Goal: Task Accomplishment & Management: Complete application form

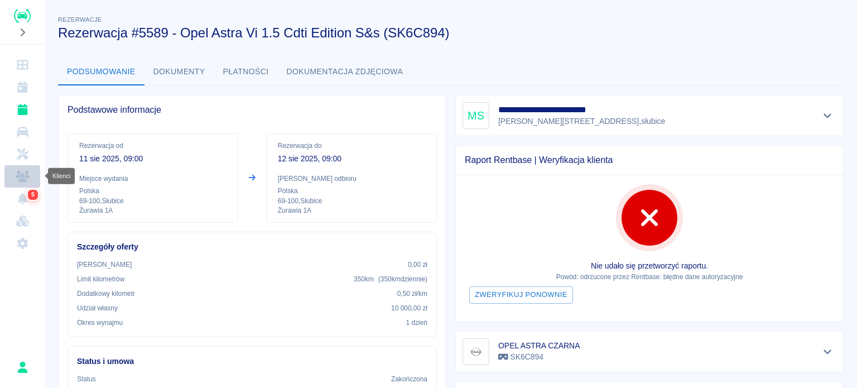
click at [35, 178] on link "Klienci" at bounding box center [22, 176] width 36 height 22
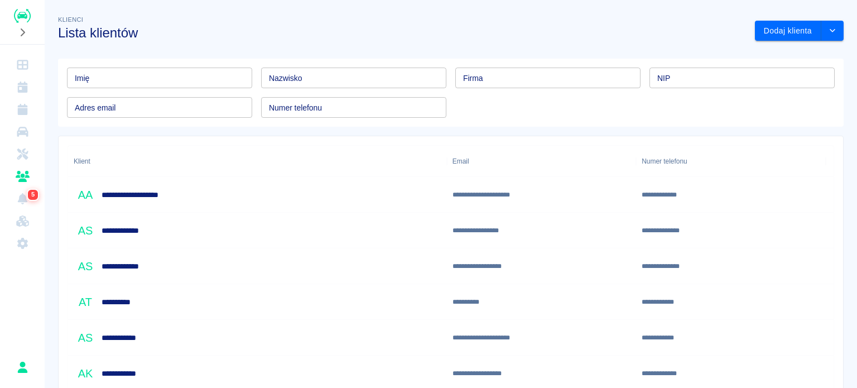
click at [182, 80] on input "Imię" at bounding box center [159, 78] width 185 height 21
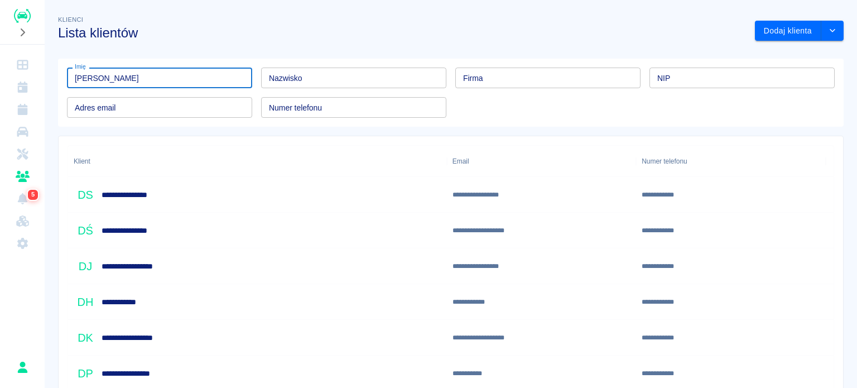
type input "[PERSON_NAME]"
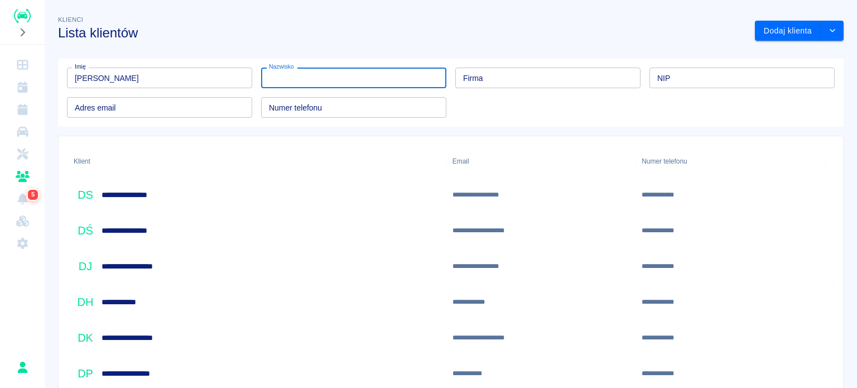
click at [280, 80] on input "Nazwisko" at bounding box center [353, 78] width 185 height 21
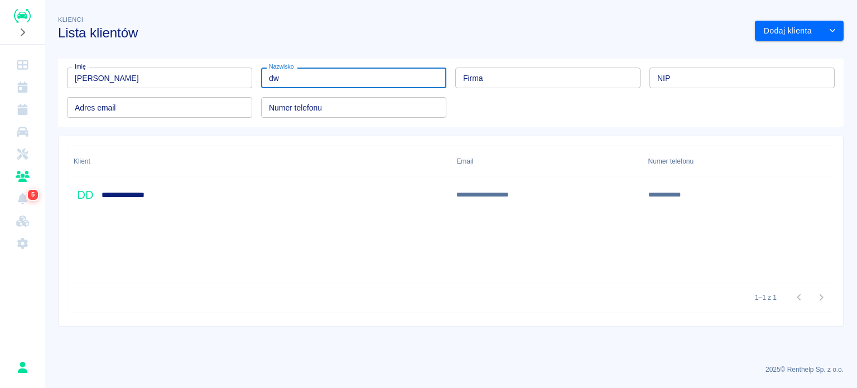
type input "dw"
click at [319, 208] on div "**********" at bounding box center [259, 195] width 383 height 36
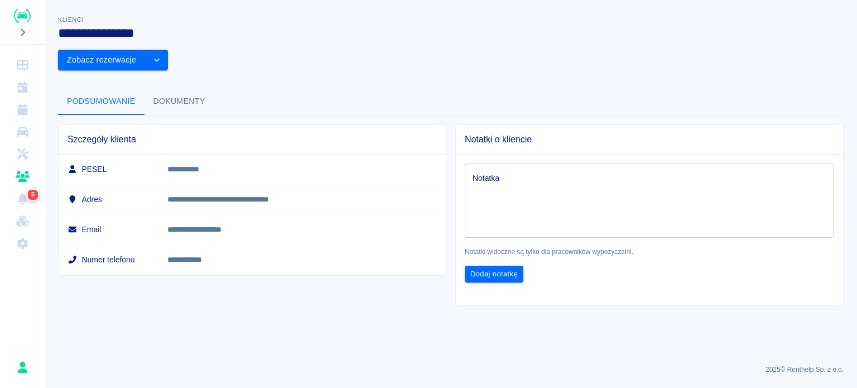
click at [181, 88] on button "Dokumenty" at bounding box center [180, 101] width 70 height 27
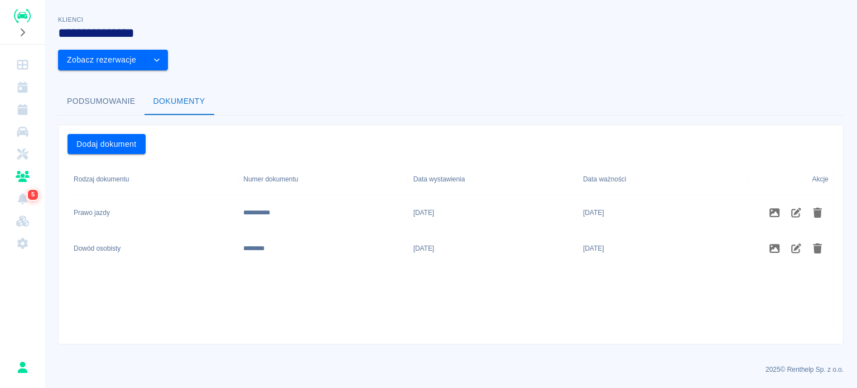
click at [116, 88] on button "Podsumowanie" at bounding box center [101, 101] width 87 height 27
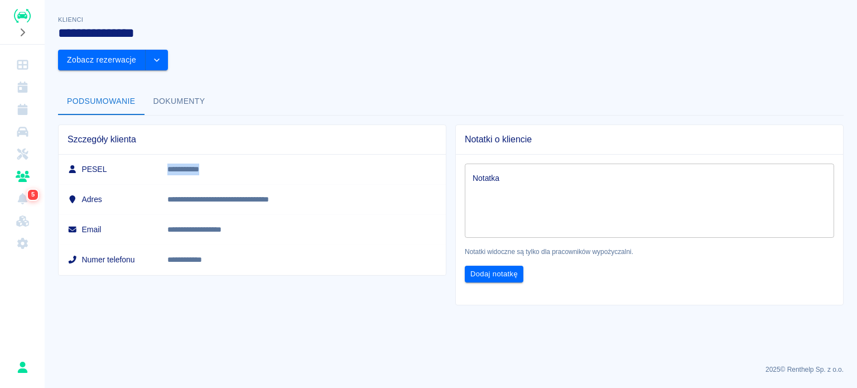
drag, startPoint x: 214, startPoint y: 134, endPoint x: 257, endPoint y: 136, distance: 43.0
click at [257, 155] on td "**********" at bounding box center [302, 170] width 287 height 30
copy p "**********"
click at [265, 251] on div "**********" at bounding box center [247, 211] width 397 height 190
drag, startPoint x: 273, startPoint y: 229, endPoint x: 212, endPoint y: 200, distance: 68.7
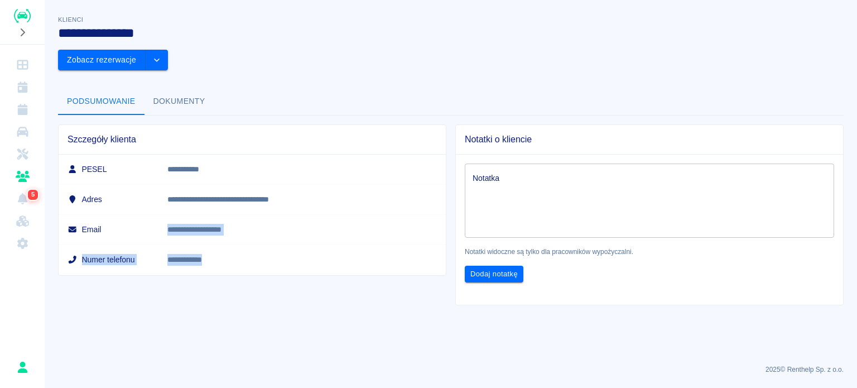
click at [212, 200] on tbody "**********" at bounding box center [252, 215] width 387 height 121
click at [200, 214] on td "**********" at bounding box center [302, 229] width 287 height 30
drag, startPoint x: 206, startPoint y: 200, endPoint x: 210, endPoint y: 224, distance: 23.8
click at [227, 214] on td "**********" at bounding box center [302, 229] width 287 height 30
click at [200, 244] on td "**********" at bounding box center [302, 259] width 287 height 30
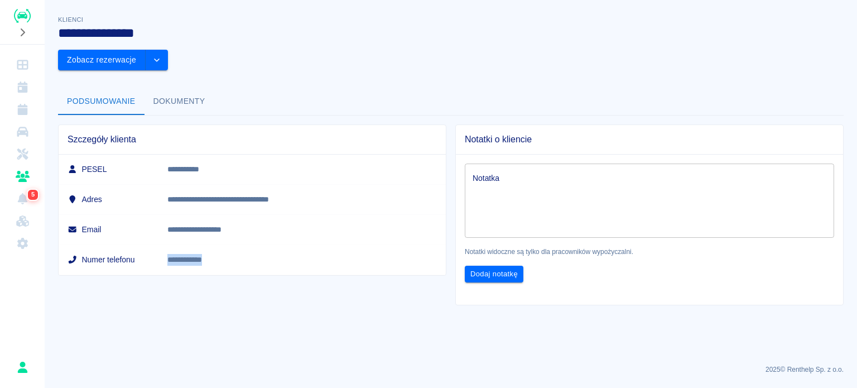
drag, startPoint x: 210, startPoint y: 232, endPoint x: 260, endPoint y: 232, distance: 49.7
click at [260, 244] on td "**********" at bounding box center [302, 259] width 287 height 30
copy link "**********"
drag, startPoint x: 185, startPoint y: 199, endPoint x: 320, endPoint y: 199, distance: 134.5
click at [320, 214] on tr "**********" at bounding box center [252, 229] width 387 height 30
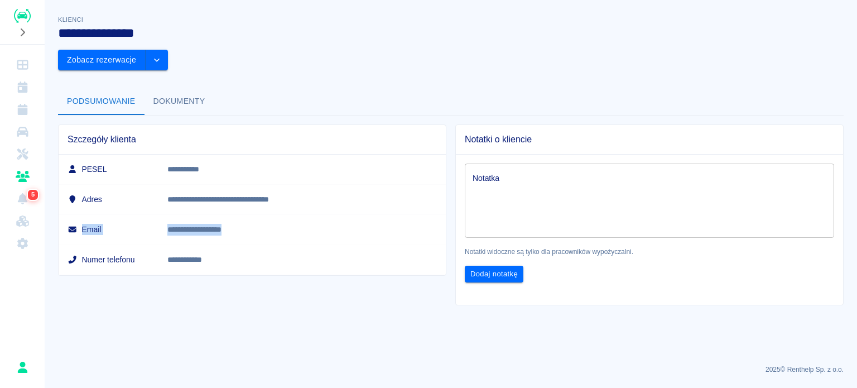
click at [320, 224] on p "**********" at bounding box center [281, 230] width 228 height 12
drag, startPoint x: 310, startPoint y: 200, endPoint x: 214, endPoint y: 199, distance: 95.4
click at [210, 224] on p "**********" at bounding box center [281, 230] width 228 height 12
copy p "**********"
click at [25, 107] on icon "Rezerwacje" at bounding box center [22, 109] width 10 height 11
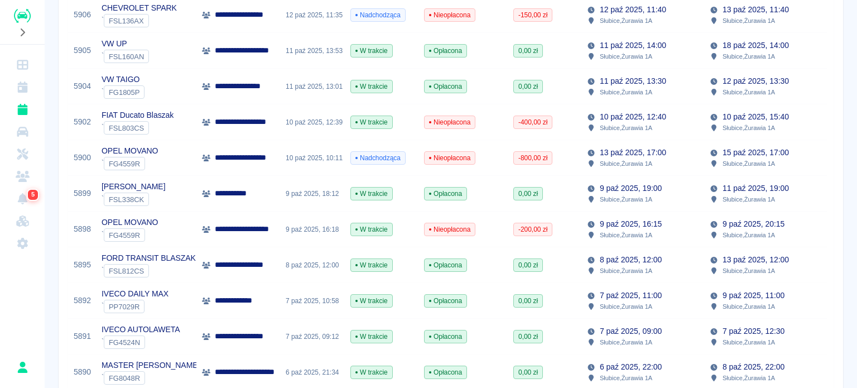
scroll to position [335, 0]
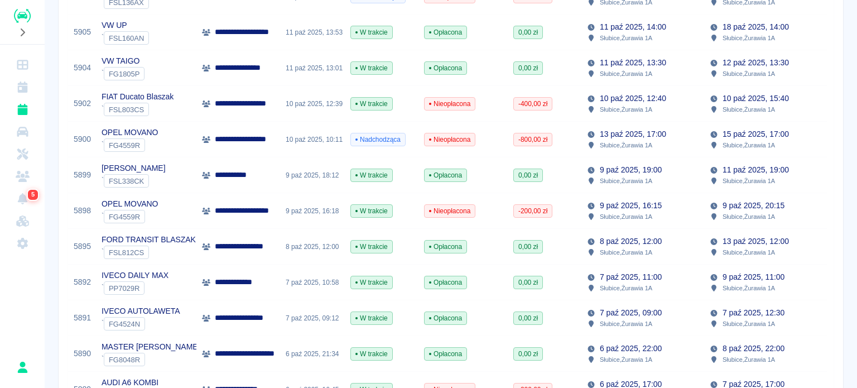
click at [172, 250] on div "` FSL812CS" at bounding box center [149, 252] width 94 height 13
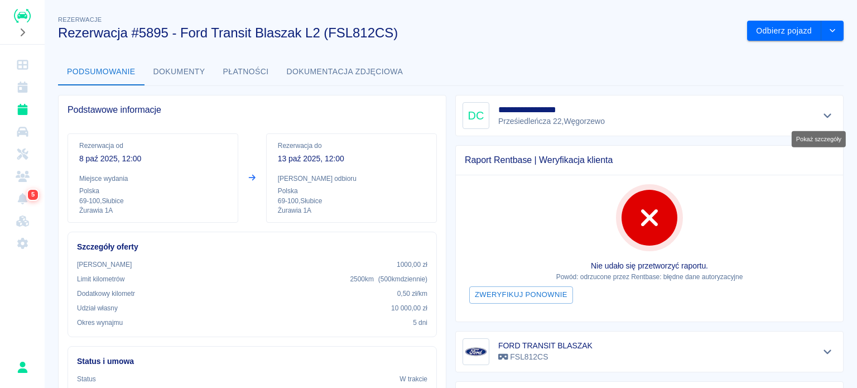
click at [822, 112] on icon "Pokaż szczegóły" at bounding box center [828, 116] width 13 height 10
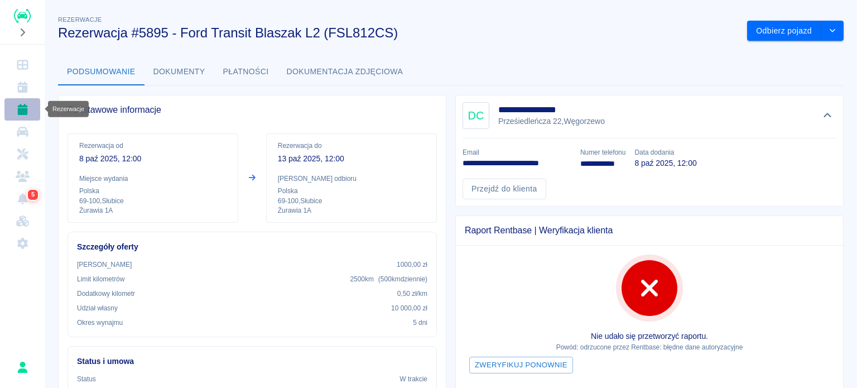
click at [25, 101] on link "Rezerwacje" at bounding box center [22, 109] width 36 height 22
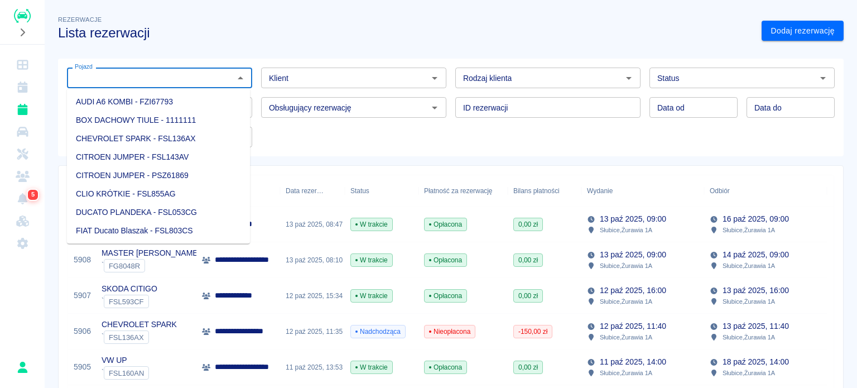
click at [161, 72] on input "Pojazd" at bounding box center [150, 78] width 160 height 14
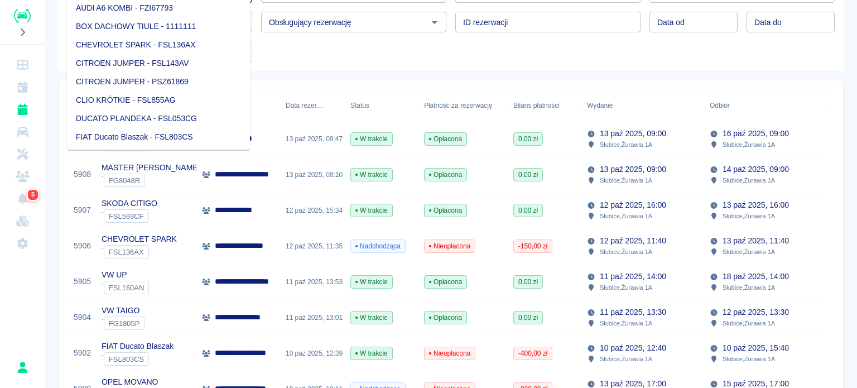
scroll to position [112, 0]
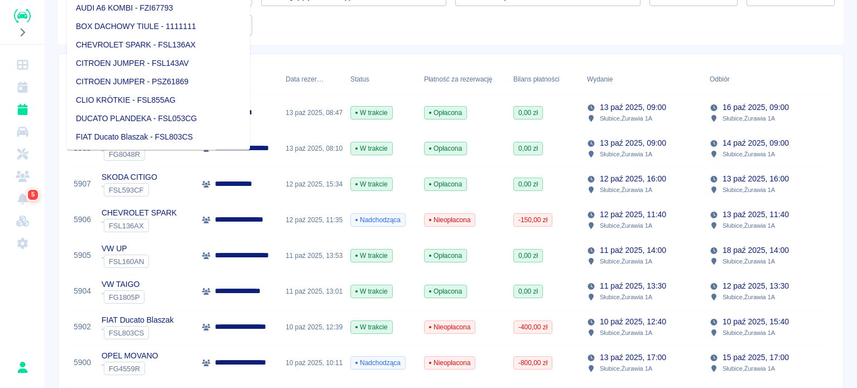
click at [87, 17] on li "BOX DACHOWY TIULE - 1111111" at bounding box center [158, 26] width 183 height 18
type input "BOX DACHOWY TIULE - 1111111"
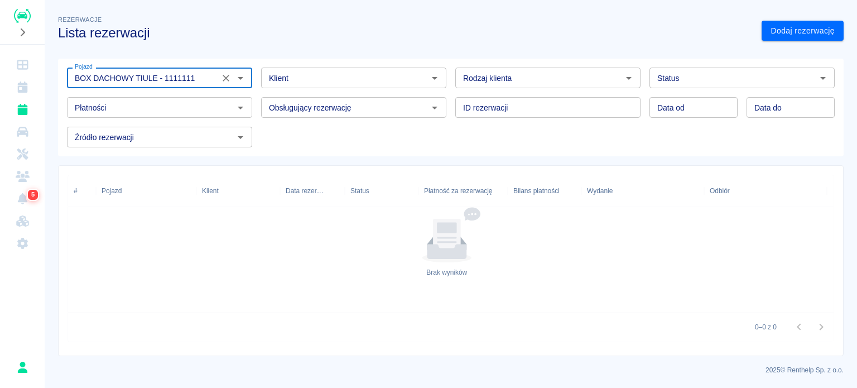
click at [225, 76] on icon "Wyczyść" at bounding box center [226, 78] width 7 height 7
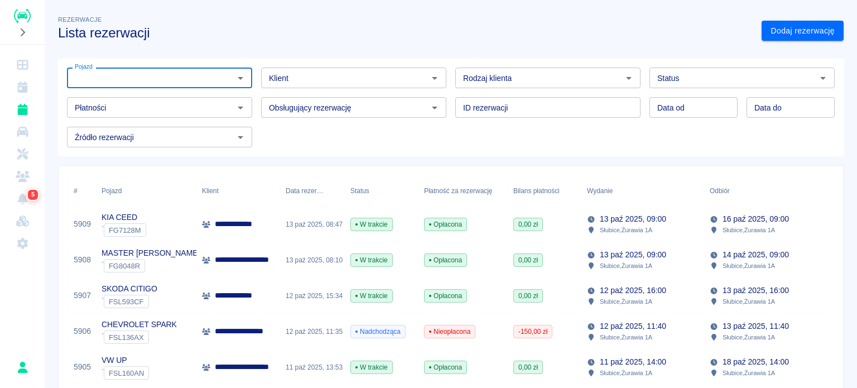
click at [138, 73] on input "Pojazd" at bounding box center [150, 78] width 160 height 14
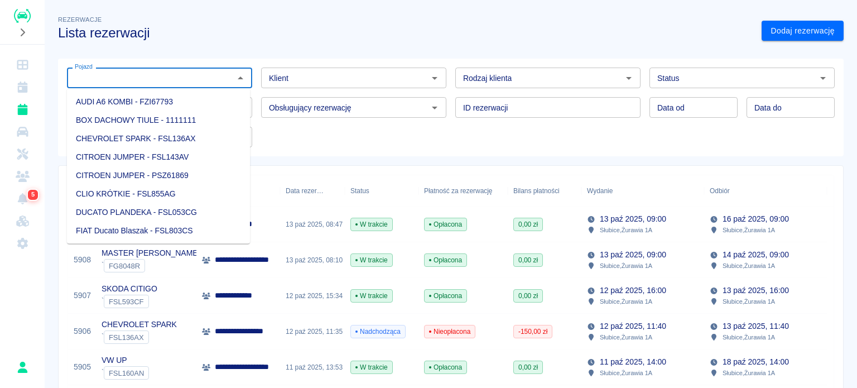
click at [139, 73] on input "Pojazd" at bounding box center [150, 78] width 160 height 14
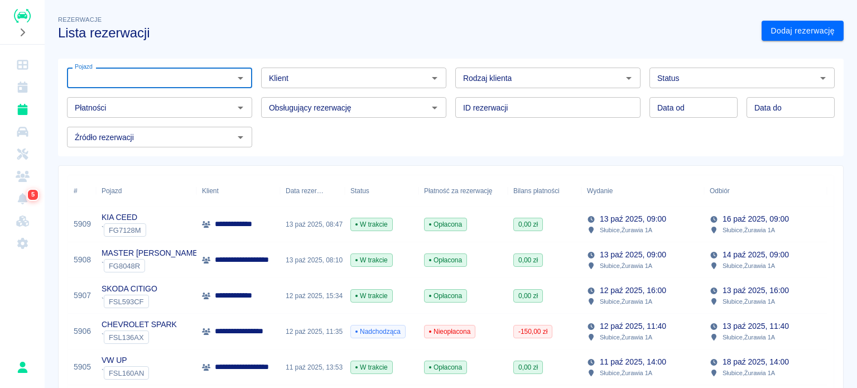
click at [306, 88] on div "Obsługujący rezerwację Obsługujący rezerwację" at bounding box center [349, 103] width 194 height 30
click at [309, 81] on input "Klient" at bounding box center [345, 78] width 160 height 14
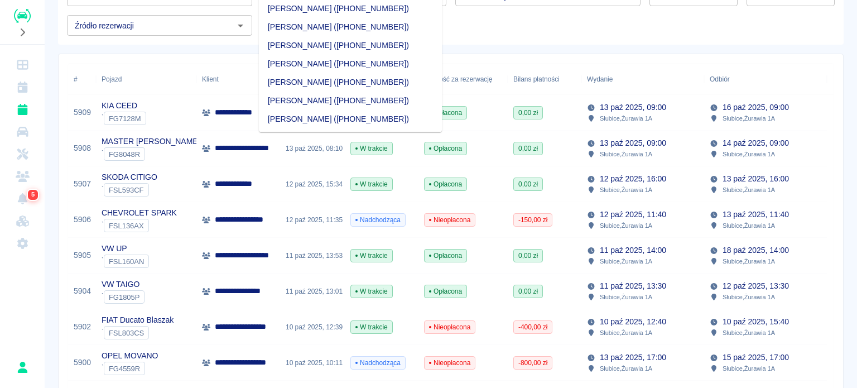
scroll to position [73, 0]
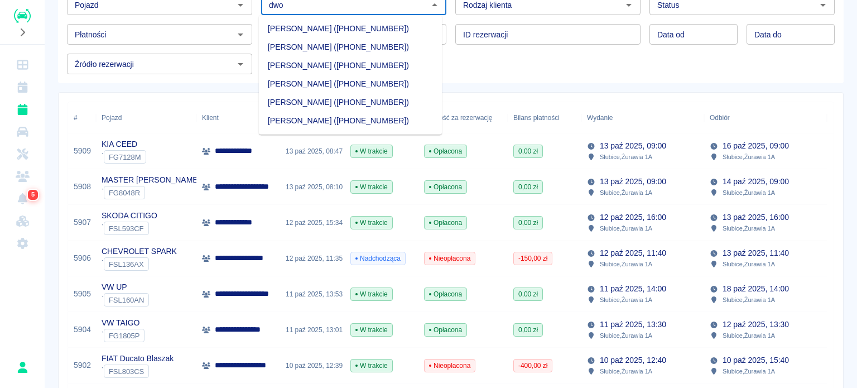
click at [319, 27] on li "[PERSON_NAME] ([PHONE_NUMBER])" at bounding box center [350, 29] width 183 height 18
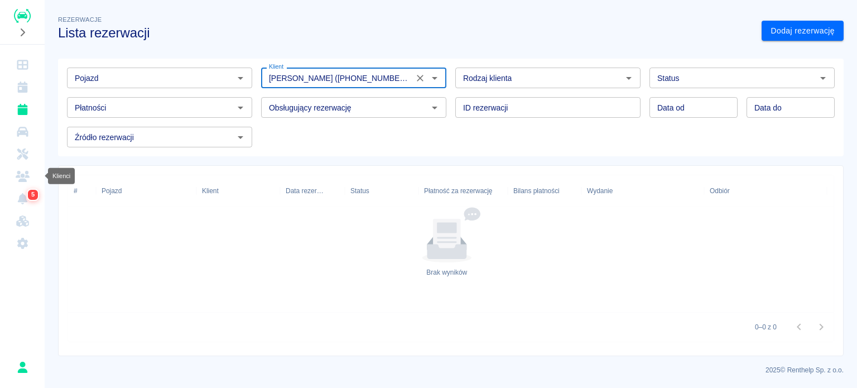
type input "[PERSON_NAME] ([PHONE_NUMBER])"
click at [22, 178] on icon "Klienci" at bounding box center [23, 176] width 14 height 11
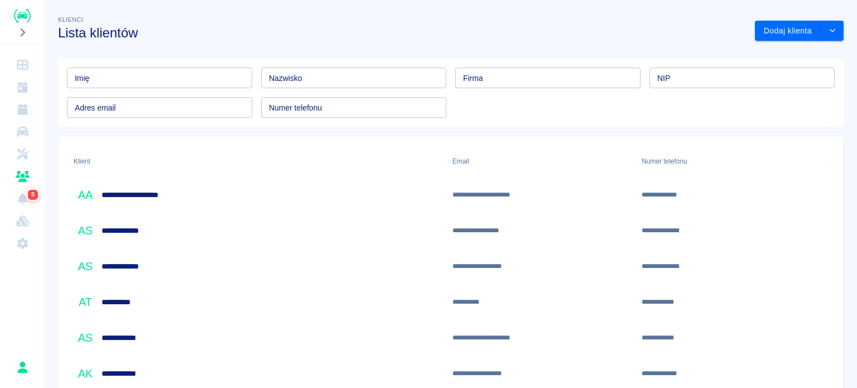
click at [286, 78] on div "Nazwisko Nazwisko" at bounding box center [353, 78] width 185 height 21
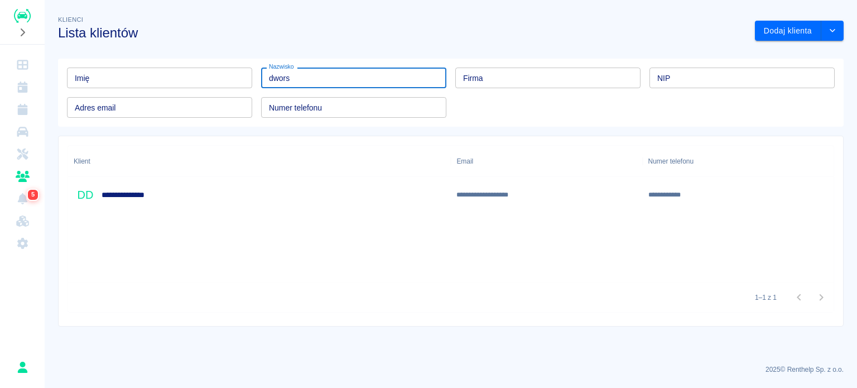
type input "dwors"
click at [179, 193] on div "**********" at bounding box center [259, 195] width 383 height 36
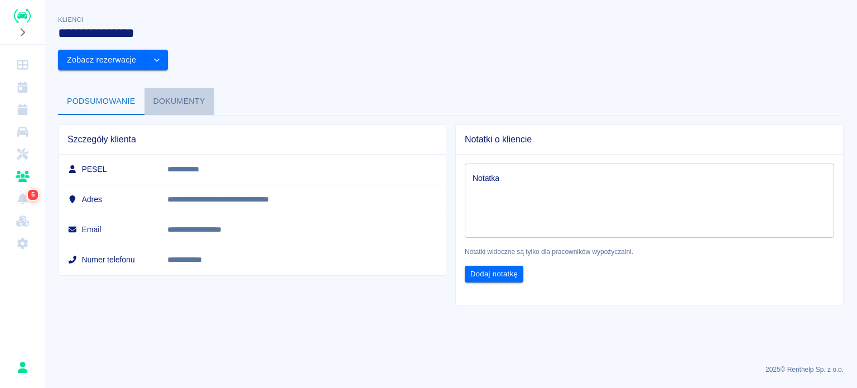
click at [173, 88] on button "Dokumenty" at bounding box center [180, 101] width 70 height 27
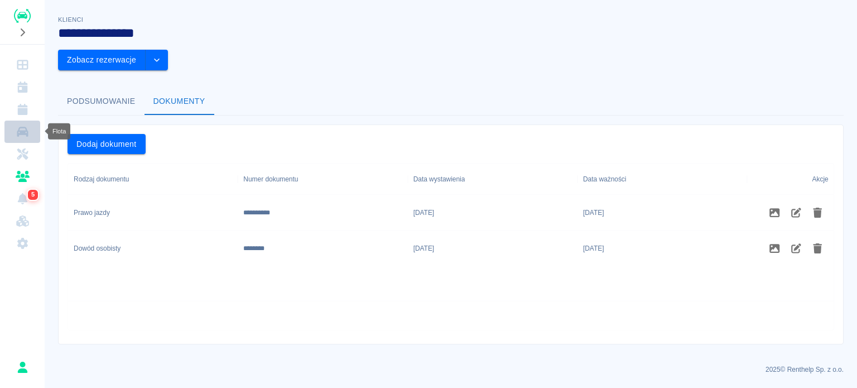
click at [16, 134] on icon "Flota" at bounding box center [23, 131] width 14 height 11
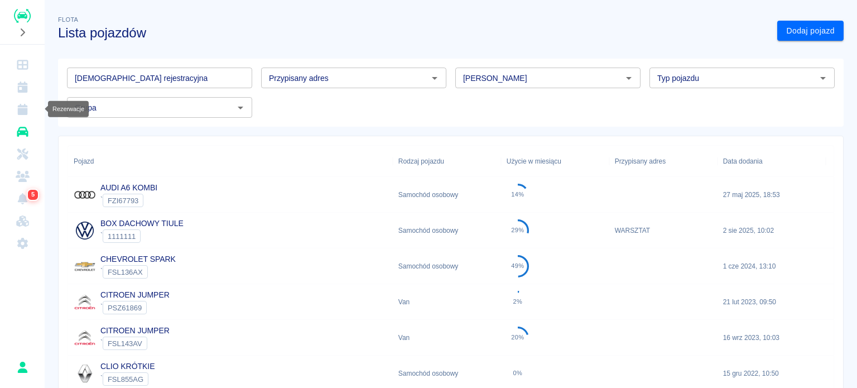
click at [27, 112] on icon "Rezerwacje" at bounding box center [23, 109] width 14 height 11
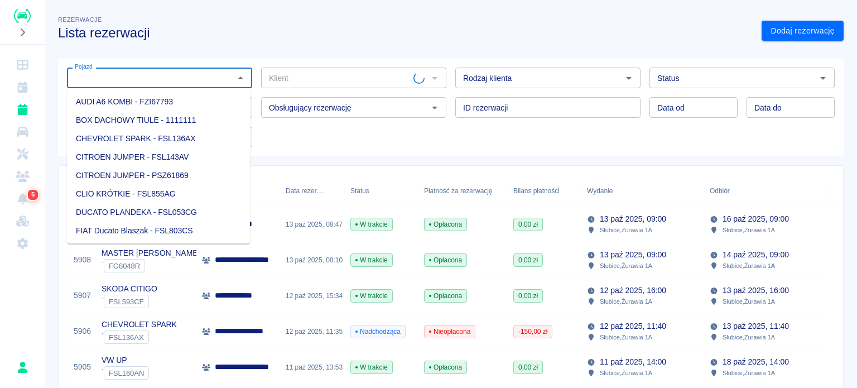
click at [138, 75] on input "Pojazd" at bounding box center [150, 78] width 160 height 14
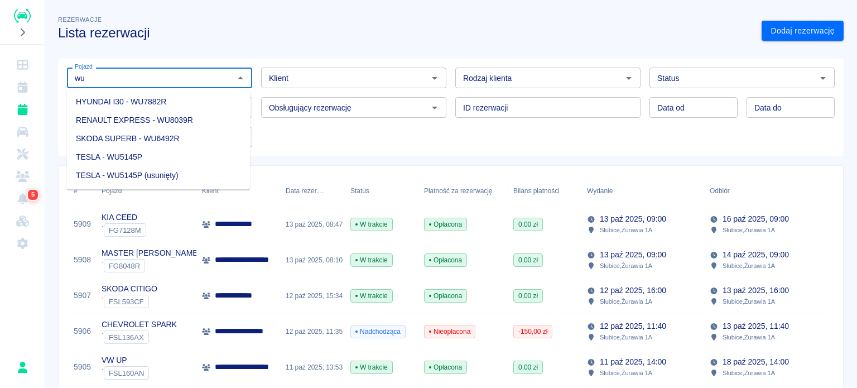
click at [138, 105] on li "HYUNDAI I30 - WU7882R" at bounding box center [158, 102] width 183 height 18
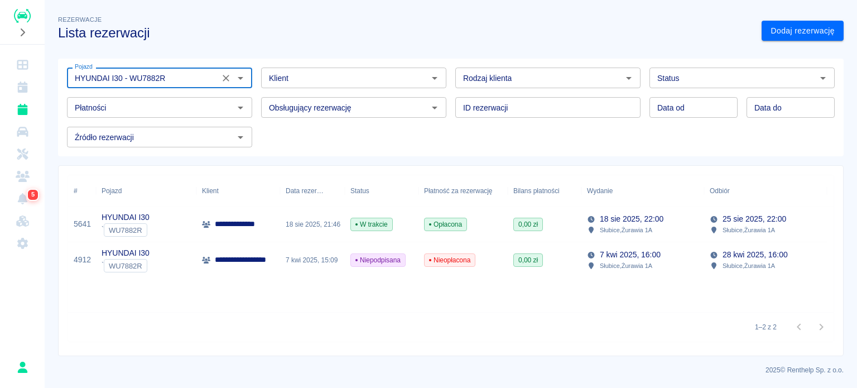
type input "HYUNDAI I30 - WU7882R"
click at [714, 75] on input "Status" at bounding box center [733, 78] width 160 height 14
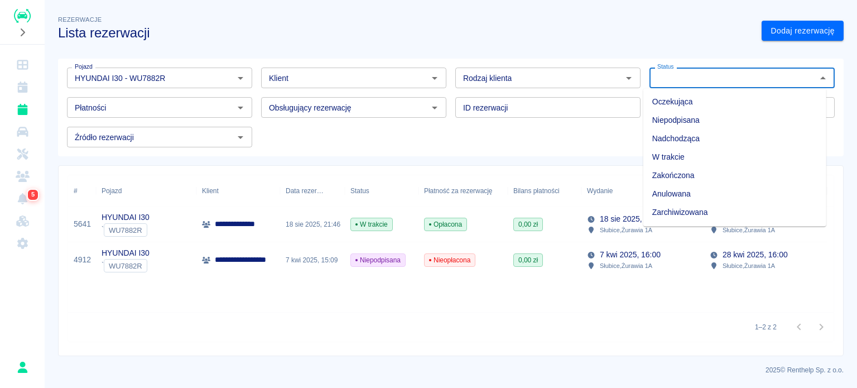
click at [685, 213] on li "Zarchiwizowana" at bounding box center [735, 212] width 183 height 18
type input "Zarchiwizowana"
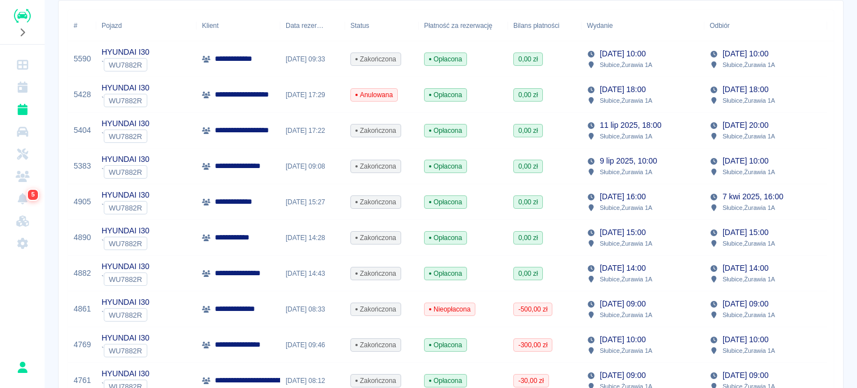
scroll to position [167, 0]
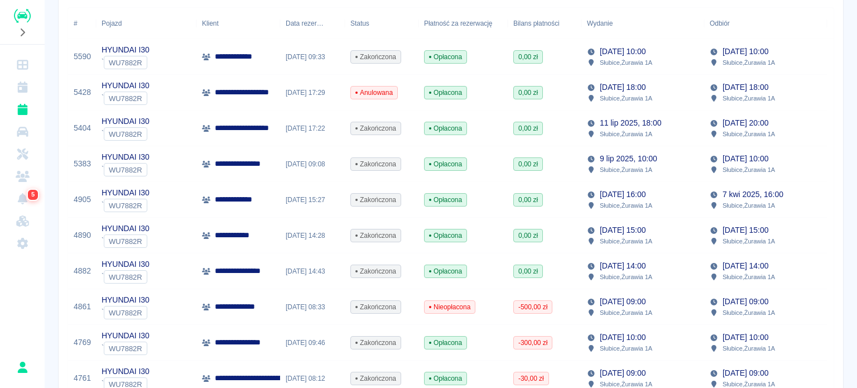
click at [277, 200] on div "**********" at bounding box center [238, 200] width 84 height 36
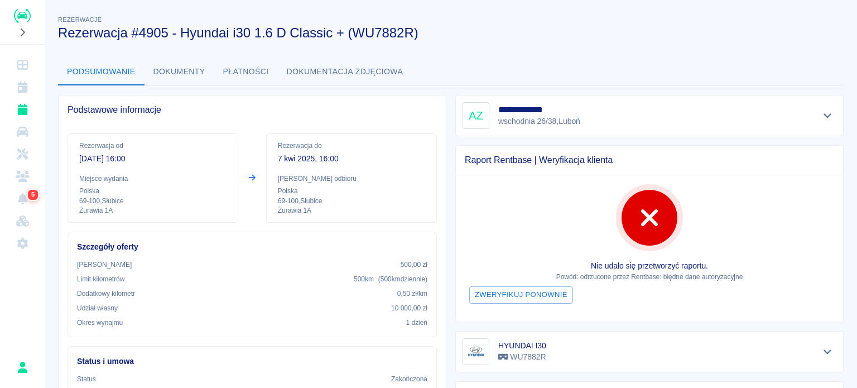
click at [201, 75] on button "Dokumenty" at bounding box center [180, 72] width 70 height 27
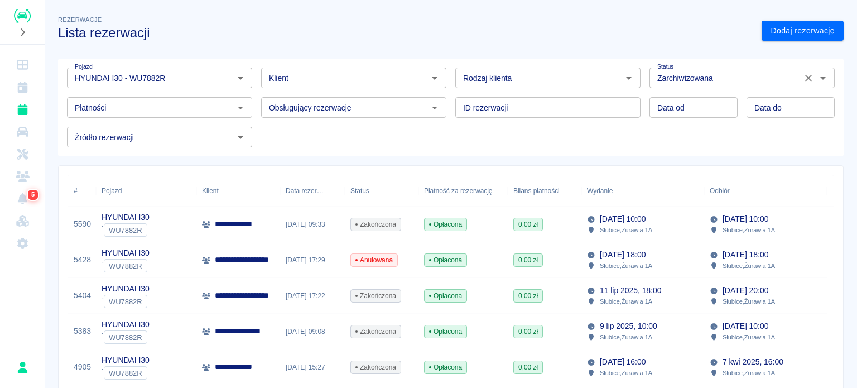
click at [803, 80] on icon "Wyczyść" at bounding box center [808, 78] width 11 height 11
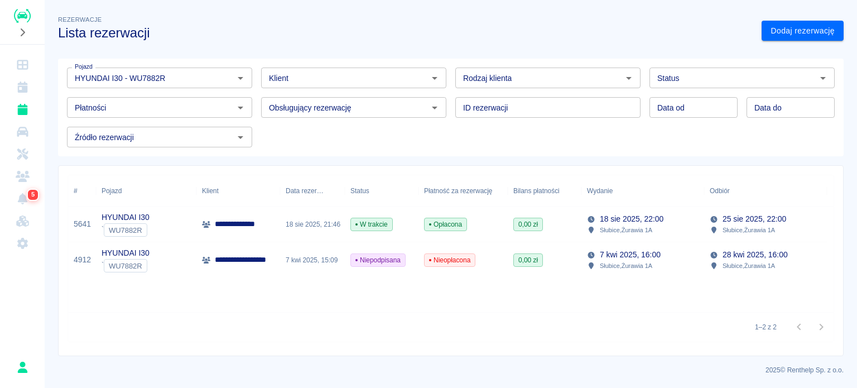
click at [182, 266] on div "HYUNDAI I30 ` WU7882R" at bounding box center [146, 260] width 100 height 36
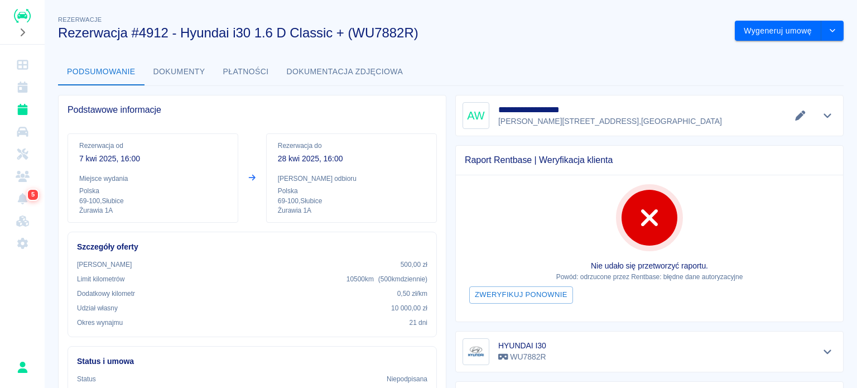
click at [174, 76] on button "Dokumenty" at bounding box center [180, 72] width 70 height 27
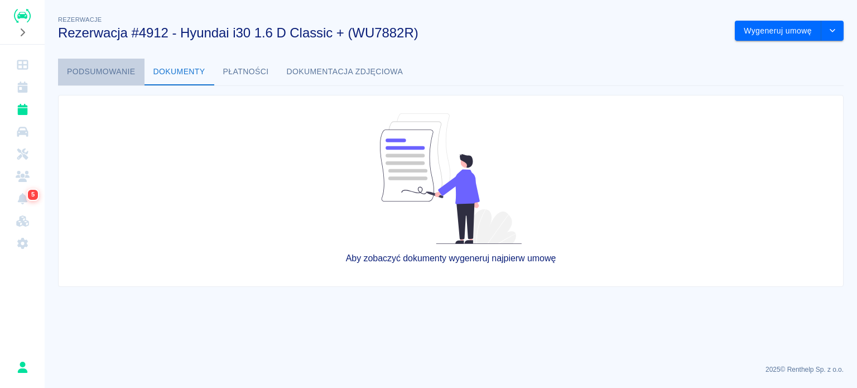
click at [128, 74] on button "Podsumowanie" at bounding box center [101, 72] width 87 height 27
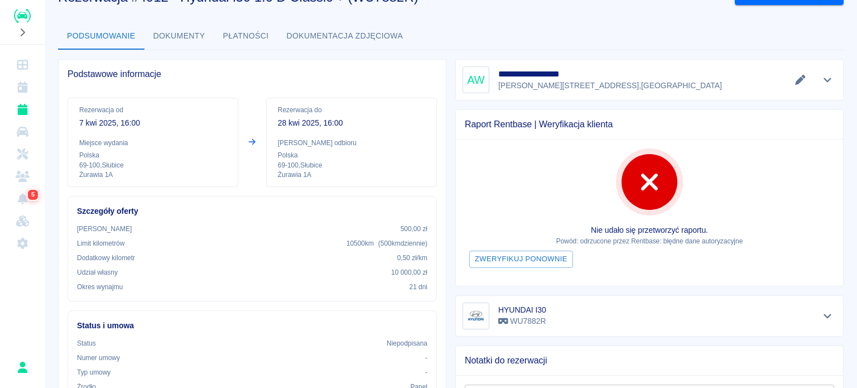
scroll to position [56, 0]
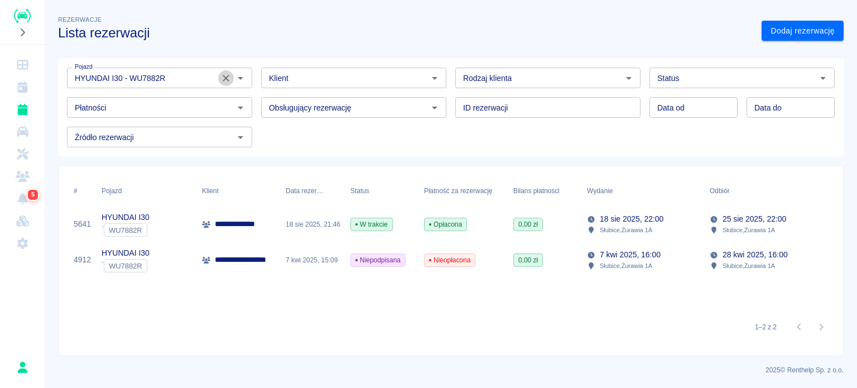
click at [223, 80] on icon "Wyczyść" at bounding box center [226, 78] width 7 height 7
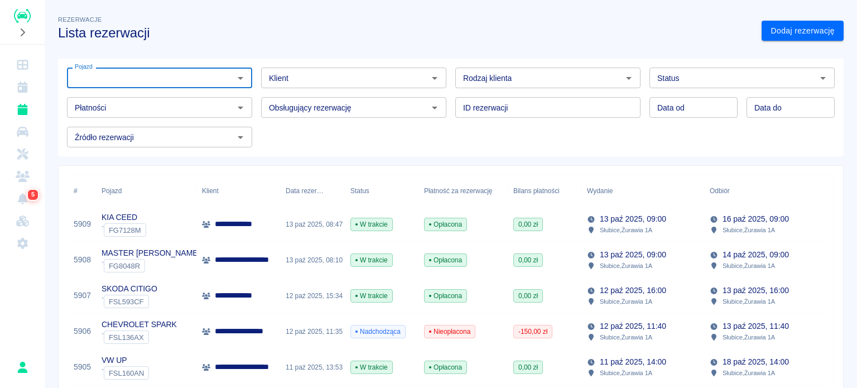
click at [277, 74] on div "Klient Klient" at bounding box center [353, 78] width 185 height 21
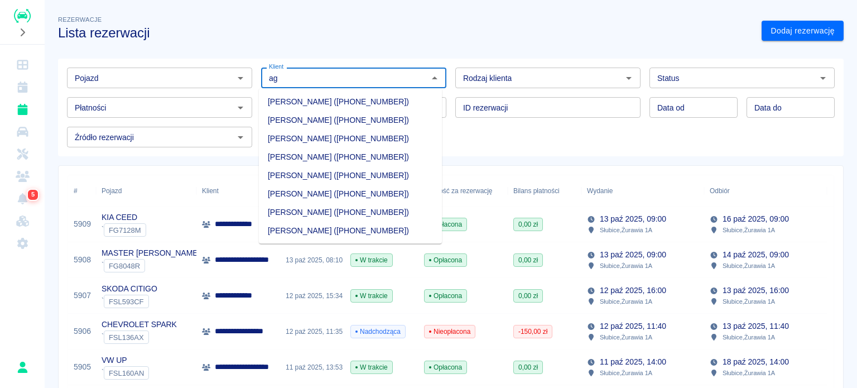
type input "a"
click at [320, 155] on li "[PERSON_NAME] ([PHONE_NUMBER])" at bounding box center [350, 157] width 183 height 18
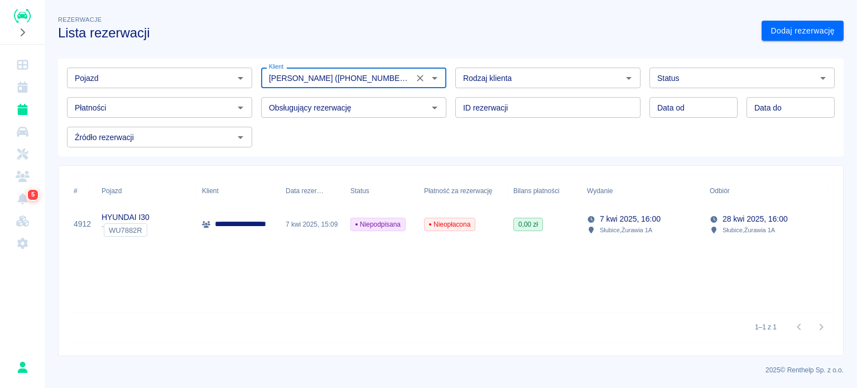
type input "[PERSON_NAME] ([PHONE_NUMBER])"
click at [675, 74] on input "Status" at bounding box center [733, 78] width 160 height 14
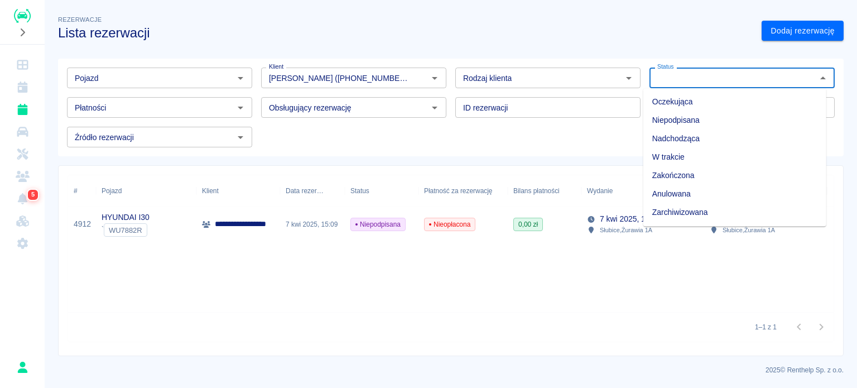
click at [671, 205] on li "Zarchiwizowana" at bounding box center [735, 212] width 183 height 18
type input "Zarchiwizowana"
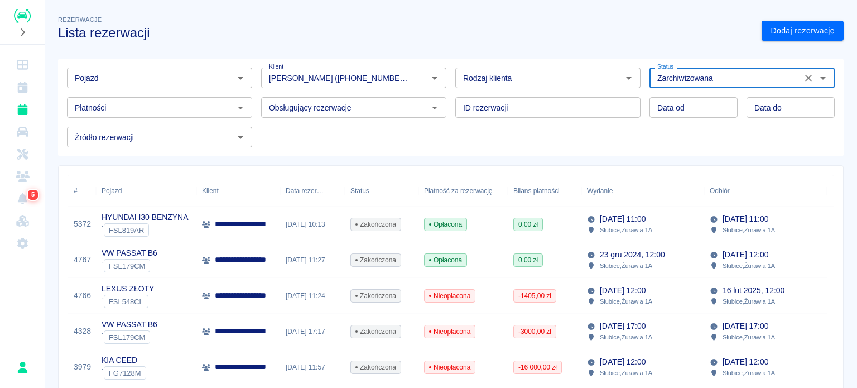
click at [803, 76] on icon "Wyczyść" at bounding box center [808, 78] width 11 height 11
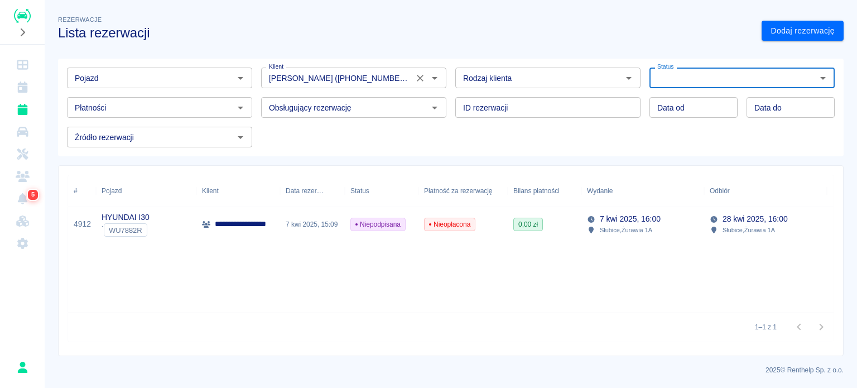
click at [416, 79] on icon "Wyczyść" at bounding box center [420, 78] width 11 height 11
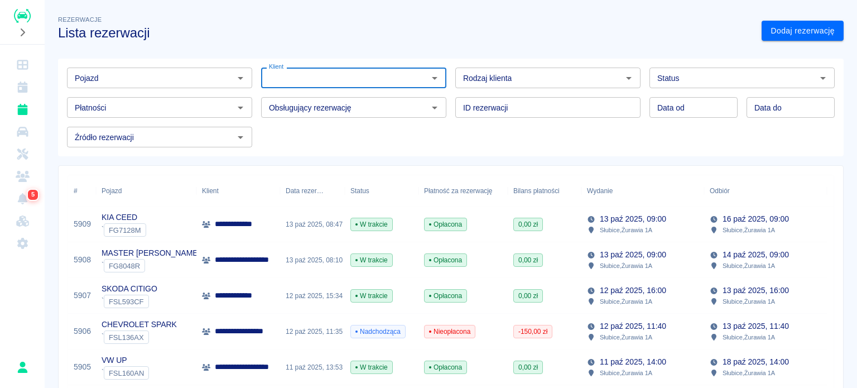
click at [315, 147] on div "Pojazd Pojazd Klient Klient Rodzaj klienta Rodzaj klienta Status Status Płatnoś…" at bounding box center [446, 103] width 777 height 89
click at [753, 12] on div "Dodaj rezerwację" at bounding box center [798, 27] width 91 height 30
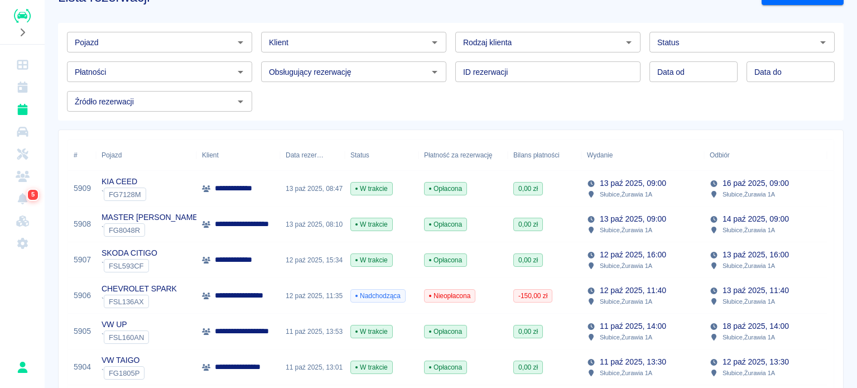
scroll to position [56, 0]
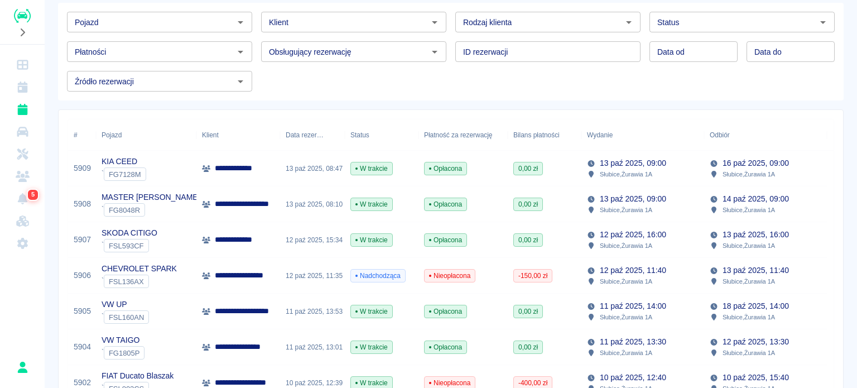
click at [220, 21] on input "Pojazd" at bounding box center [150, 22] width 160 height 14
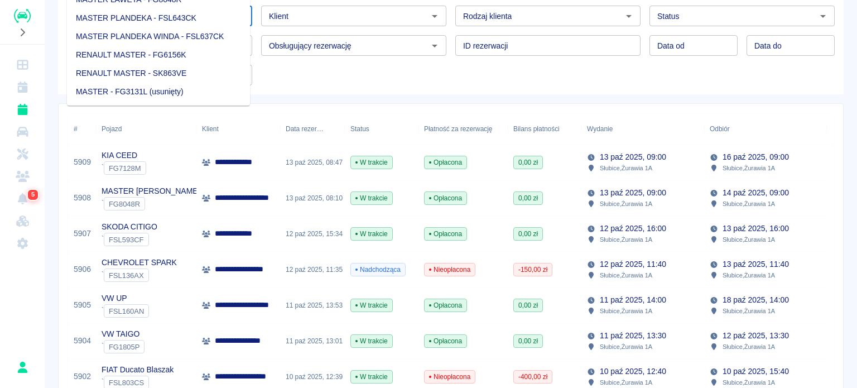
scroll to position [0, 0]
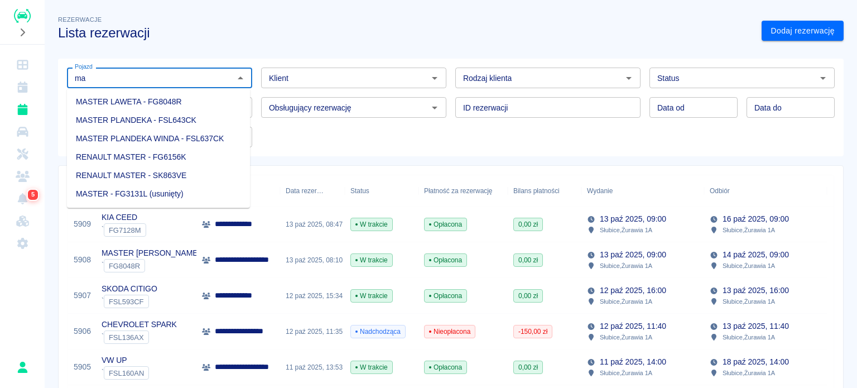
type input "m"
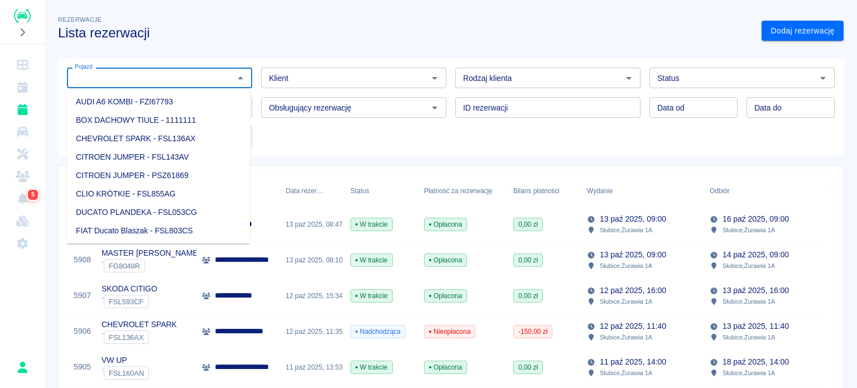
click at [195, 51] on div "Pojazd Pojazd Klient Klient Rodzaj klienta Rodzaj klienta Status Status Płatnoś…" at bounding box center [446, 103] width 795 height 107
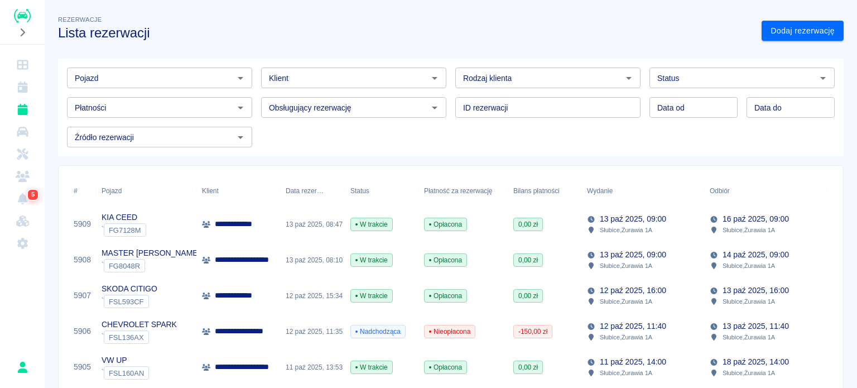
click at [281, 76] on div "Klient Klient" at bounding box center [353, 78] width 185 height 21
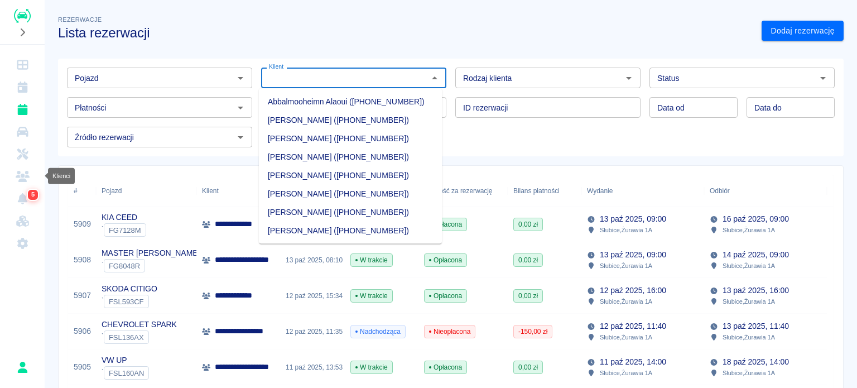
click at [23, 175] on icon "Klienci" at bounding box center [23, 176] width 14 height 11
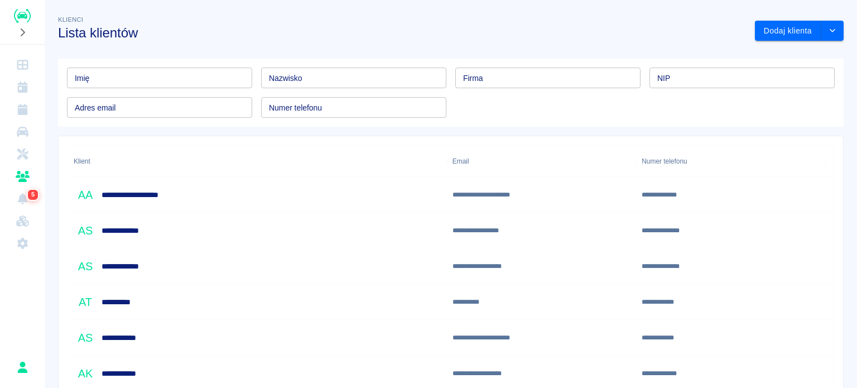
click at [159, 84] on input "Imię" at bounding box center [159, 78] width 185 height 21
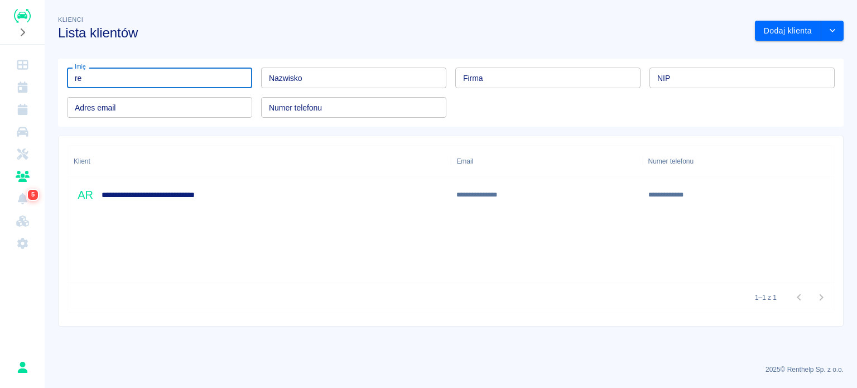
type input "r"
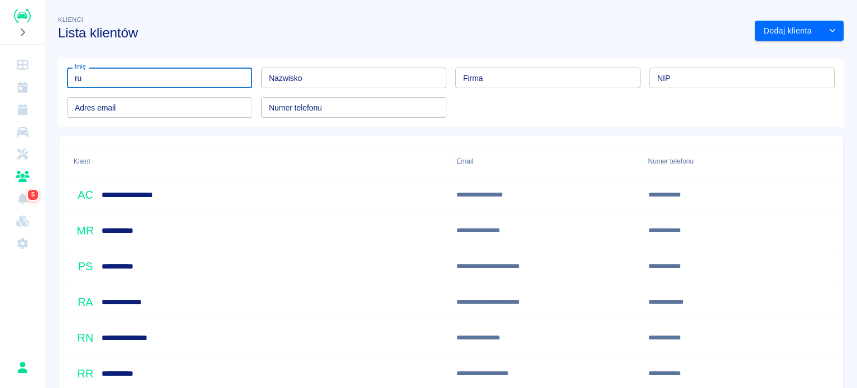
type input "r"
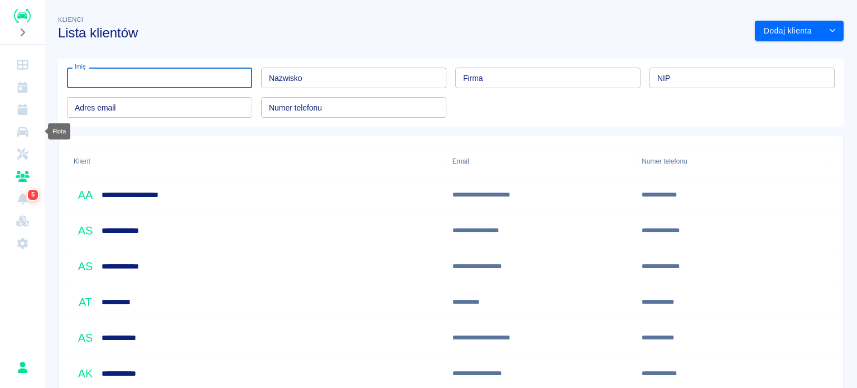
click at [33, 131] on link "Flota" at bounding box center [22, 132] width 36 height 22
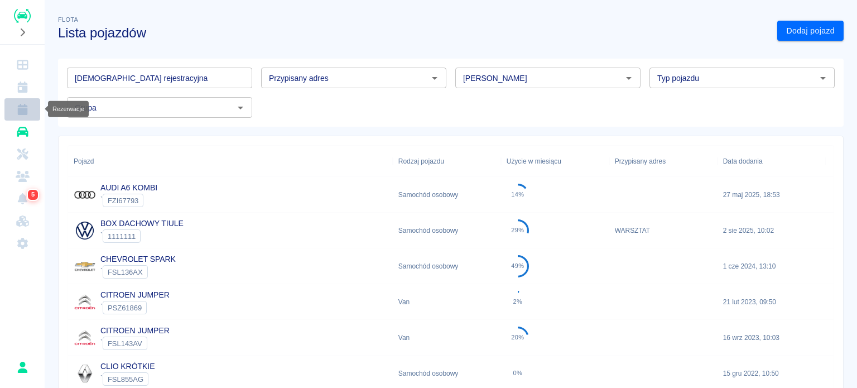
click at [18, 107] on icon "Rezerwacje" at bounding box center [22, 109] width 10 height 11
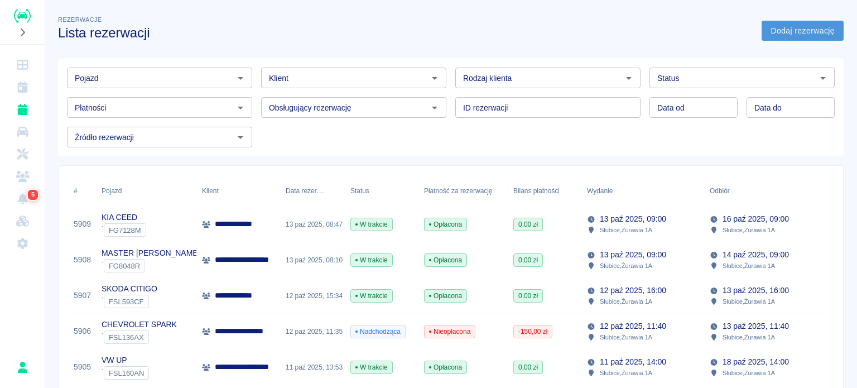
click at [801, 27] on link "Dodaj rezerwację" at bounding box center [803, 31] width 82 height 21
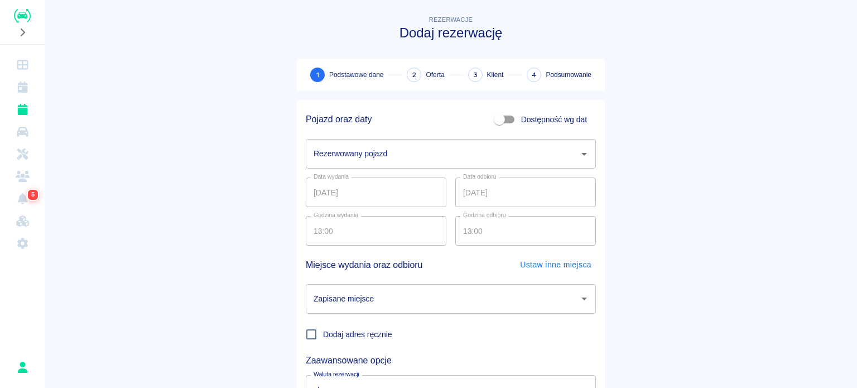
click at [452, 155] on input "Rezerwowany pojazd" at bounding box center [442, 154] width 263 height 20
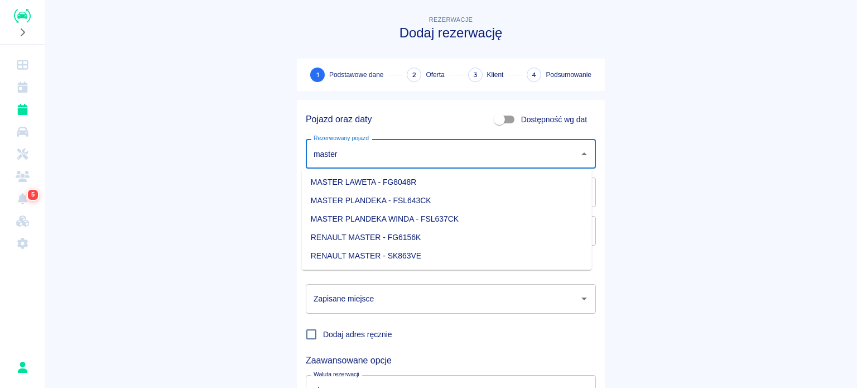
click at [442, 251] on li "RENAULT MASTER - SK863VE" at bounding box center [447, 256] width 290 height 18
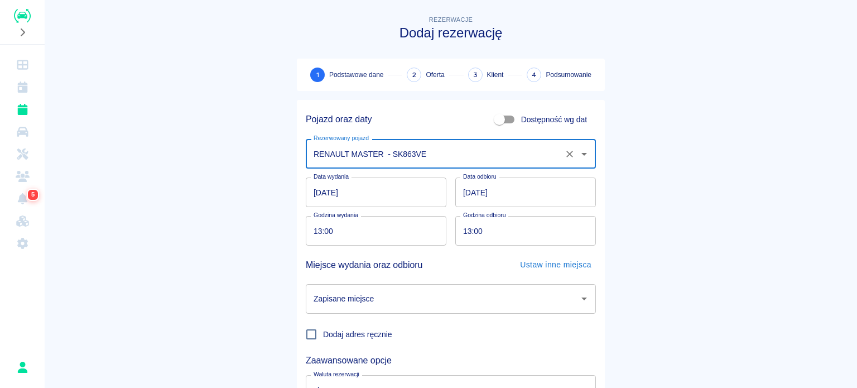
type input "RENAULT MASTER - SK863VE"
click at [315, 229] on input "13:00" at bounding box center [372, 231] width 133 height 30
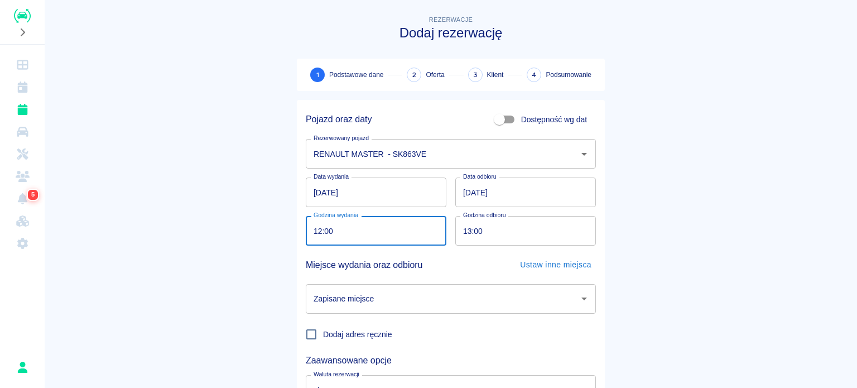
type input "12:00"
click at [465, 232] on input "13:00" at bounding box center [521, 231] width 133 height 30
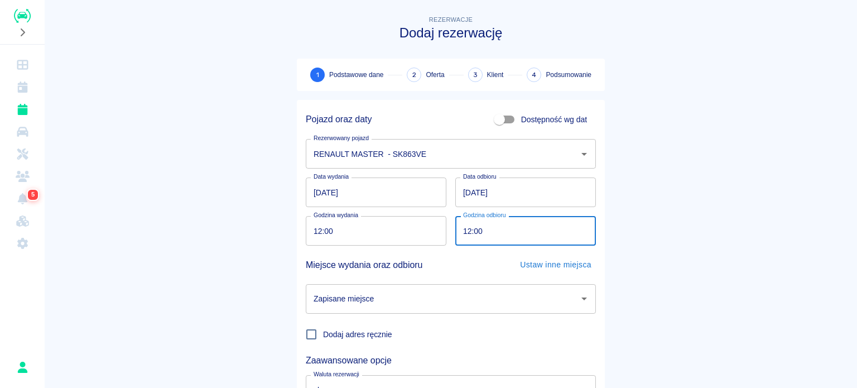
type input "12:00"
click at [449, 301] on input "Zapisane miejsce" at bounding box center [442, 299] width 263 height 20
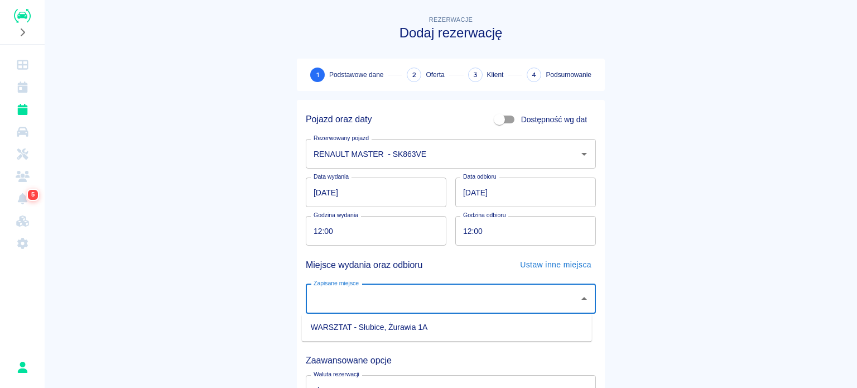
click at [424, 321] on li "WARSZTAT - Słubice, Żurawia 1A" at bounding box center [447, 327] width 290 height 18
type input "WARSZTAT - Słubice, Żurawia 1A"
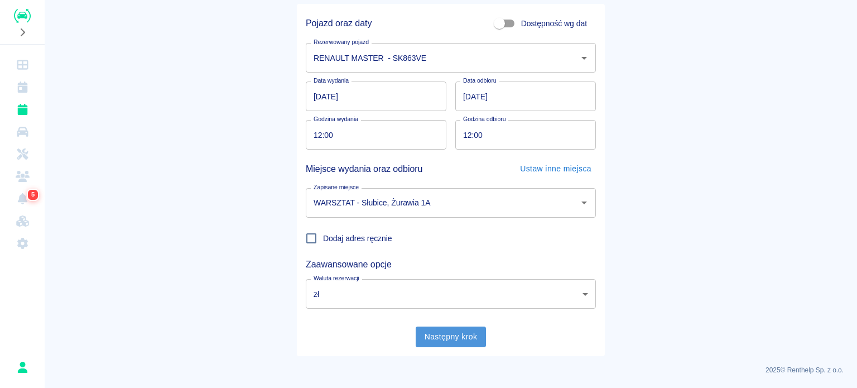
click at [455, 328] on button "Następny krok" at bounding box center [451, 337] width 71 height 21
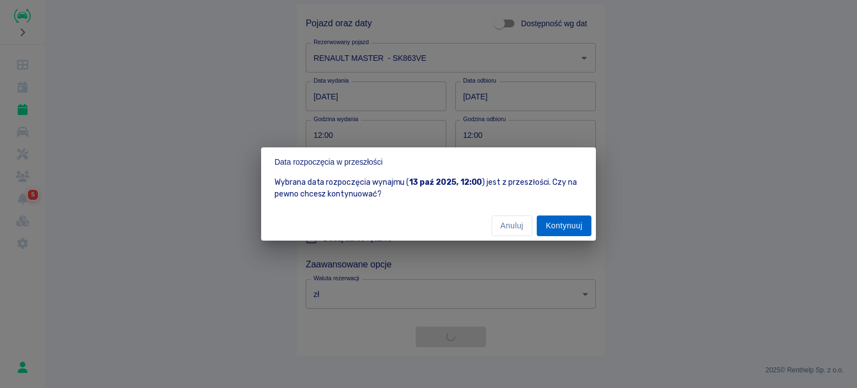
click at [548, 215] on button "Kontynuuj" at bounding box center [564, 225] width 55 height 21
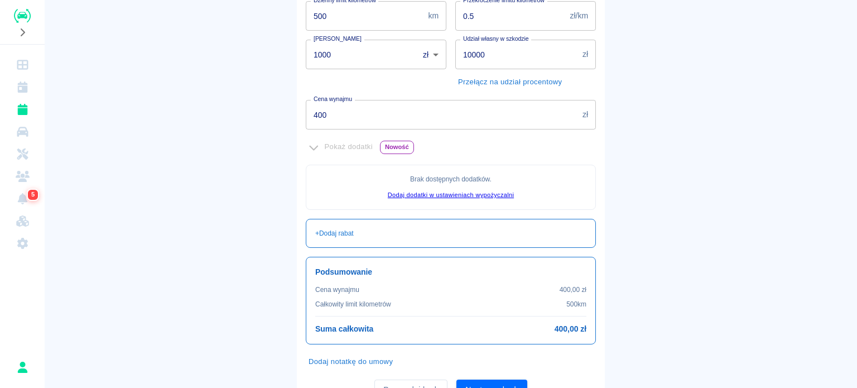
scroll to position [223, 0]
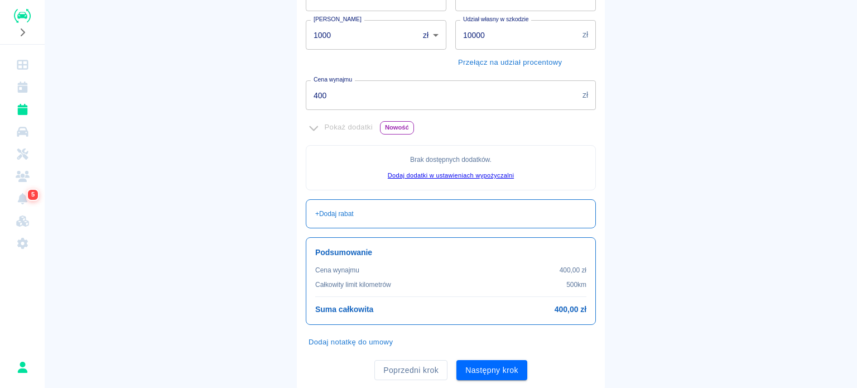
click at [352, 33] on input "1000" at bounding box center [358, 35] width 105 height 30
type input "0"
click at [488, 371] on button "Następny krok" at bounding box center [492, 370] width 71 height 21
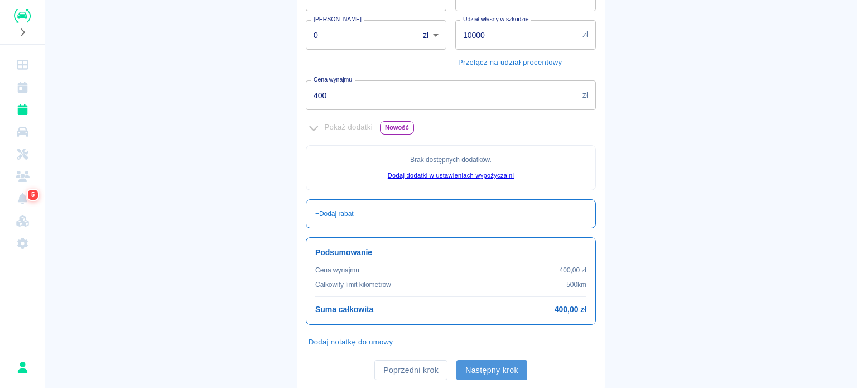
scroll to position [0, 0]
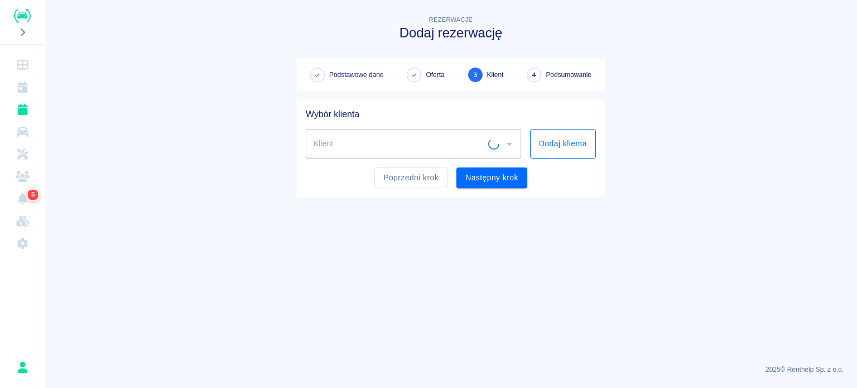
click at [557, 152] on button "Dodaj klienta" at bounding box center [563, 144] width 66 height 30
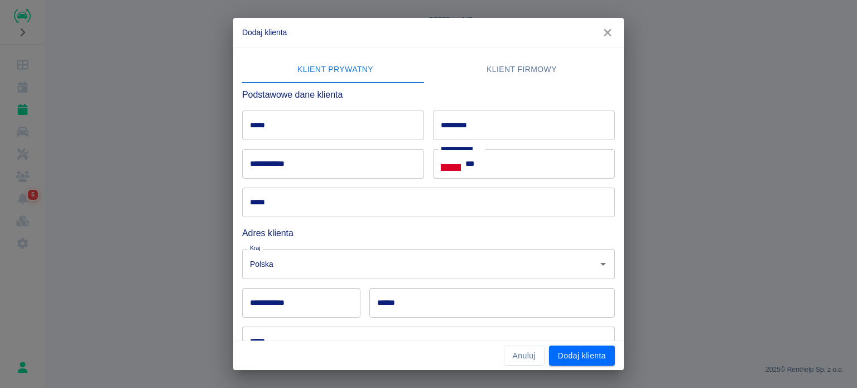
click at [277, 131] on input "*****" at bounding box center [333, 126] width 182 height 30
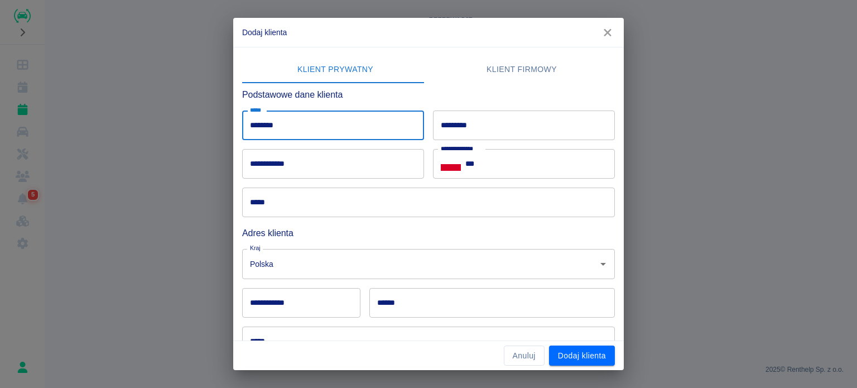
type input "********"
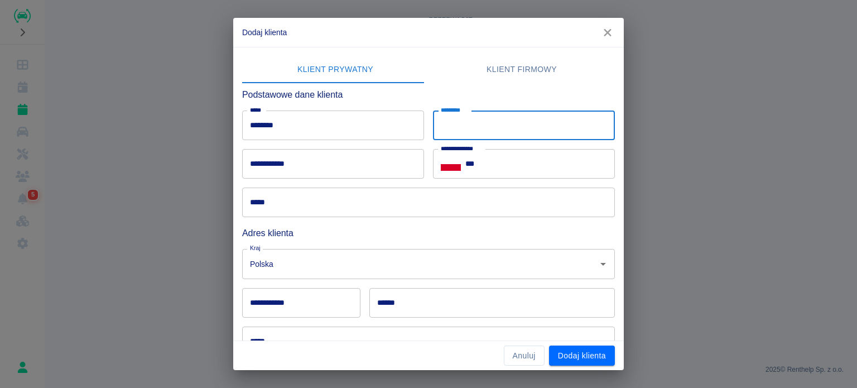
click at [519, 122] on input "*********" at bounding box center [524, 126] width 182 height 30
type input "******"
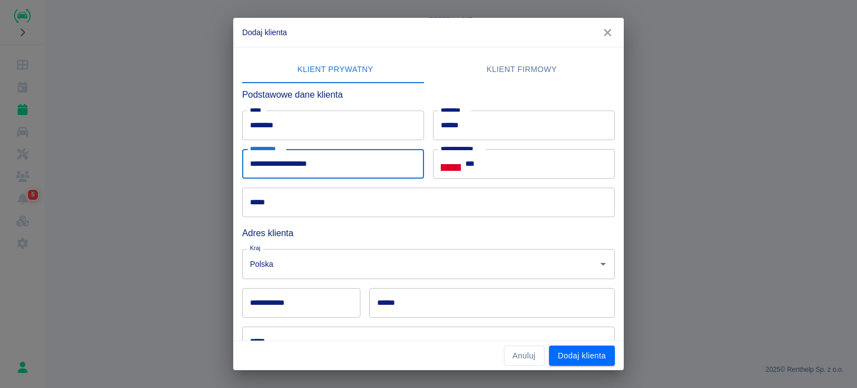
type input "**********"
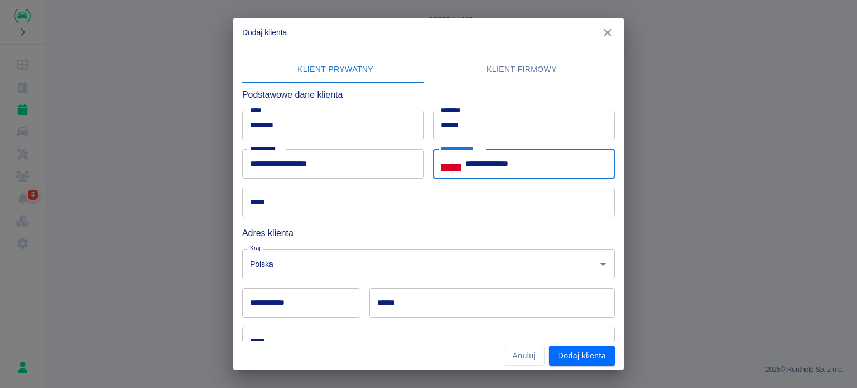
type input "**********"
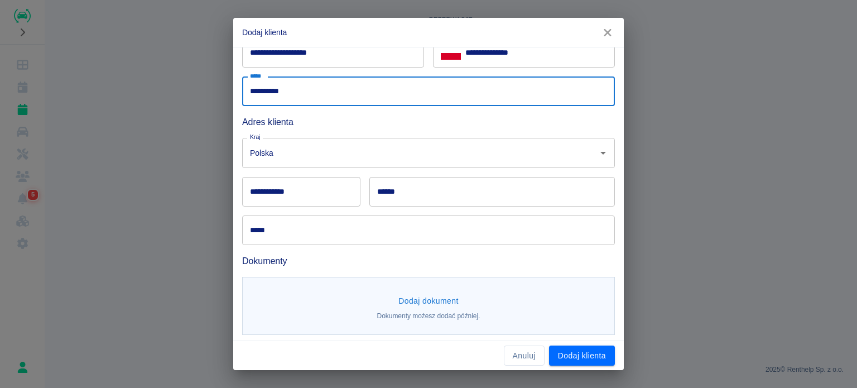
scroll to position [112, 0]
type input "**********"
click at [296, 188] on input "**********" at bounding box center [301, 191] width 118 height 30
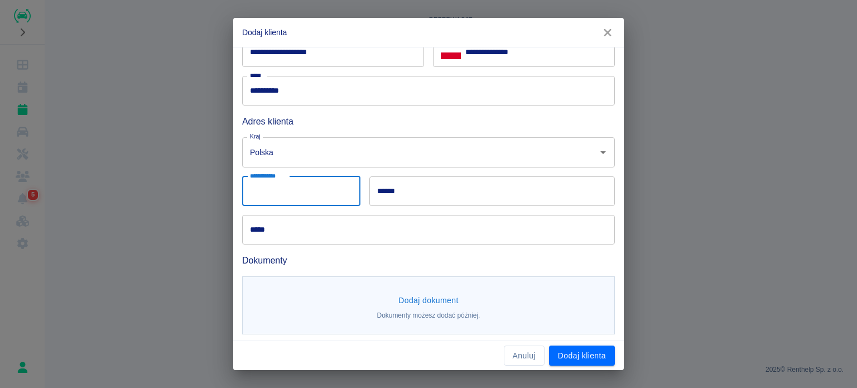
click at [290, 193] on input "**********" at bounding box center [301, 191] width 118 height 30
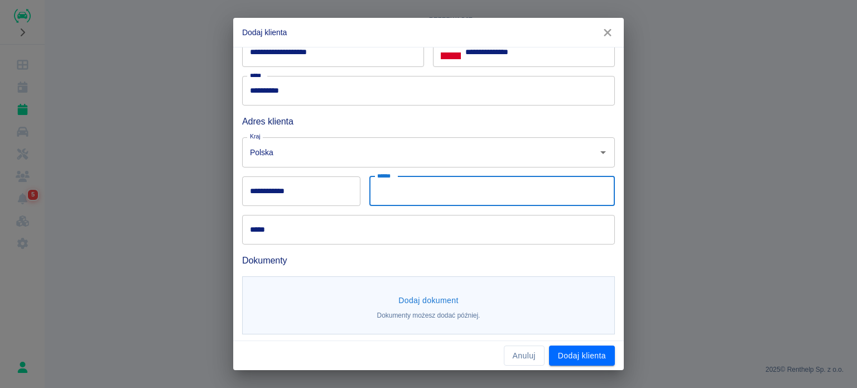
click at [544, 184] on input "******" at bounding box center [492, 191] width 246 height 30
type input "******"
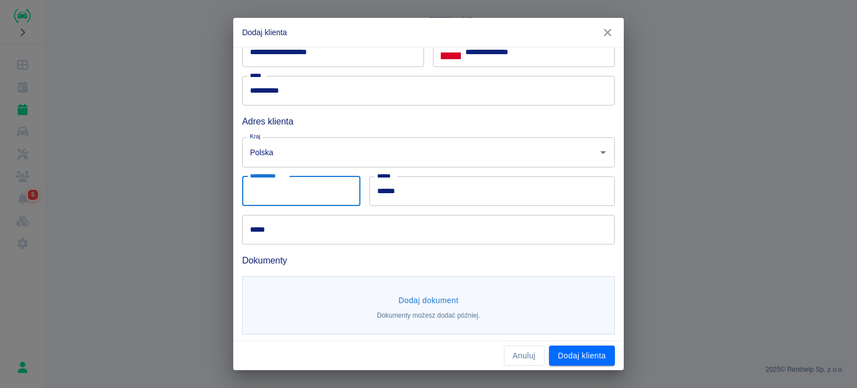
click at [277, 200] on input "**********" at bounding box center [301, 191] width 118 height 30
type input "******"
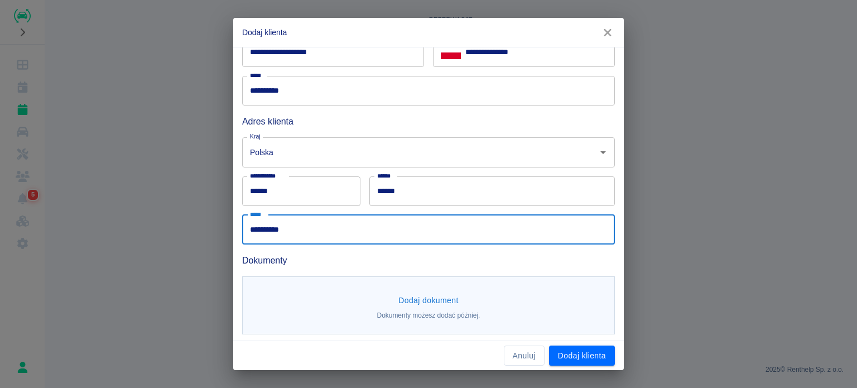
type input "**********"
click at [353, 273] on div "Dodaj dokument Dokumenty możesz dodać później." at bounding box center [424, 301] width 382 height 68
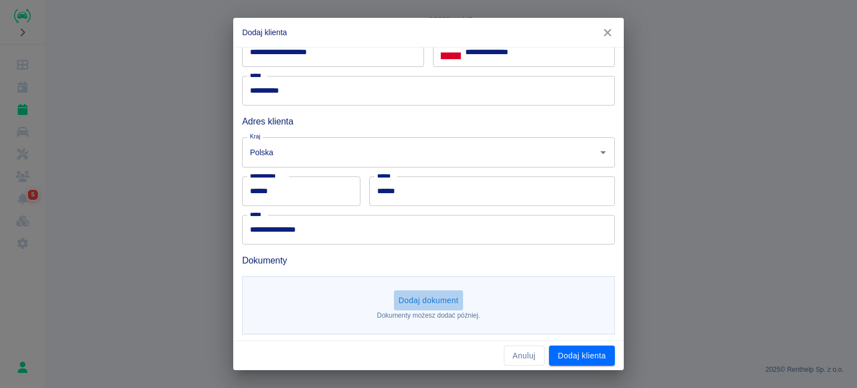
click at [443, 306] on button "Dodaj dokument" at bounding box center [428, 300] width 69 height 21
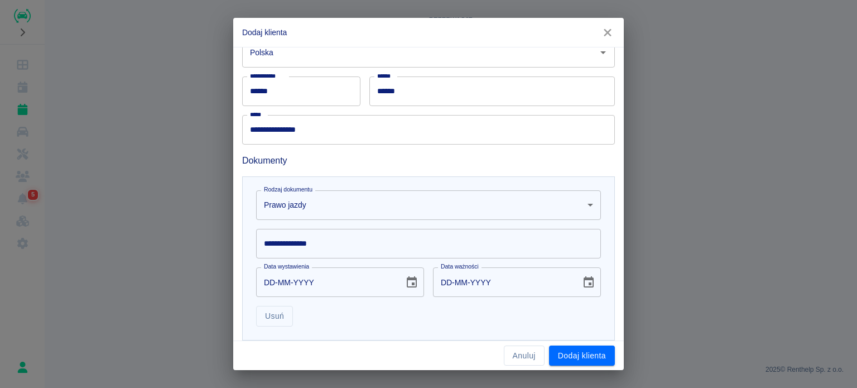
scroll to position [277, 0]
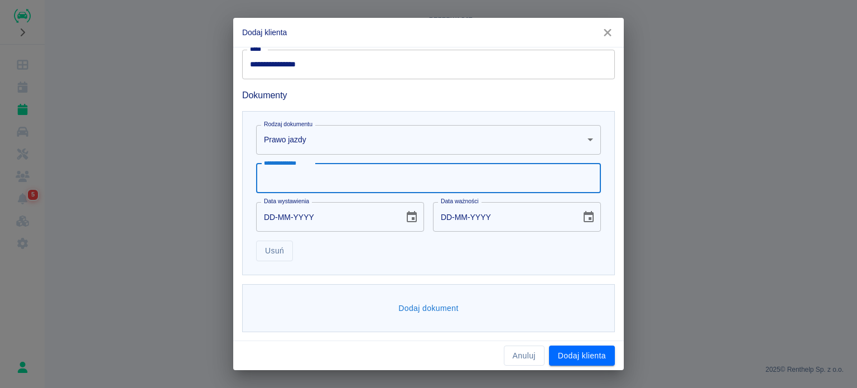
click at [337, 189] on input "**********" at bounding box center [428, 179] width 345 height 30
type input "*"
type input "**********"
click at [268, 215] on input "DD-MM-YYYY" at bounding box center [326, 217] width 140 height 30
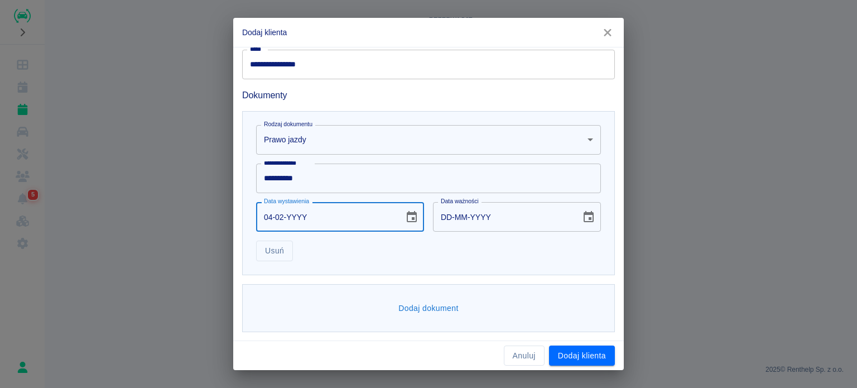
type input "04-02-0002"
type input "04-02-0012"
type input "04-02-0020"
type input "04-02-0030"
type input "04-02-0201"
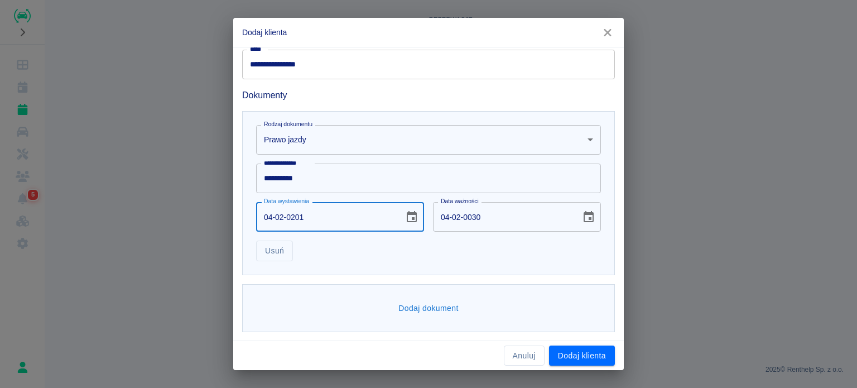
type input "04-02-0211"
type input "[DATE]"
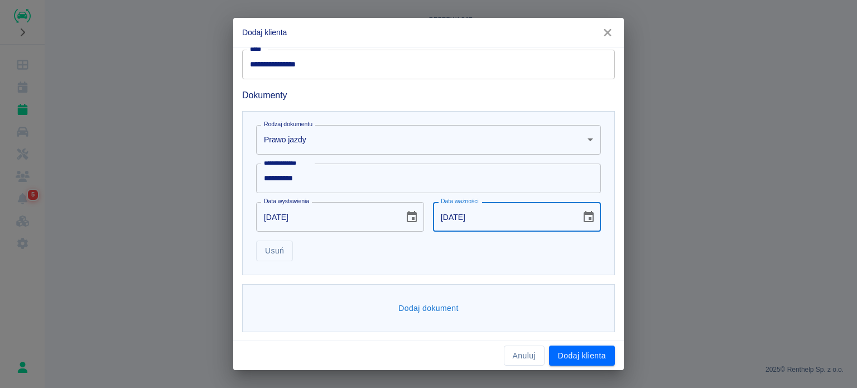
click at [438, 211] on input "[DATE]" at bounding box center [503, 217] width 140 height 30
type input "[DATE]"
click at [455, 312] on button "Dodaj dokument" at bounding box center [428, 308] width 69 height 21
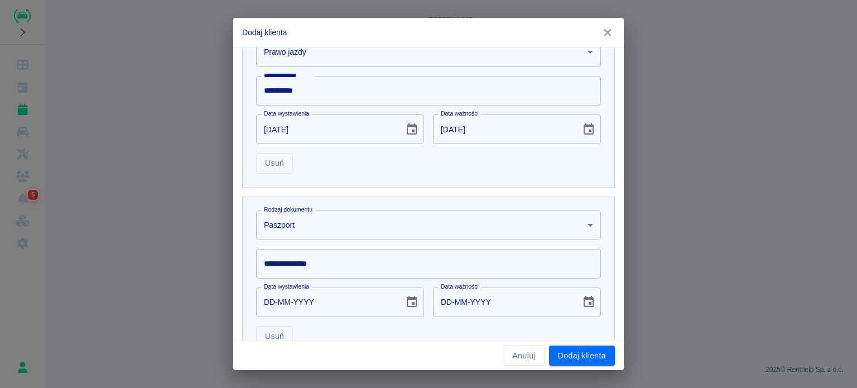
scroll to position [449, 0]
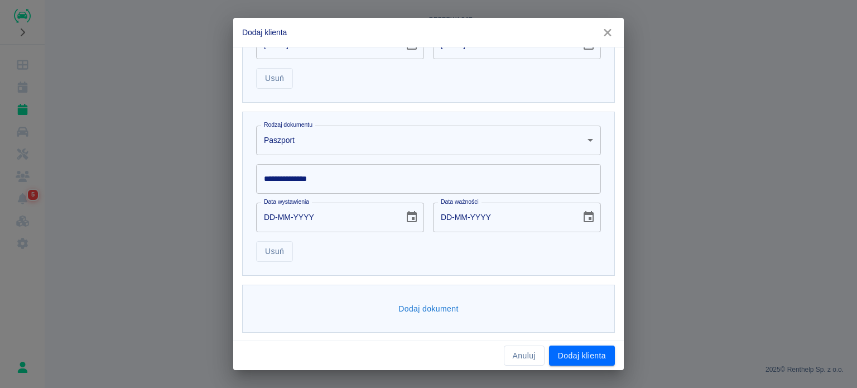
click at [351, 151] on body "**********" at bounding box center [428, 194] width 857 height 388
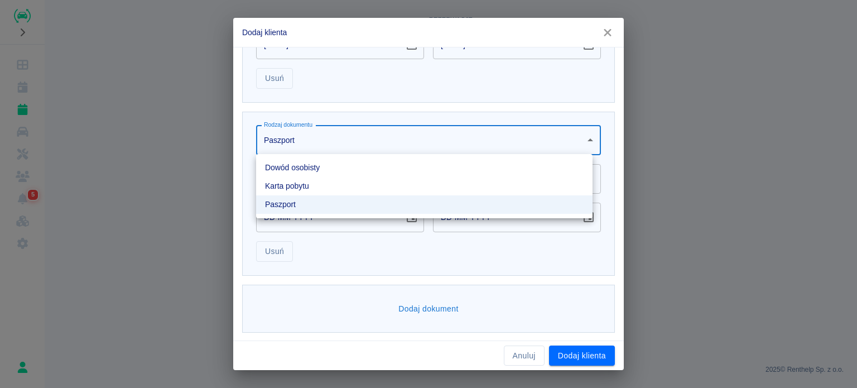
click at [340, 167] on li "Dowód osobisty" at bounding box center [424, 168] width 337 height 18
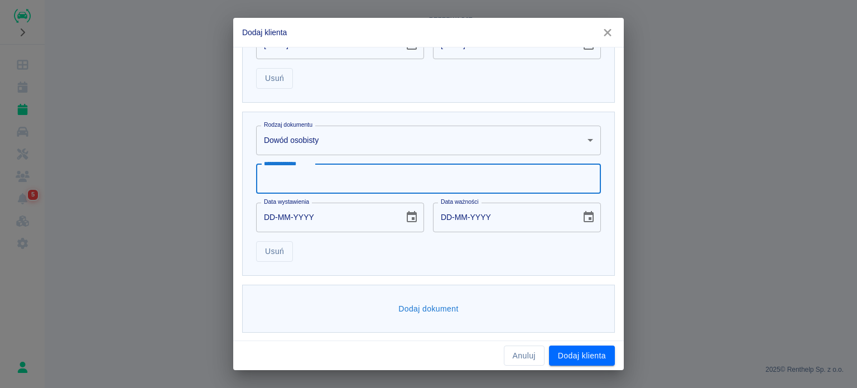
click at [317, 183] on input "**********" at bounding box center [428, 179] width 345 height 30
type input "**********"
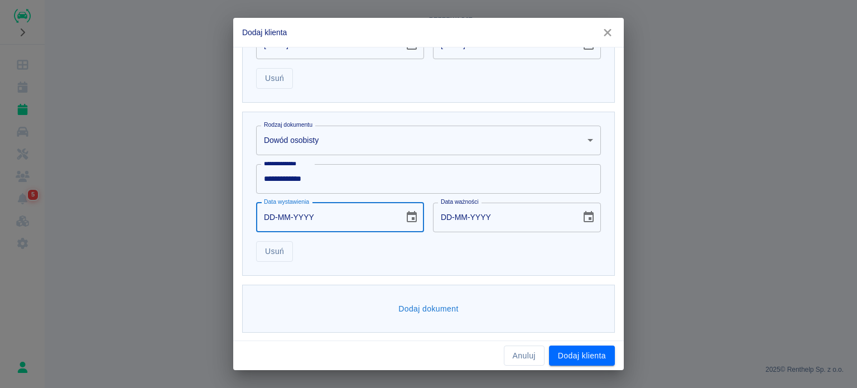
click at [260, 210] on input "DD-MM-YYYY" at bounding box center [326, 218] width 140 height 30
type input "21-01-0002"
type input "21-01-0012"
type input "21-01-0020"
type input "21-01-0030"
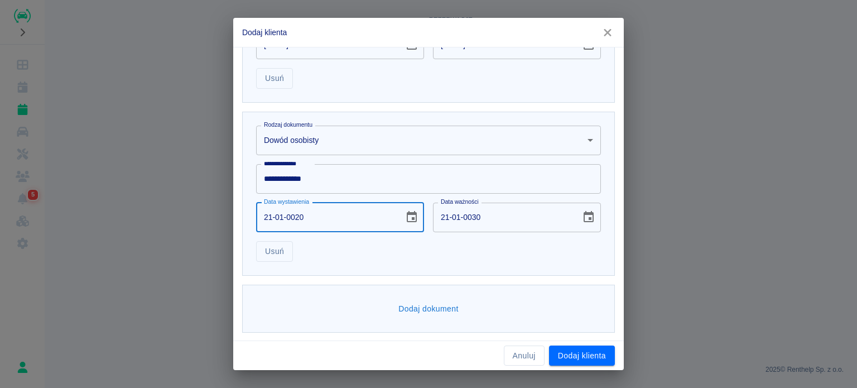
type input "21-01-0202"
type input "21-01-0212"
type input "[DATE]"
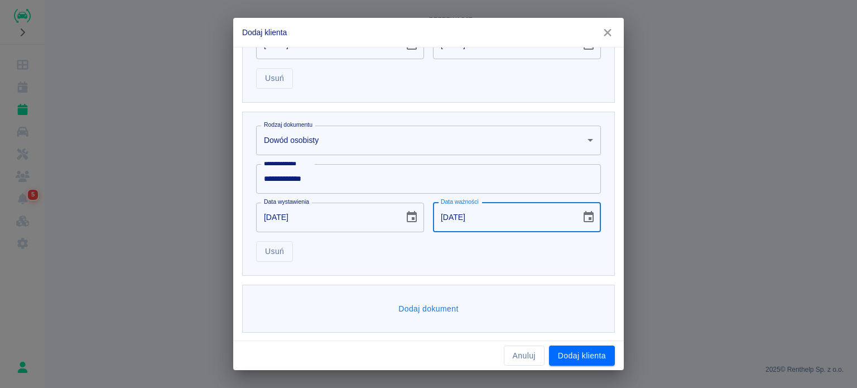
click at [433, 222] on input "[DATE]" at bounding box center [503, 218] width 140 height 30
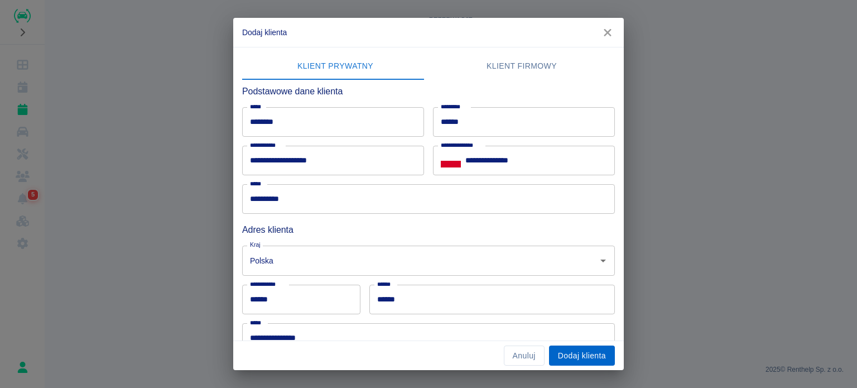
scroll to position [3, 0]
type input "[DATE]"
click at [580, 356] on button "Dodaj klienta" at bounding box center [582, 355] width 66 height 21
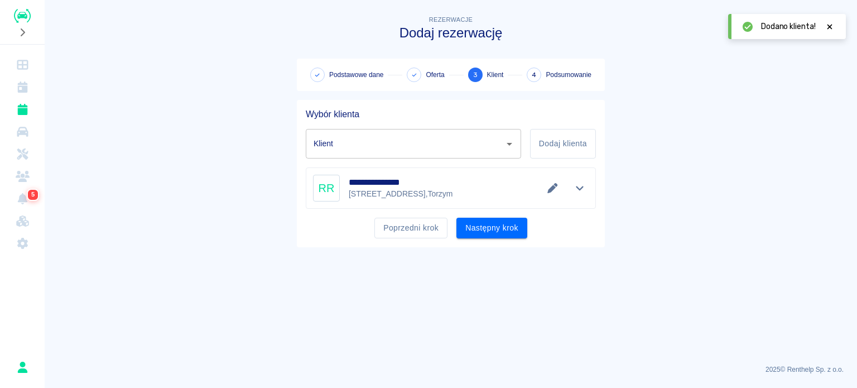
type input "[PERSON_NAME] ([PHONE_NUMBER])"
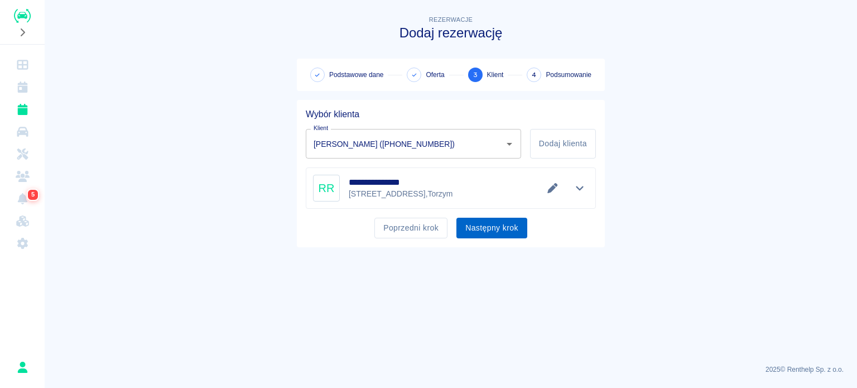
click at [494, 232] on button "Następny krok" at bounding box center [492, 228] width 71 height 21
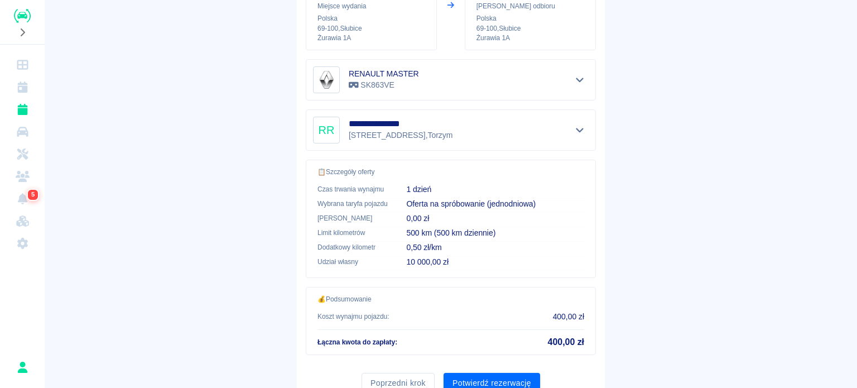
scroll to position [212, 0]
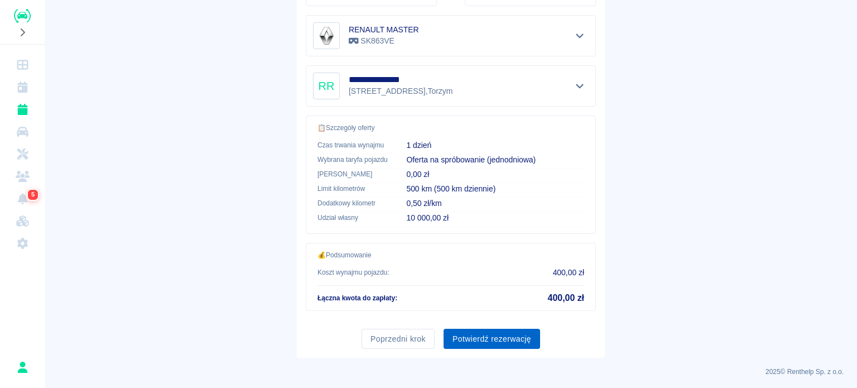
click at [512, 330] on button "Potwierdź rezerwację" at bounding box center [492, 339] width 97 height 21
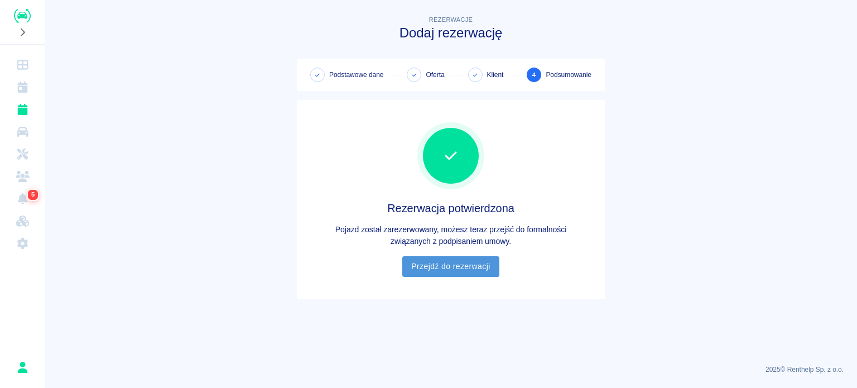
click at [428, 261] on link "Przejdź do rezerwacji" at bounding box center [450, 266] width 97 height 21
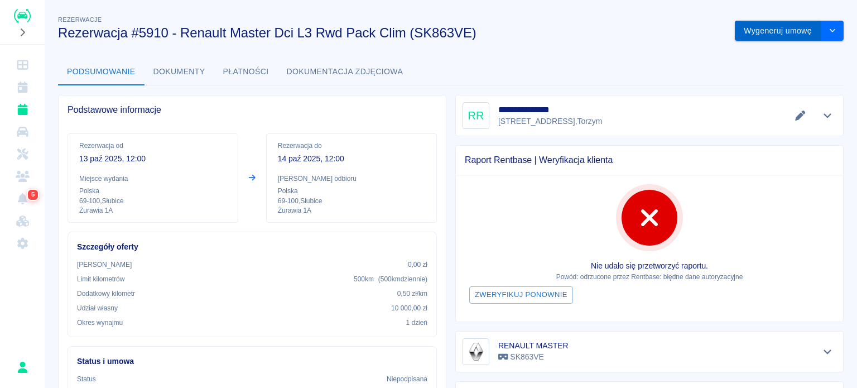
click at [766, 26] on button "Wygeneruj umowę" at bounding box center [778, 31] width 87 height 21
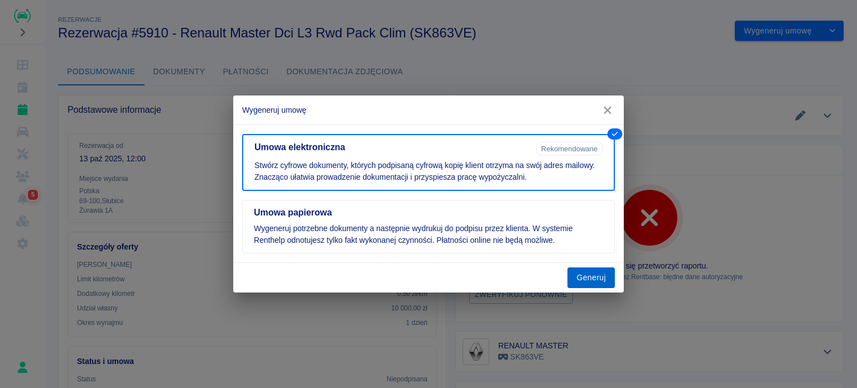
click at [589, 273] on button "Generuj" at bounding box center [591, 277] width 47 height 21
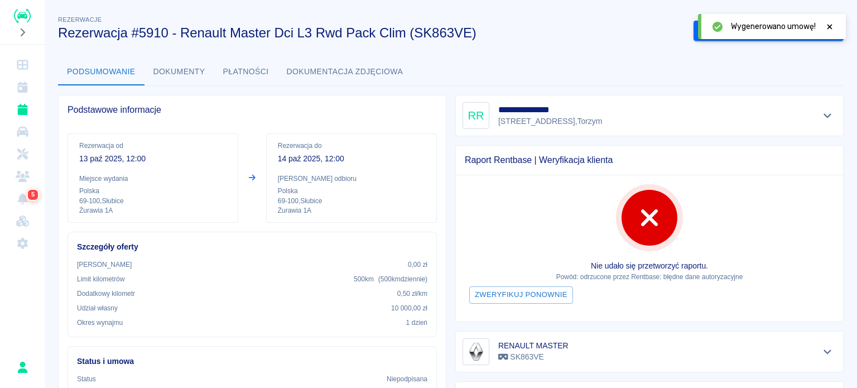
click at [827, 25] on icon at bounding box center [830, 27] width 10 height 8
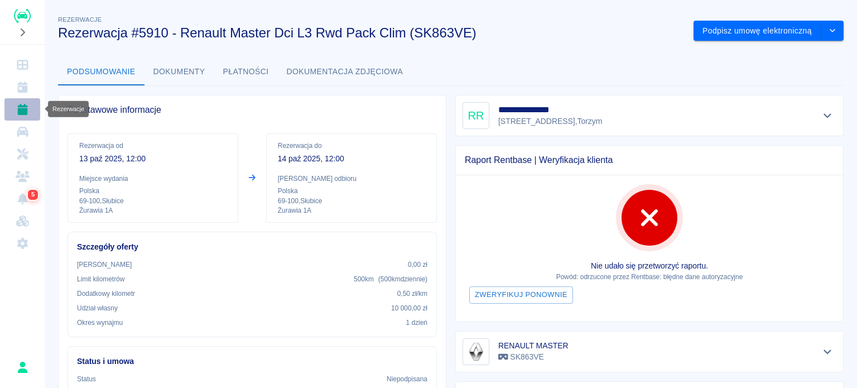
click at [26, 108] on icon "Rezerwacje" at bounding box center [22, 109] width 10 height 11
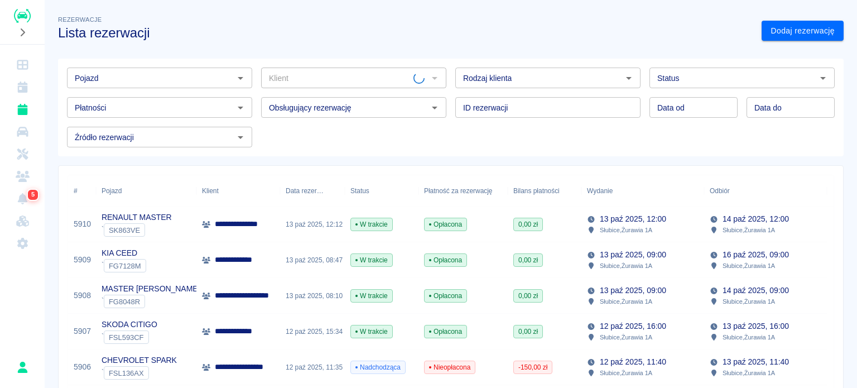
click at [118, 72] on input "Pojazd" at bounding box center [150, 78] width 160 height 14
click at [124, 83] on input "Pojazd" at bounding box center [150, 78] width 160 height 14
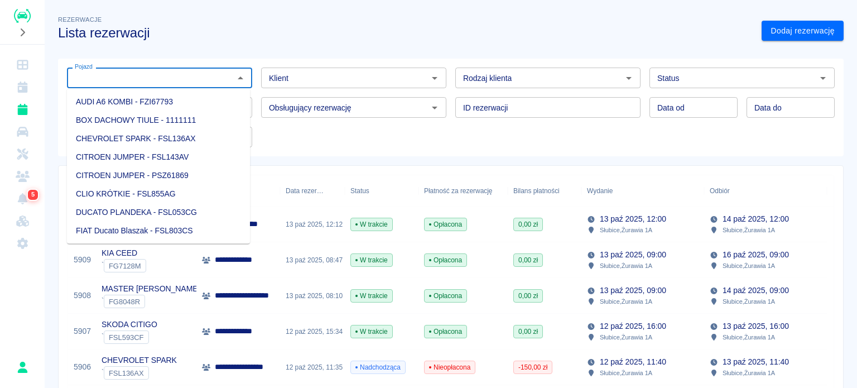
click at [152, 82] on input "Pojazd" at bounding box center [150, 78] width 160 height 14
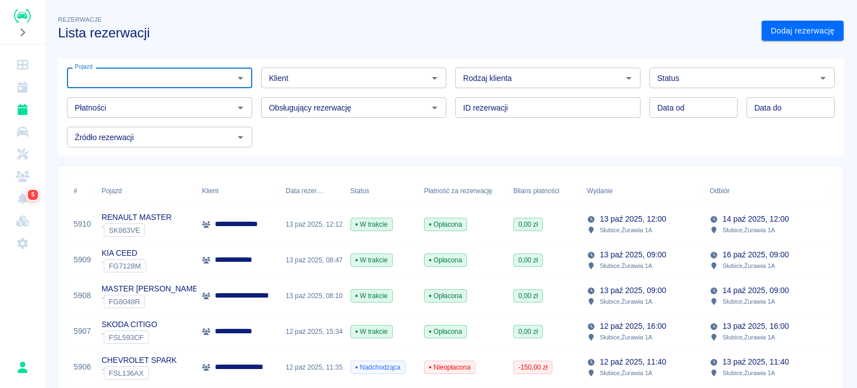
click at [155, 76] on input "Pojazd" at bounding box center [150, 78] width 160 height 14
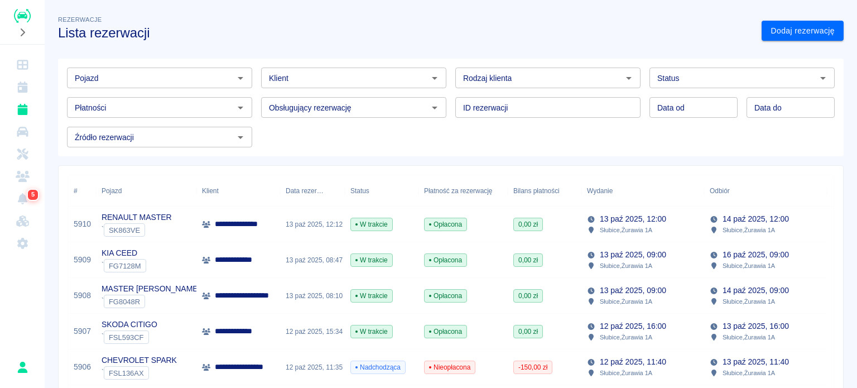
click at [170, 65] on div "Pojazd Pojazd" at bounding box center [155, 74] width 194 height 30
click at [167, 70] on div "Pojazd" at bounding box center [159, 78] width 185 height 21
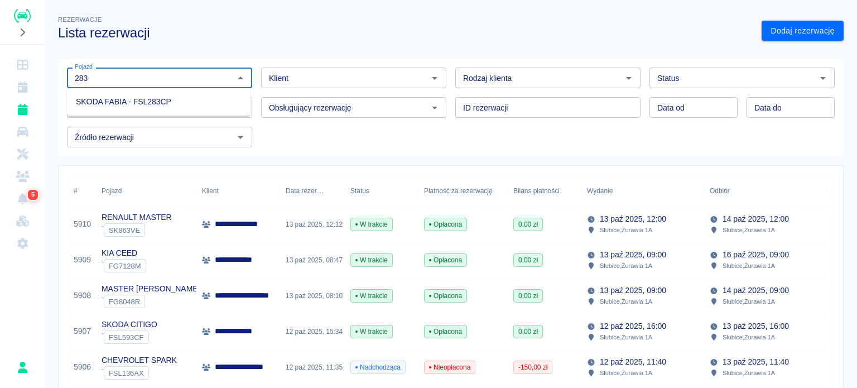
click at [160, 104] on li "SKODA FABIA - FSL283CP" at bounding box center [158, 102] width 183 height 18
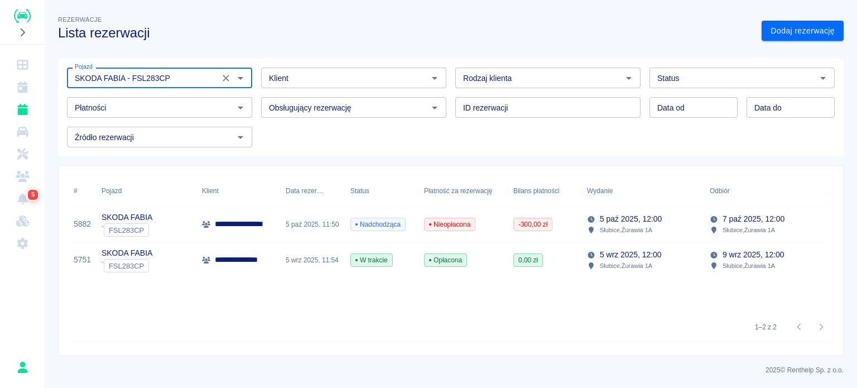
type input "SKODA FABIA - FSL283CP"
click at [675, 79] on input "Status" at bounding box center [733, 78] width 160 height 14
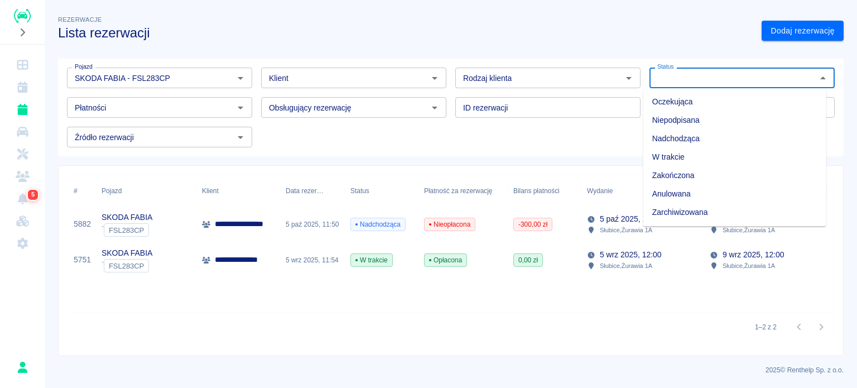
click at [673, 205] on li "Zarchiwizowana" at bounding box center [735, 212] width 183 height 18
type input "Zarchiwizowana"
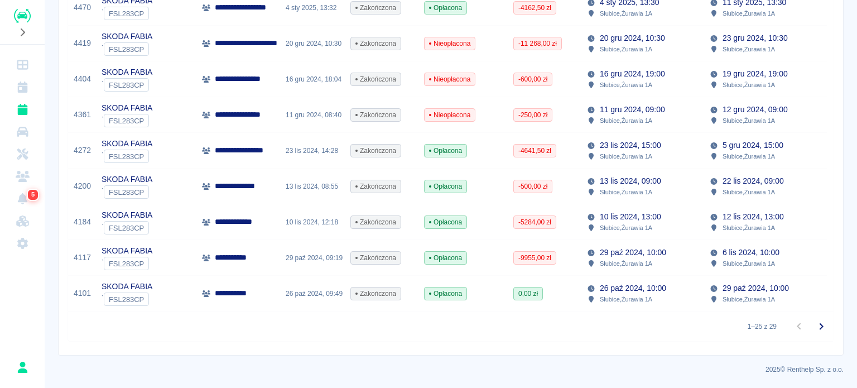
scroll to position [796, 0]
click at [820, 328] on button "Przejdź do następnej strony" at bounding box center [821, 326] width 22 height 22
click at [815, 321] on icon "Przejdź do następnej strony" at bounding box center [821, 326] width 13 height 13
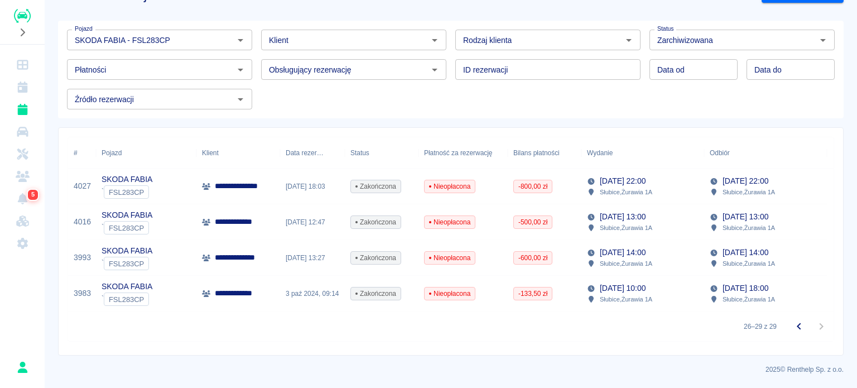
scroll to position [46, 0]
click at [793, 325] on icon "Przejdź do poprzedniej strony" at bounding box center [799, 326] width 13 height 13
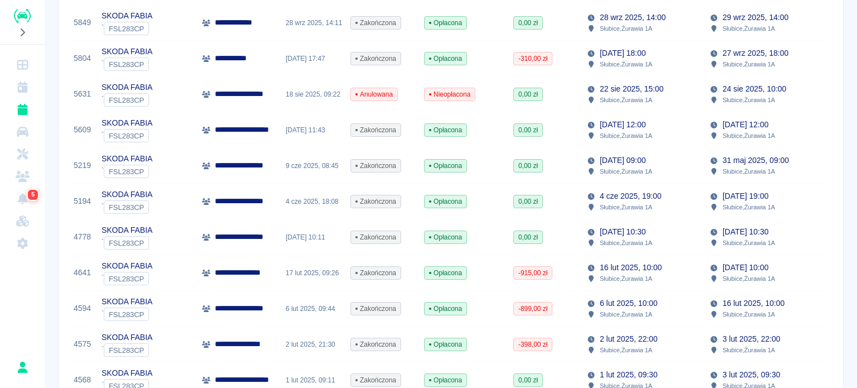
scroll to position [325, 0]
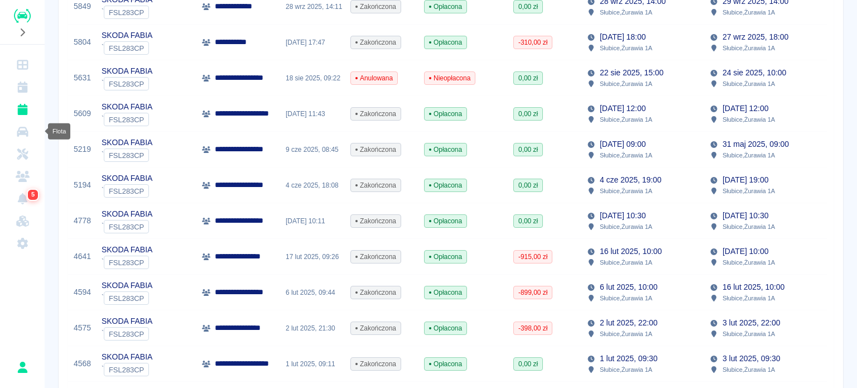
click at [23, 129] on icon "Flota" at bounding box center [23, 131] width 14 height 11
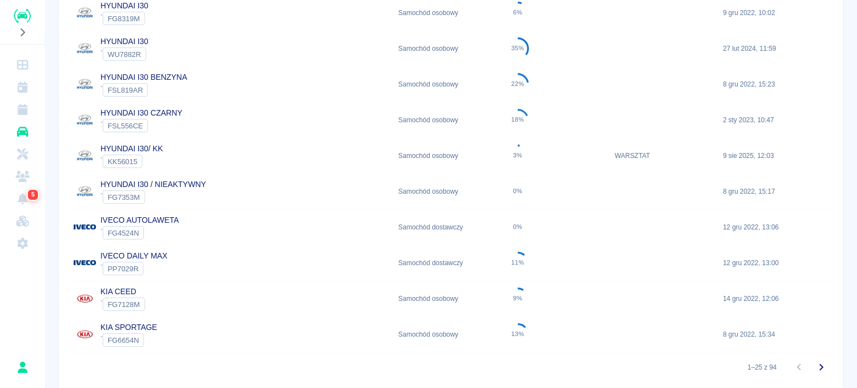
scroll to position [758, 0]
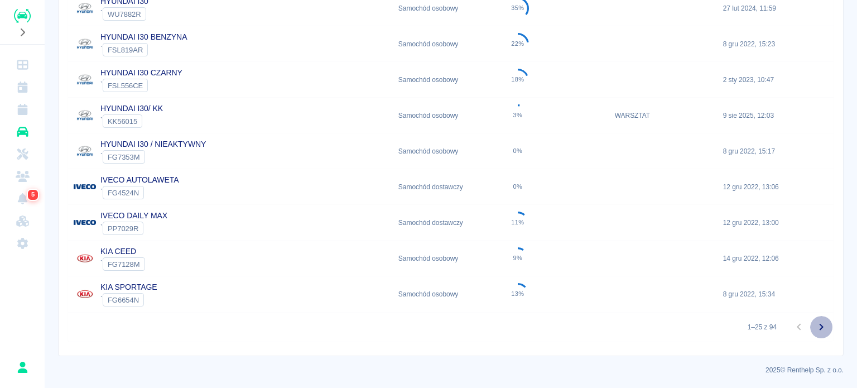
click at [820, 325] on icon "Przejdź do następnej strony" at bounding box center [822, 327] width 4 height 7
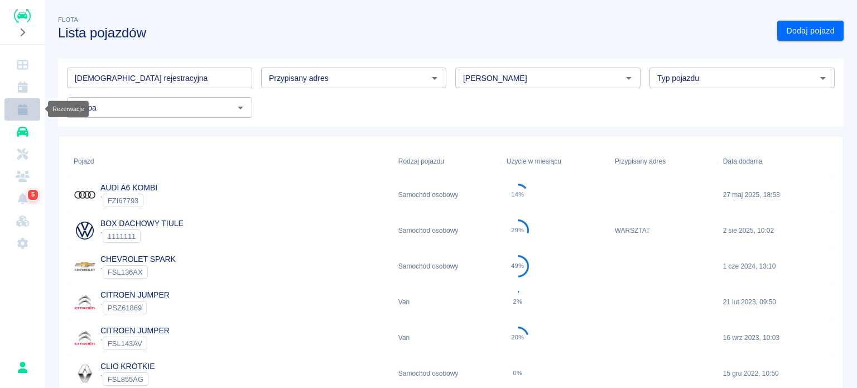
click at [11, 109] on link "Rezerwacje" at bounding box center [22, 109] width 36 height 22
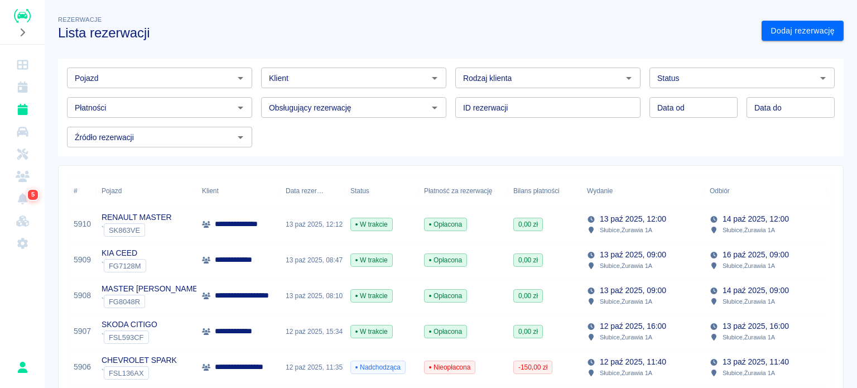
click at [307, 81] on input "Klient" at bounding box center [345, 78] width 160 height 14
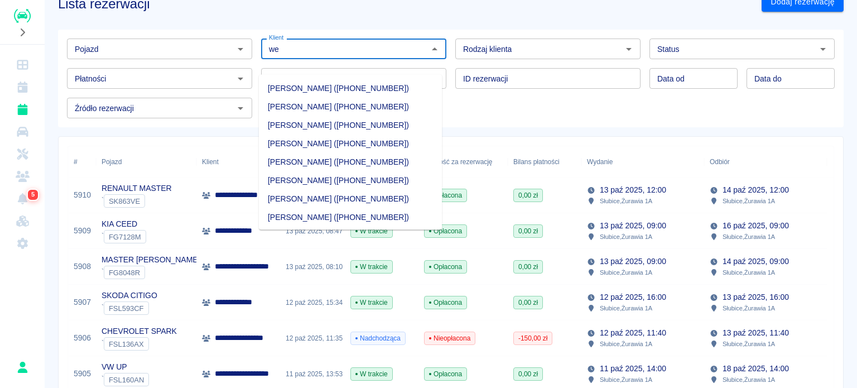
scroll to position [56, 0]
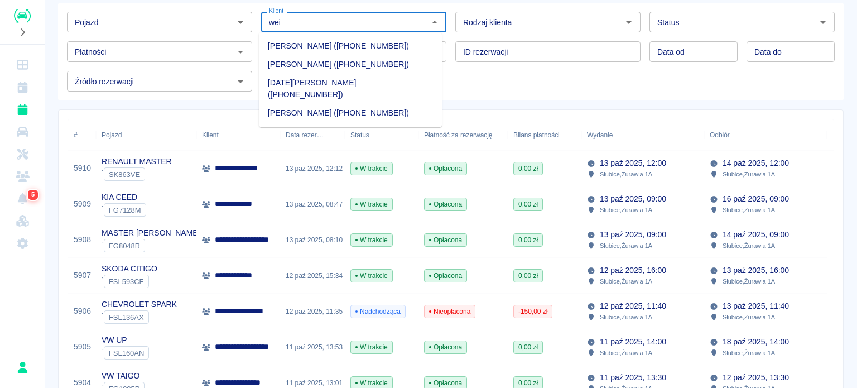
click at [314, 48] on li "[PERSON_NAME] ([PHONE_NUMBER])" at bounding box center [350, 46] width 183 height 18
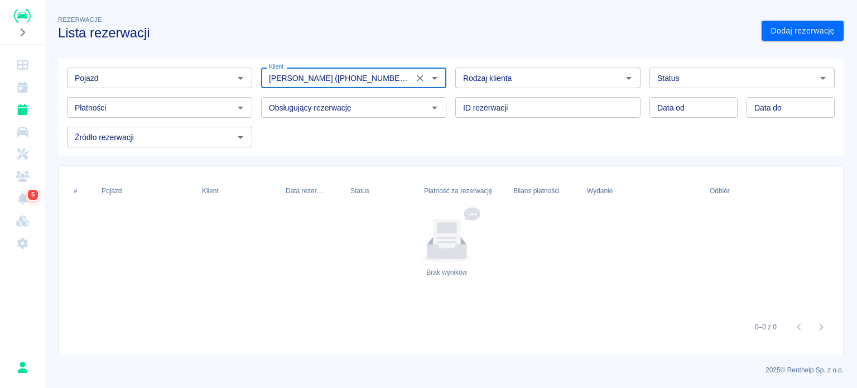
type input "[PERSON_NAME] ([PHONE_NUMBER])"
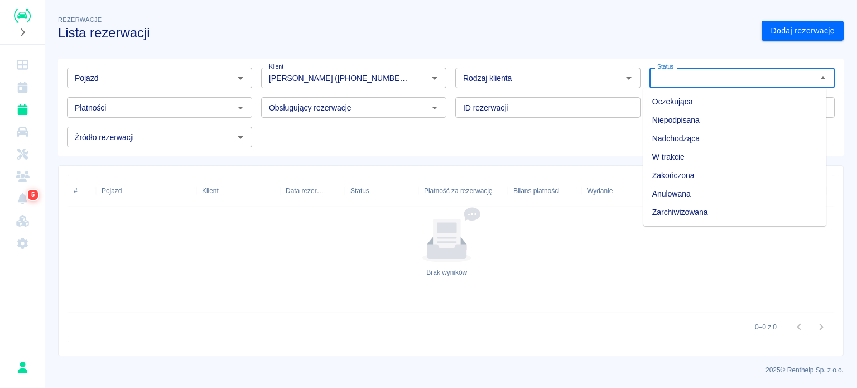
click at [666, 75] on div "Status Status" at bounding box center [742, 78] width 185 height 21
click at [688, 218] on li "Zarchiwizowana" at bounding box center [735, 212] width 183 height 18
type input "Zarchiwizowana"
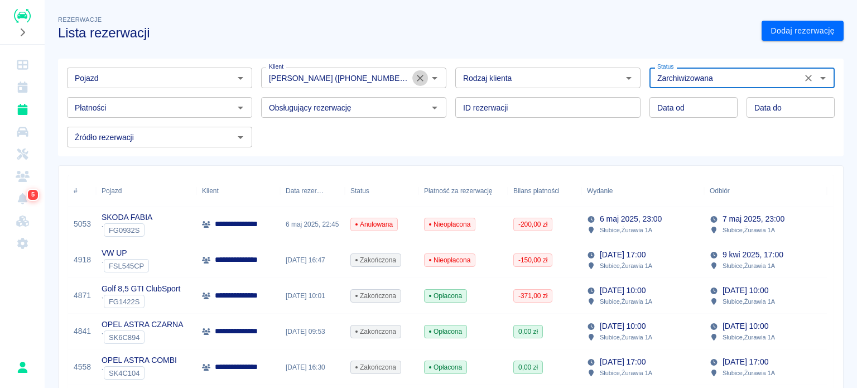
click at [420, 80] on icon "Wyczyść" at bounding box center [420, 78] width 11 height 11
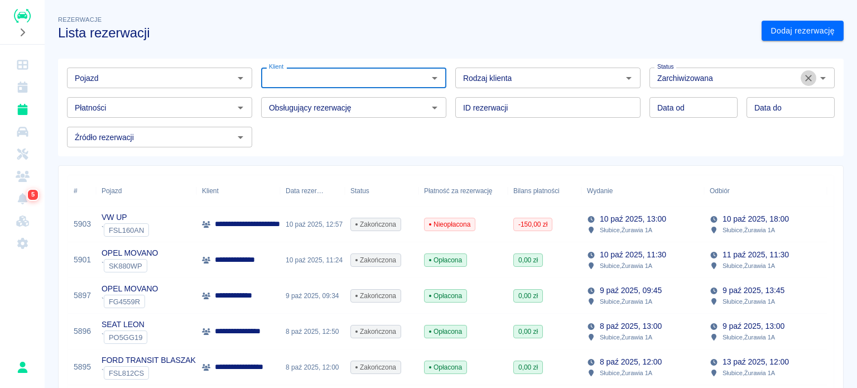
click at [803, 78] on icon "Wyczyść" at bounding box center [808, 78] width 11 height 11
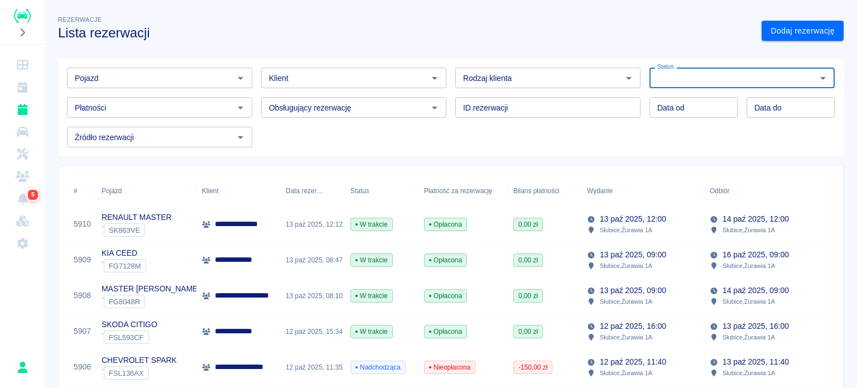
click at [313, 76] on input "Klient" at bounding box center [345, 78] width 160 height 14
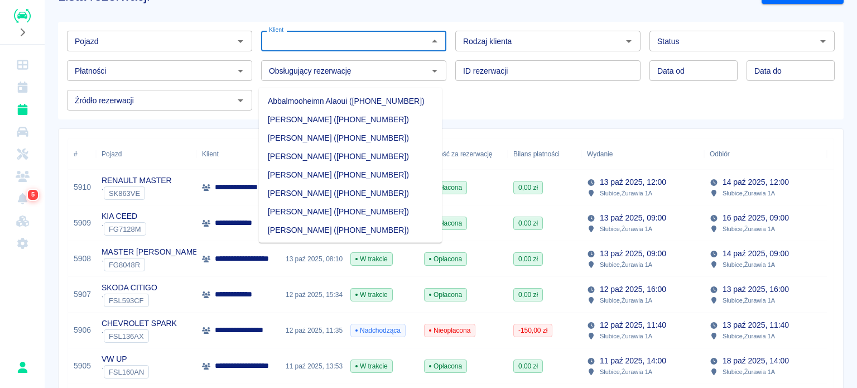
scroll to position [56, 0]
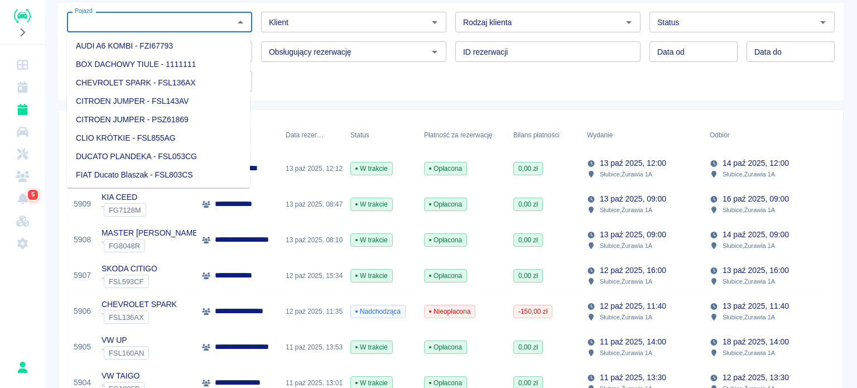
click at [142, 28] on input "Pojazd" at bounding box center [150, 22] width 160 height 14
click at [110, 26] on input "Pojazd" at bounding box center [150, 22] width 160 height 14
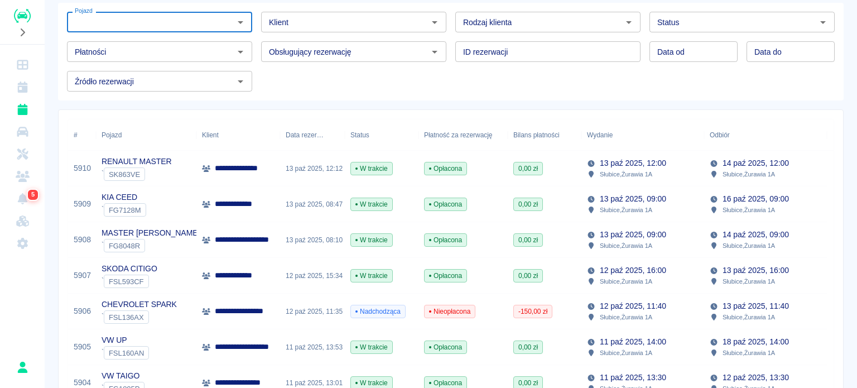
click at [127, 19] on input "Pojazd" at bounding box center [150, 22] width 160 height 14
click at [141, 43] on li "SKODA FABIA - FSL283CP" at bounding box center [158, 46] width 183 height 18
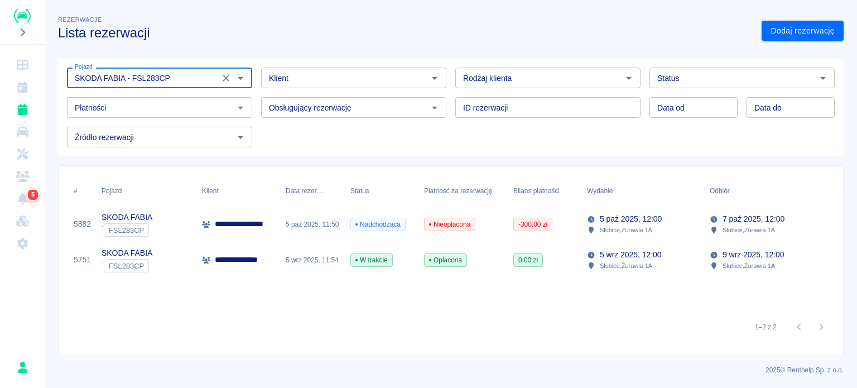
type input "SKODA FABIA - FSL283CP"
click at [669, 74] on div "Status Status" at bounding box center [742, 78] width 185 height 21
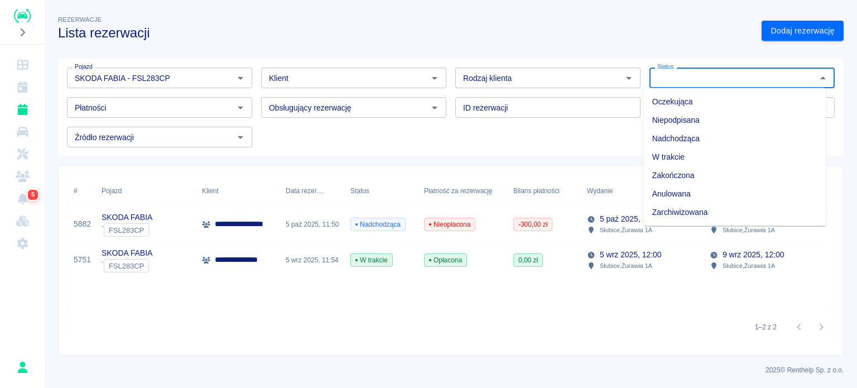
click at [694, 217] on li "Zarchiwizowana" at bounding box center [735, 212] width 183 height 18
type input "Zarchiwizowana"
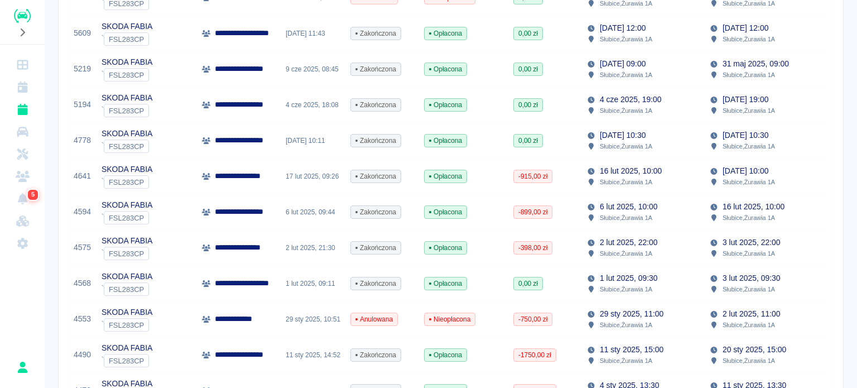
scroll to position [349, 0]
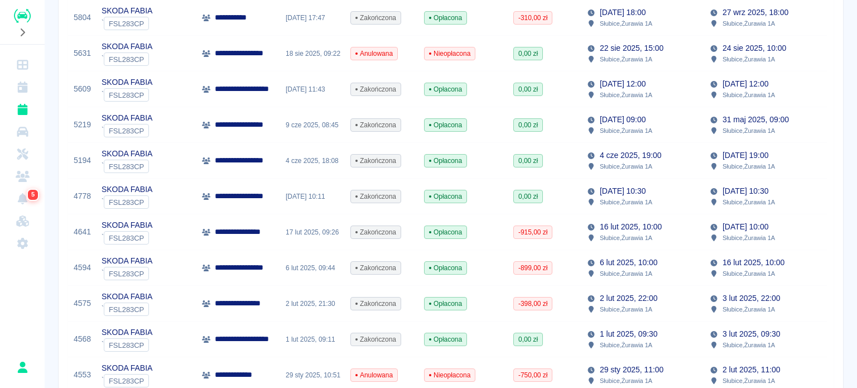
click at [328, 200] on div "[DATE] 10:11" at bounding box center [312, 197] width 65 height 36
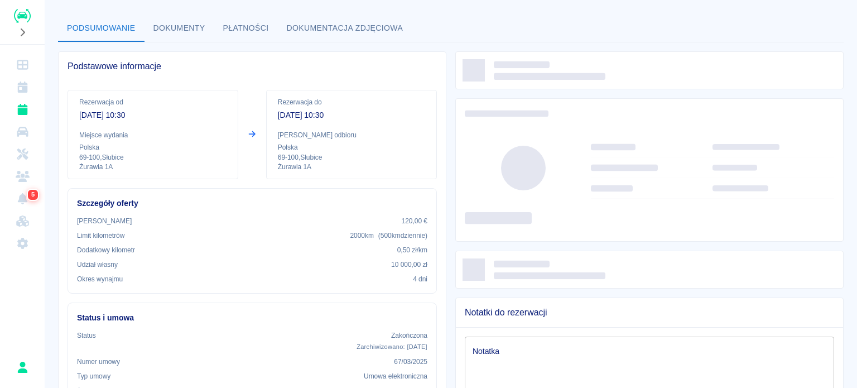
scroll to position [56, 0]
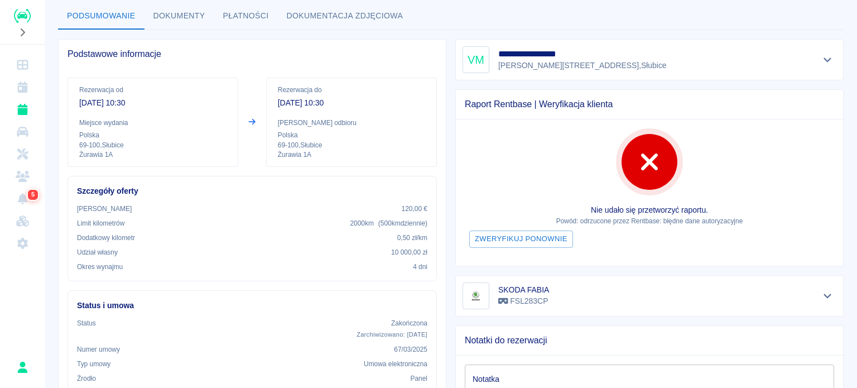
click at [190, 17] on button "Dokumenty" at bounding box center [180, 16] width 70 height 27
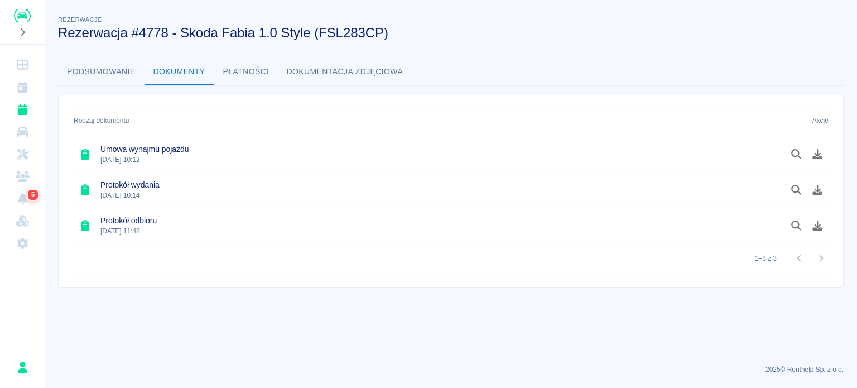
click at [95, 57] on div "Rezerwacje Rezerwacja #4778 - Skoda Fabia 1.0 Style (FSL283CP) Podsumowanie Dok…" at bounding box center [451, 145] width 813 height 283
click at [83, 66] on button "Podsumowanie" at bounding box center [101, 72] width 87 height 27
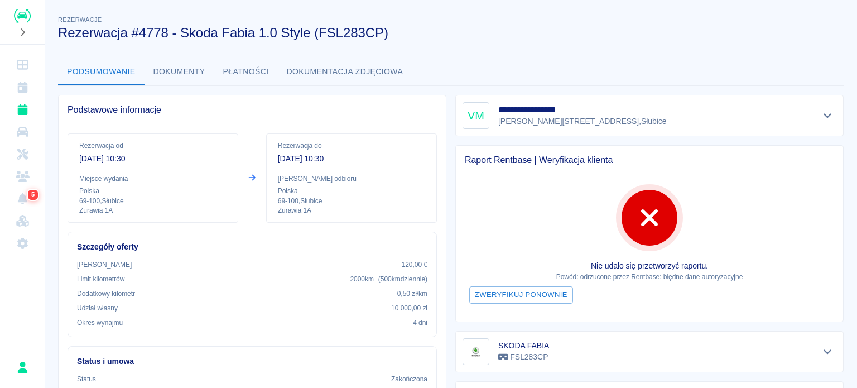
click at [171, 69] on button "Dokumenty" at bounding box center [180, 72] width 70 height 27
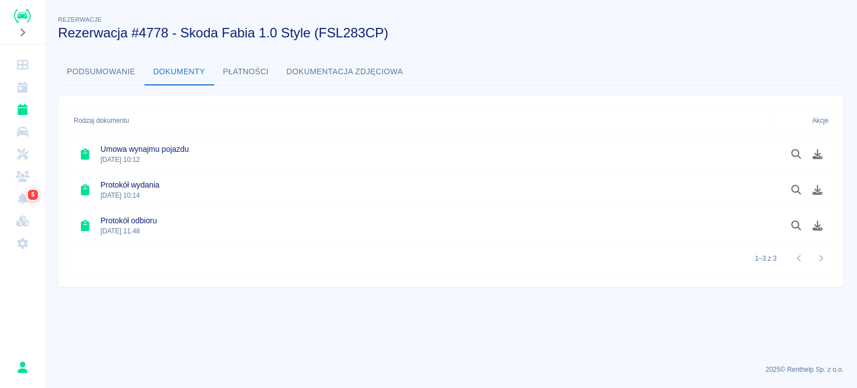
click at [103, 67] on button "Podsumowanie" at bounding box center [101, 72] width 87 height 27
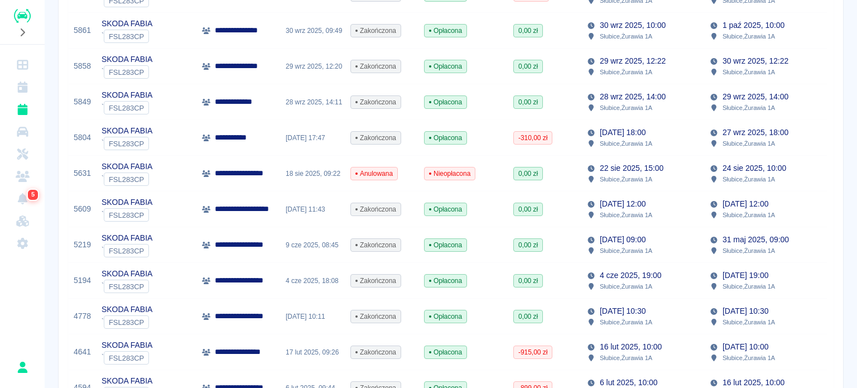
scroll to position [335, 0]
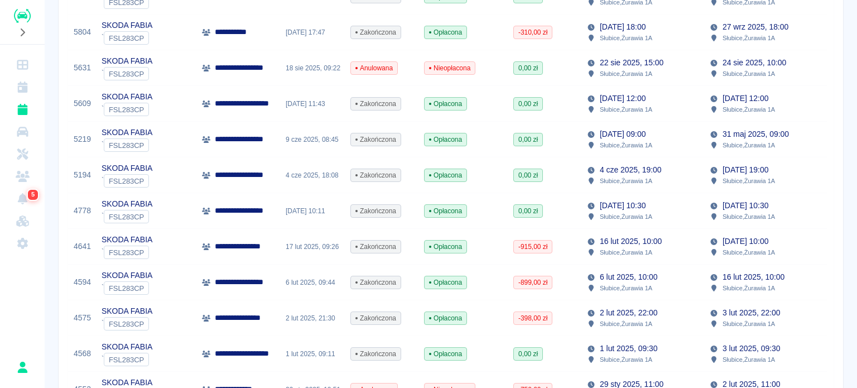
click at [196, 142] on div "**********" at bounding box center [238, 140] width 84 height 36
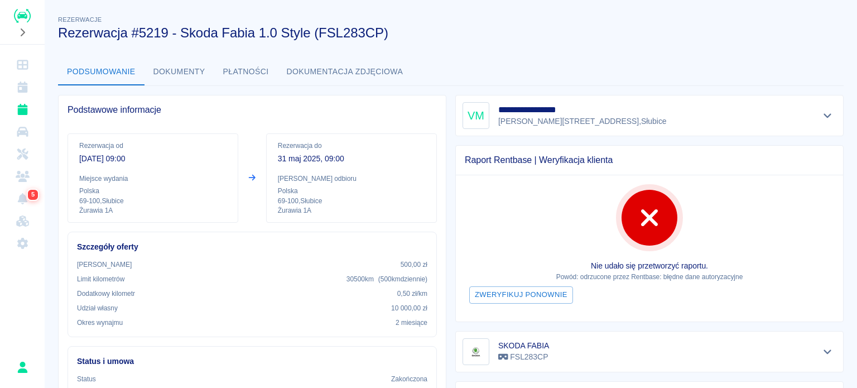
click at [183, 74] on button "Dokumenty" at bounding box center [180, 72] width 70 height 27
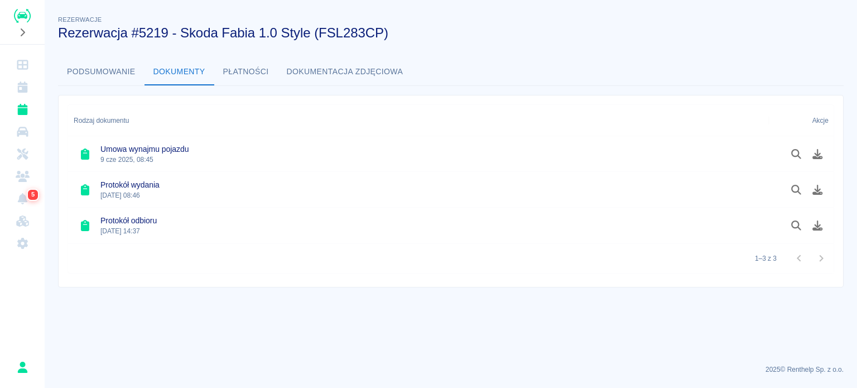
click at [113, 66] on button "Podsumowanie" at bounding box center [101, 72] width 87 height 27
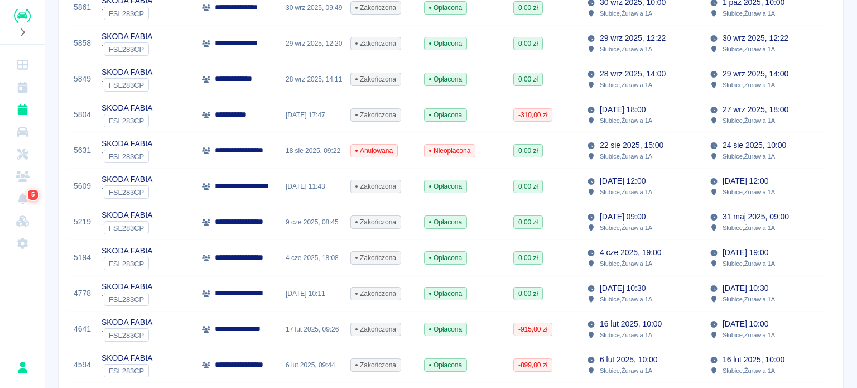
scroll to position [279, 0]
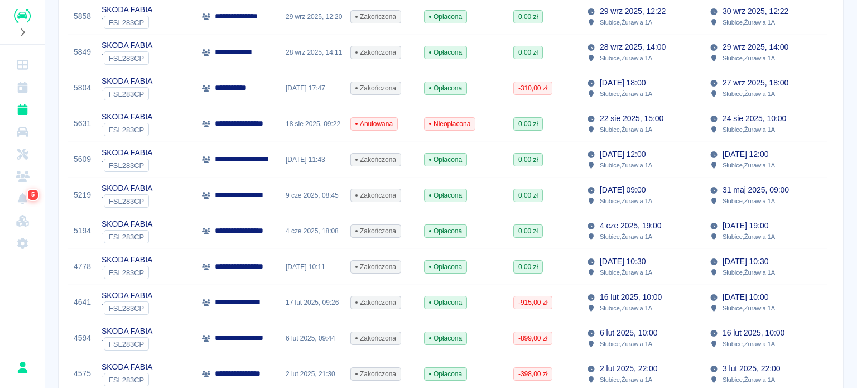
click at [186, 266] on div "SKODA FABIA ` FSL283CP" at bounding box center [146, 267] width 100 height 36
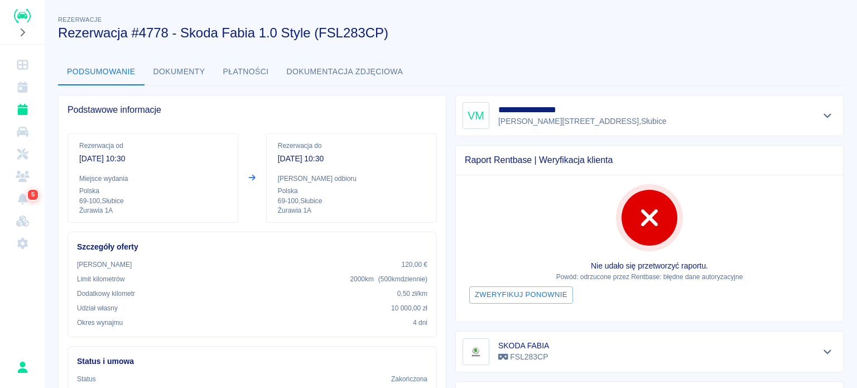
drag, startPoint x: 129, startPoint y: 69, endPoint x: 169, endPoint y: 69, distance: 39.6
click at [132, 69] on button "Podsumowanie" at bounding box center [101, 72] width 87 height 27
click at [178, 69] on button "Dokumenty" at bounding box center [180, 72] width 70 height 27
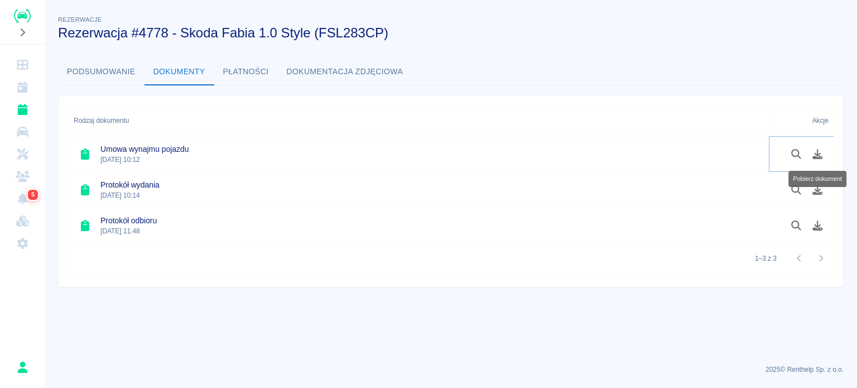
click at [818, 153] on icon "Pobierz dokument" at bounding box center [818, 154] width 10 height 10
click at [814, 220] on icon "Pobierz dokument" at bounding box center [818, 225] width 13 height 10
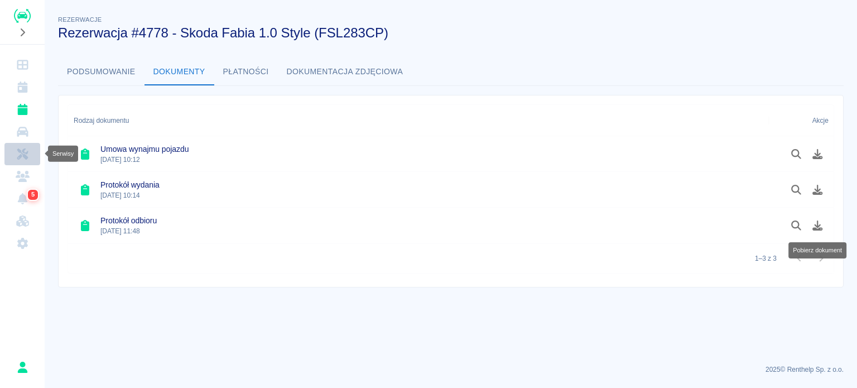
click at [27, 163] on link "Serwisy" at bounding box center [22, 154] width 36 height 22
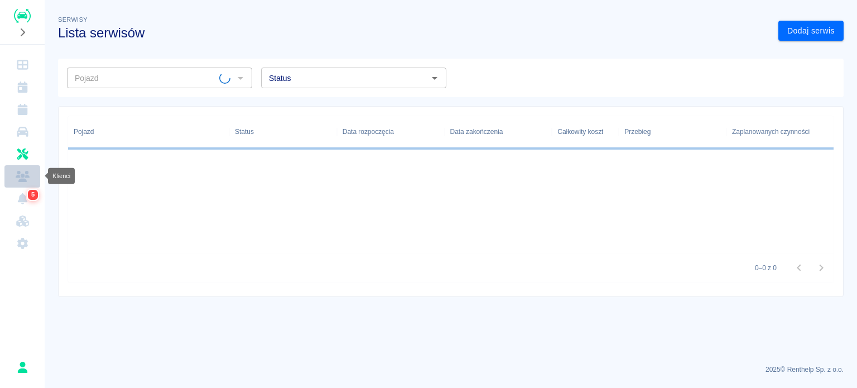
click at [26, 174] on icon "Klienci" at bounding box center [23, 176] width 14 height 11
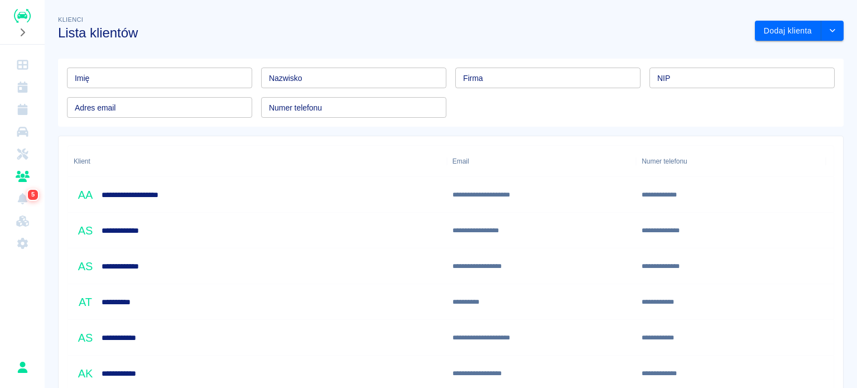
click at [166, 76] on input "Imię" at bounding box center [159, 78] width 185 height 21
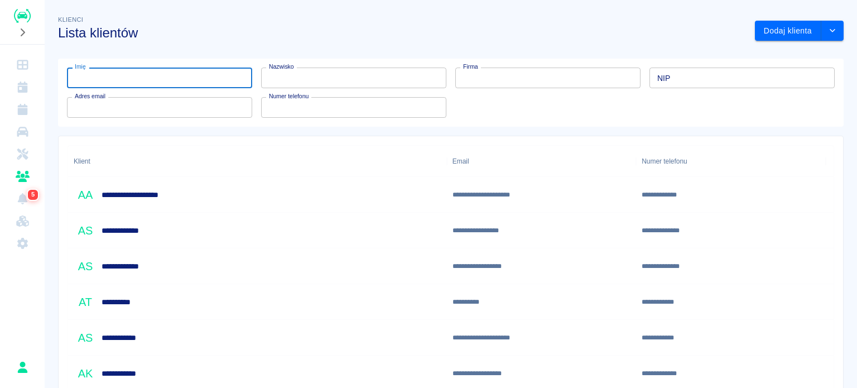
click at [404, 76] on input "Nazwisko" at bounding box center [353, 78] width 185 height 21
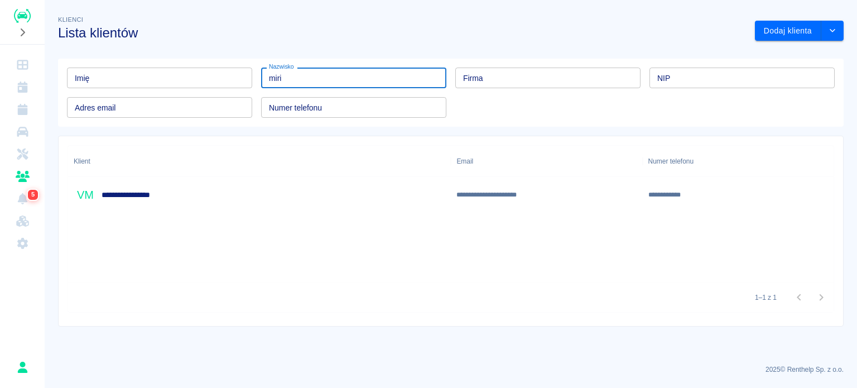
type input "miri"
click at [305, 208] on div "**********" at bounding box center [259, 195] width 383 height 36
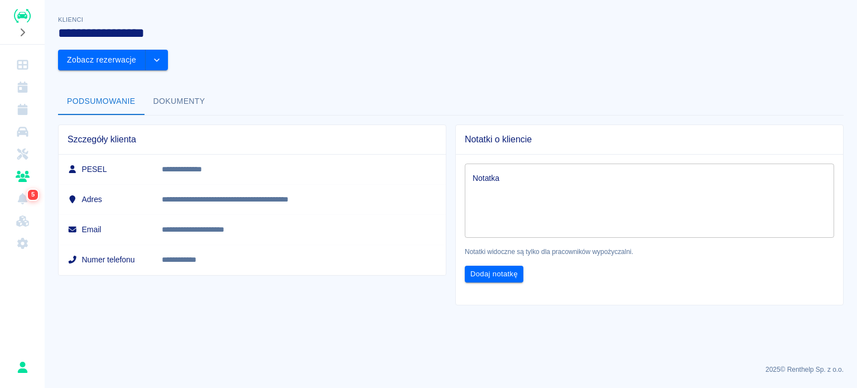
click at [193, 88] on button "Dokumenty" at bounding box center [180, 101] width 70 height 27
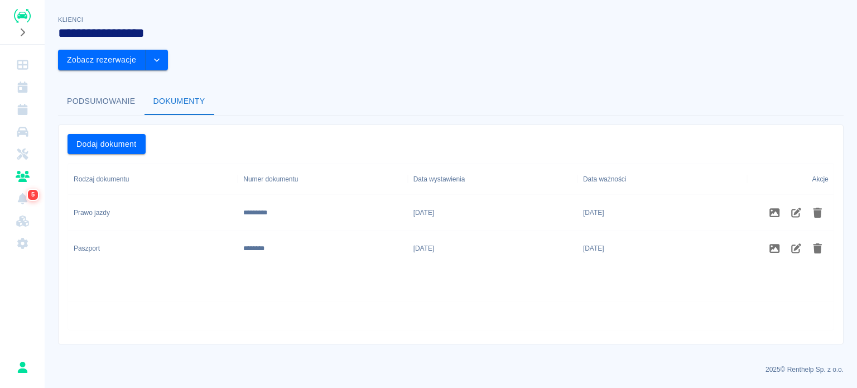
click at [138, 88] on button "Podsumowanie" at bounding box center [101, 101] width 87 height 27
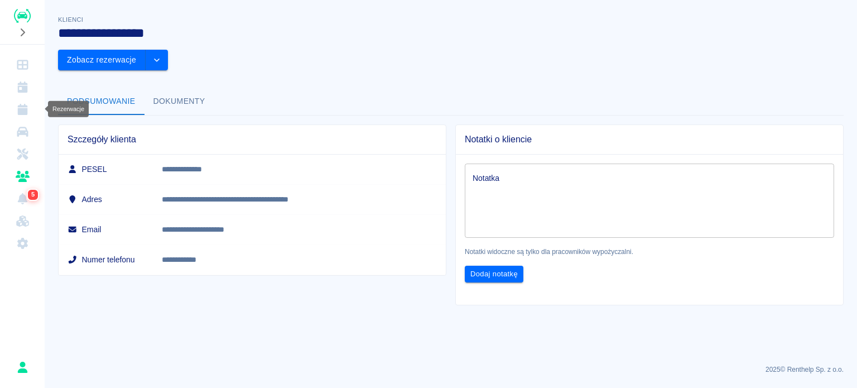
click at [37, 114] on link "Rezerwacje" at bounding box center [22, 109] width 36 height 22
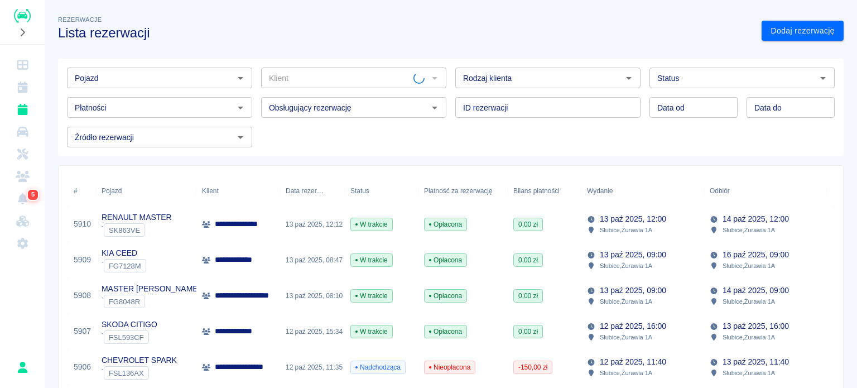
click at [308, 78] on input "Klient" at bounding box center [339, 78] width 149 height 14
click at [308, 78] on input "Klient" at bounding box center [345, 78] width 160 height 14
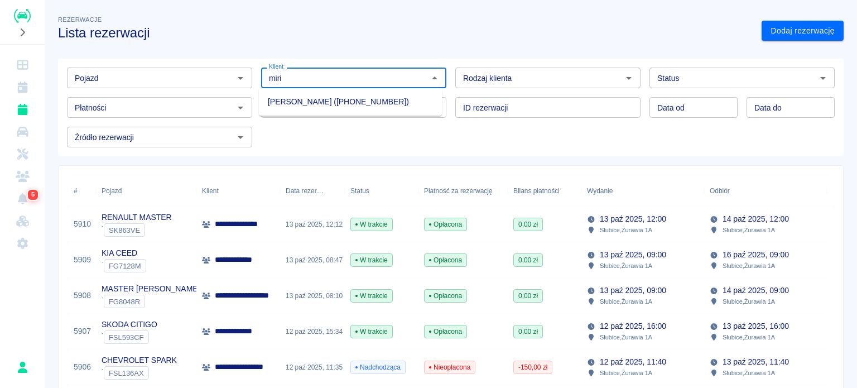
click at [326, 104] on li "[PERSON_NAME] ([PHONE_NUMBER])" at bounding box center [350, 102] width 183 height 18
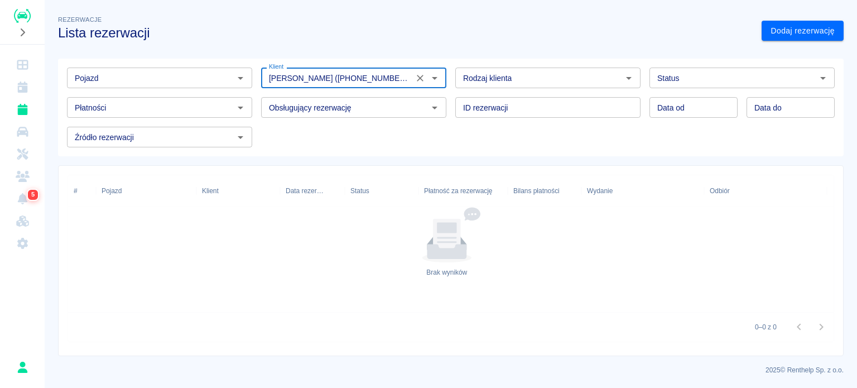
type input "[PERSON_NAME] ([PHONE_NUMBER])"
click at [781, 80] on input "Status" at bounding box center [733, 78] width 160 height 14
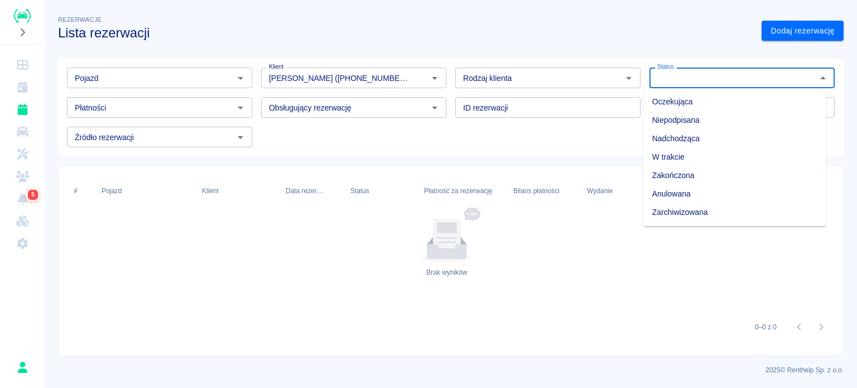
click at [710, 210] on li "Zarchiwizowana" at bounding box center [735, 212] width 183 height 18
type input "Zarchiwizowana"
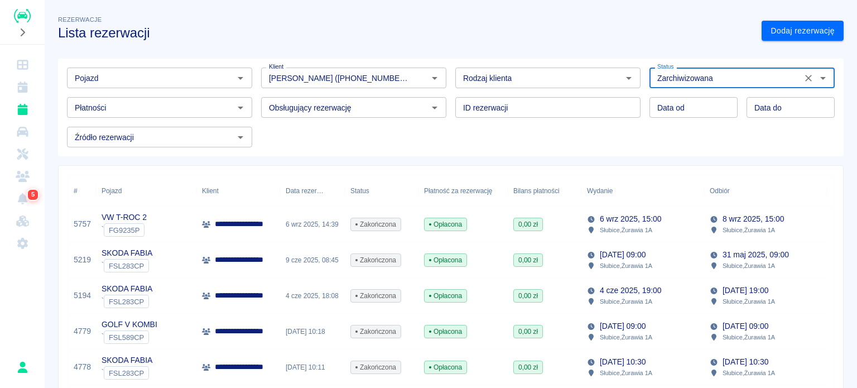
drag, startPoint x: 415, startPoint y: 80, endPoint x: 857, endPoint y: 43, distance: 443.6
click at [415, 80] on icon "Wyczyść" at bounding box center [420, 78] width 11 height 11
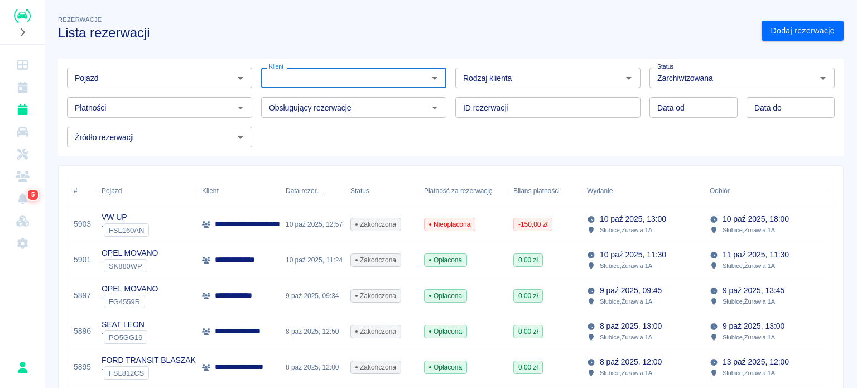
drag, startPoint x: 801, startPoint y: 78, endPoint x: 0, endPoint y: 102, distance: 801.3
click at [805, 78] on icon "Wyczyść" at bounding box center [808, 78] width 7 height 7
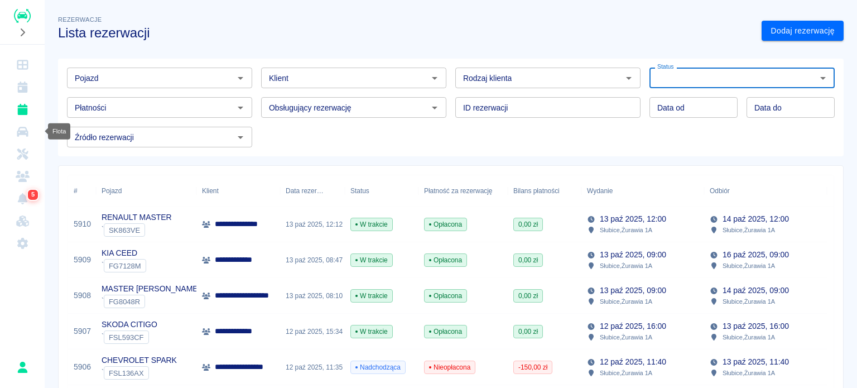
click at [28, 133] on icon "Flota" at bounding box center [23, 131] width 14 height 11
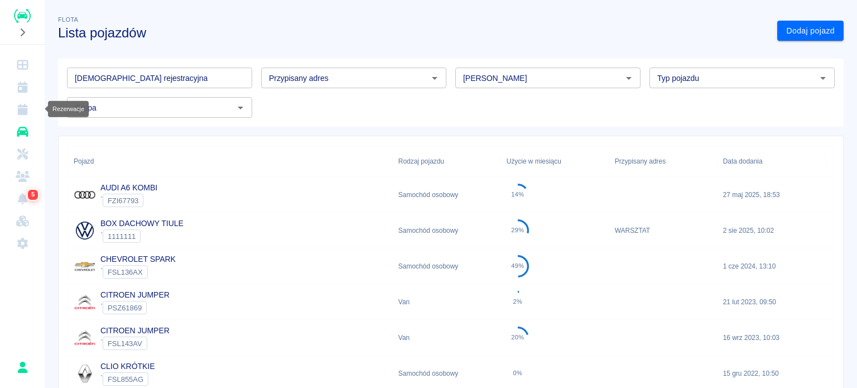
click at [31, 115] on link "Rezerwacje" at bounding box center [22, 109] width 36 height 22
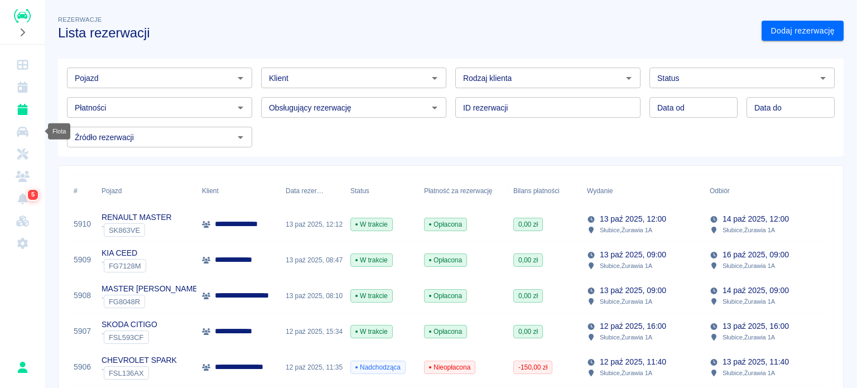
click at [29, 127] on icon "Flota" at bounding box center [23, 131] width 14 height 11
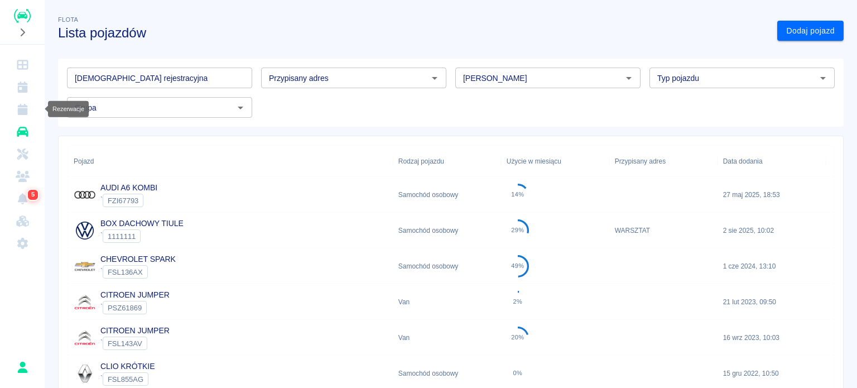
click at [30, 115] on link "Rezerwacje" at bounding box center [22, 109] width 36 height 22
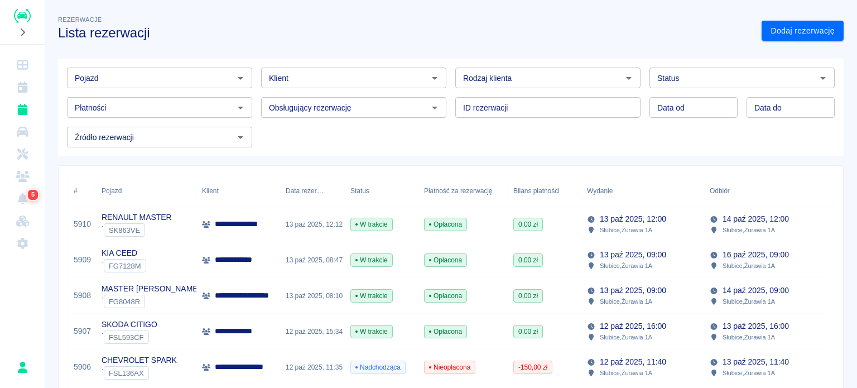
click at [313, 76] on input "Klient" at bounding box center [345, 78] width 160 height 14
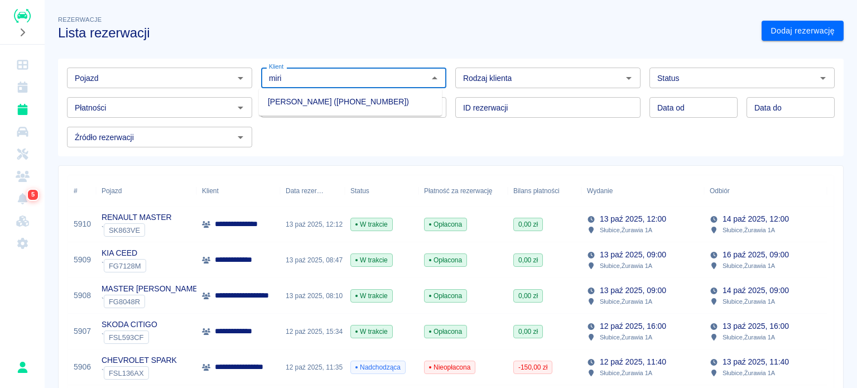
click at [317, 95] on li "[PERSON_NAME] ([PHONE_NUMBER])" at bounding box center [350, 102] width 183 height 18
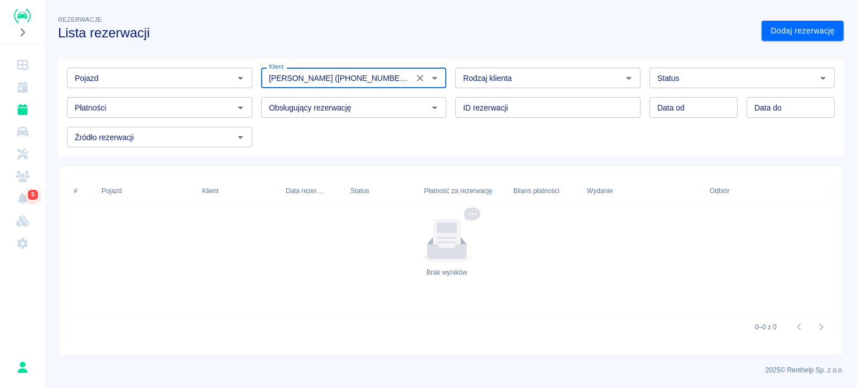
type input "[PERSON_NAME] ([PHONE_NUMBER])"
click at [714, 79] on input "Status" at bounding box center [733, 78] width 160 height 14
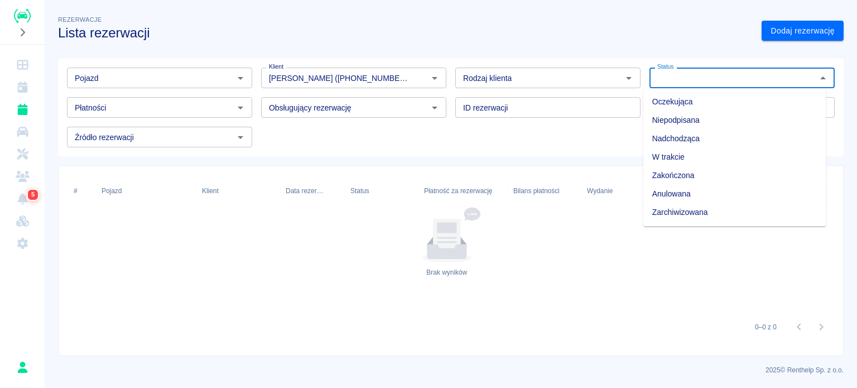
click at [688, 213] on li "Zarchiwizowana" at bounding box center [735, 212] width 183 height 18
type input "Zarchiwizowana"
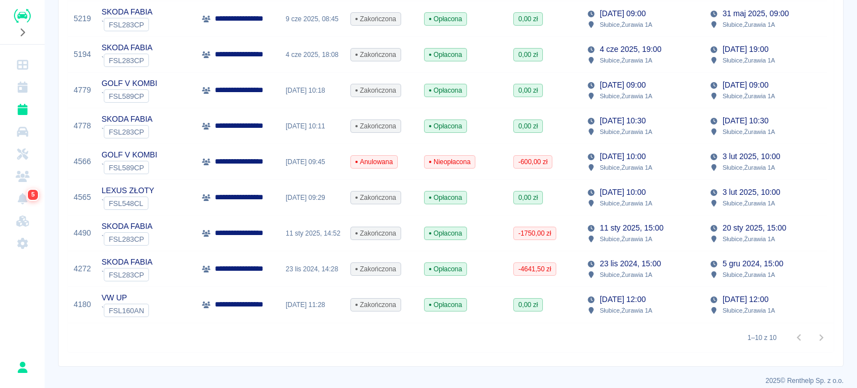
scroll to position [260, 0]
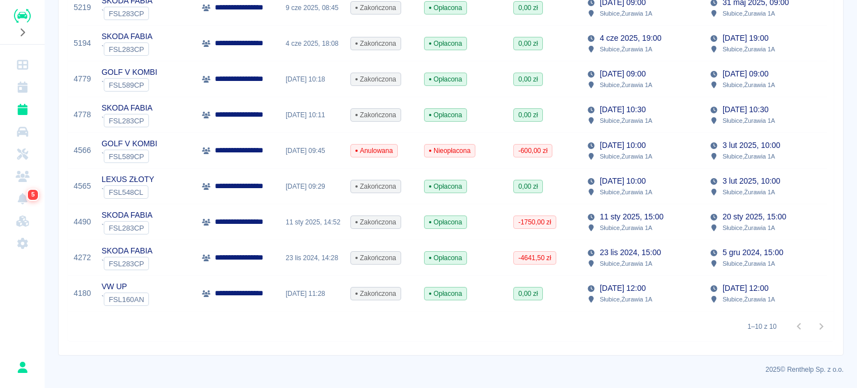
click at [231, 287] on p "**********" at bounding box center [243, 293] width 57 height 12
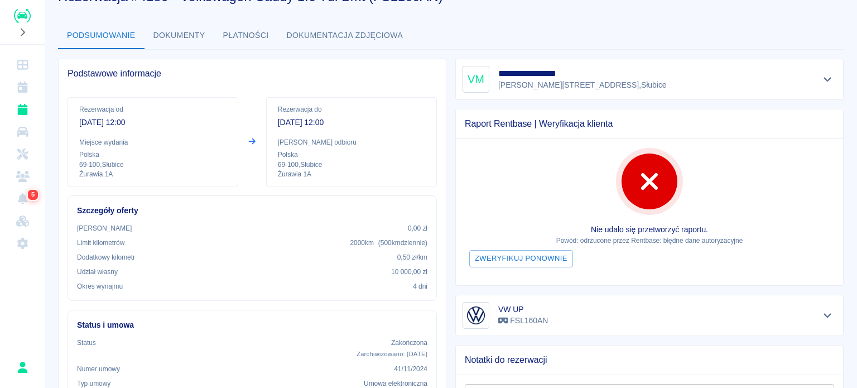
scroll to position [56, 0]
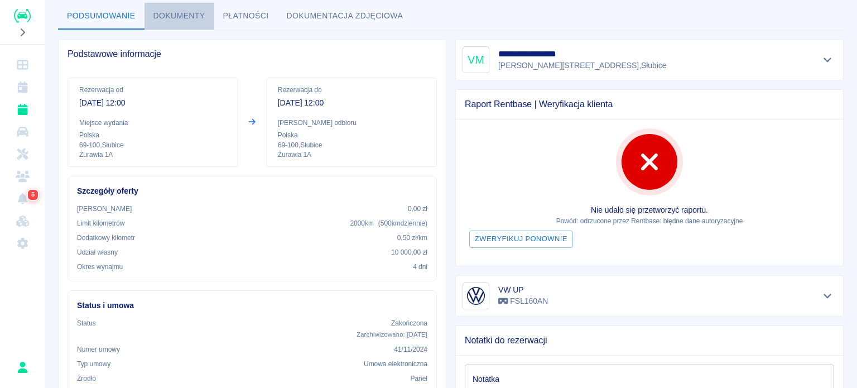
click at [185, 17] on button "Dokumenty" at bounding box center [180, 16] width 70 height 27
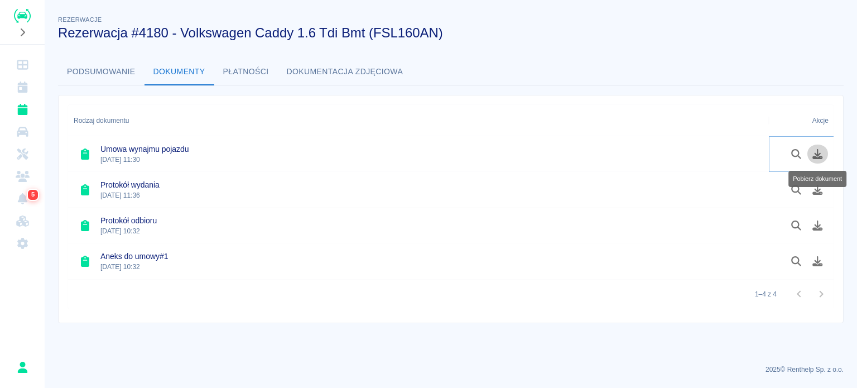
click at [817, 152] on icon "Pobierz dokument" at bounding box center [818, 154] width 13 height 10
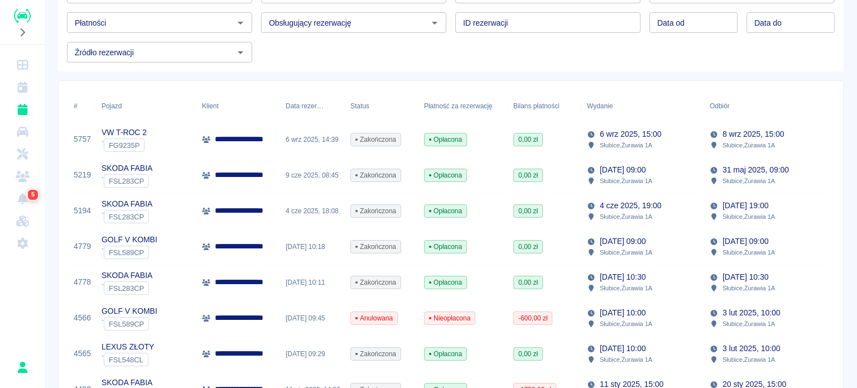
scroll to position [223, 0]
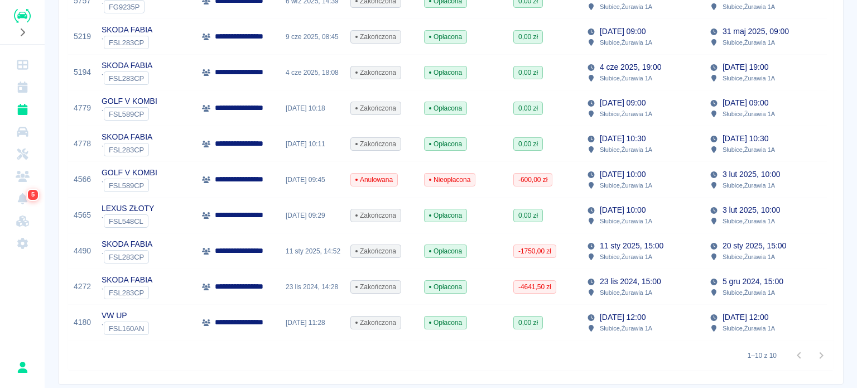
click at [260, 292] on p "**********" at bounding box center [243, 287] width 57 height 12
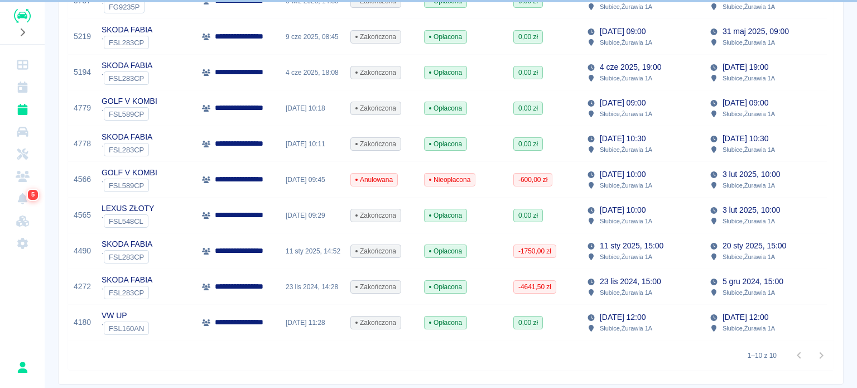
scroll to position [260, 0]
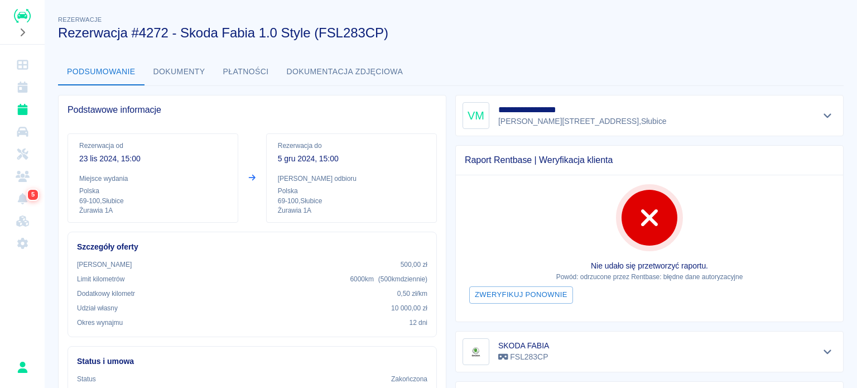
click at [181, 73] on button "Dokumenty" at bounding box center [180, 72] width 70 height 27
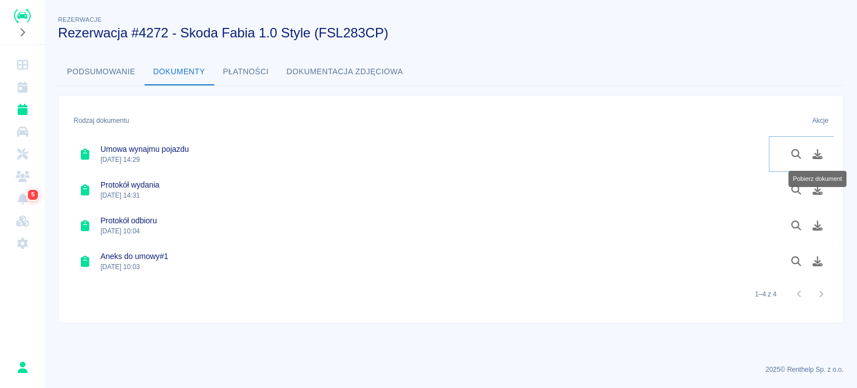
click at [818, 151] on icon "Pobierz dokument" at bounding box center [818, 154] width 10 height 10
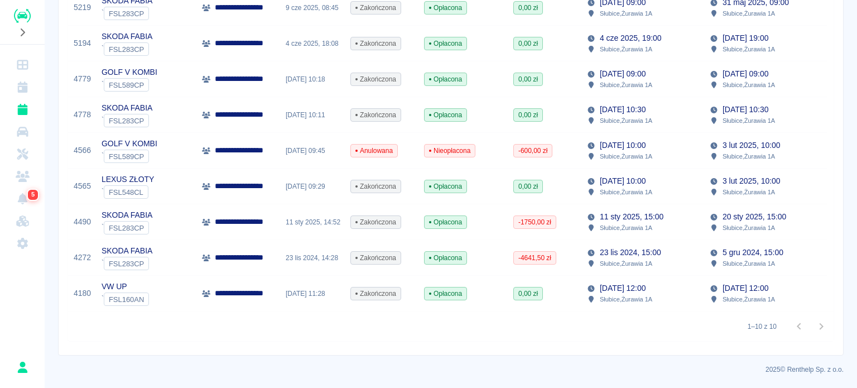
scroll to position [260, 0]
click at [275, 217] on div "**********" at bounding box center [238, 222] width 84 height 36
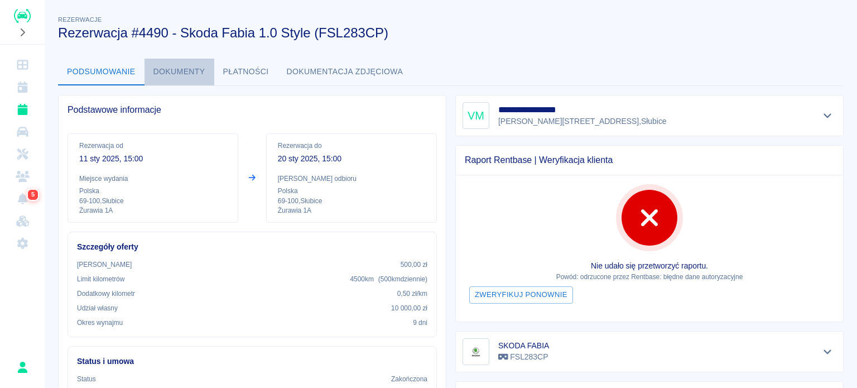
click at [179, 70] on button "Dokumenty" at bounding box center [180, 72] width 70 height 27
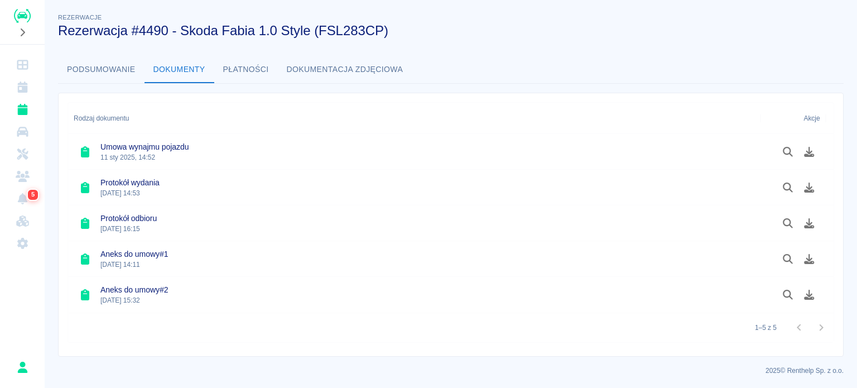
scroll to position [2, 0]
click at [809, 151] on icon "Pobierz dokument" at bounding box center [809, 152] width 10 height 10
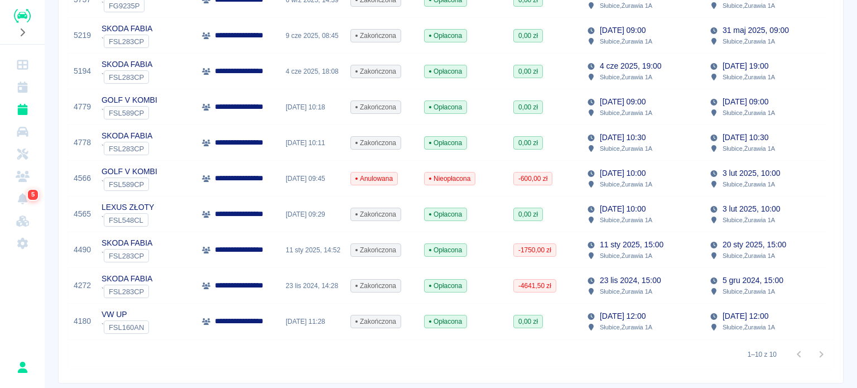
scroll to position [260, 0]
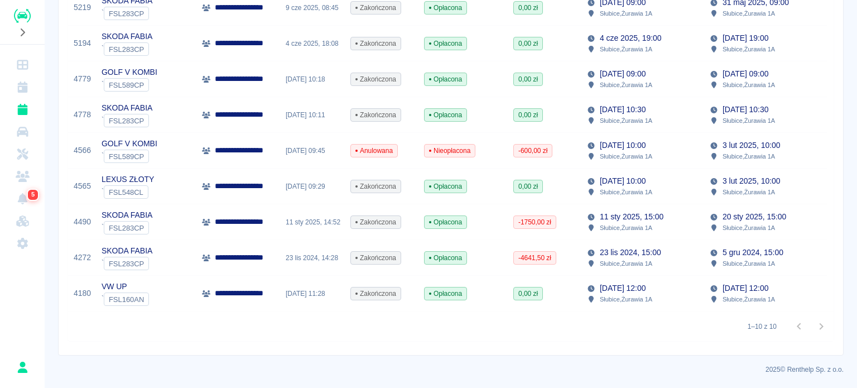
click at [260, 180] on p "**********" at bounding box center [243, 186] width 57 height 12
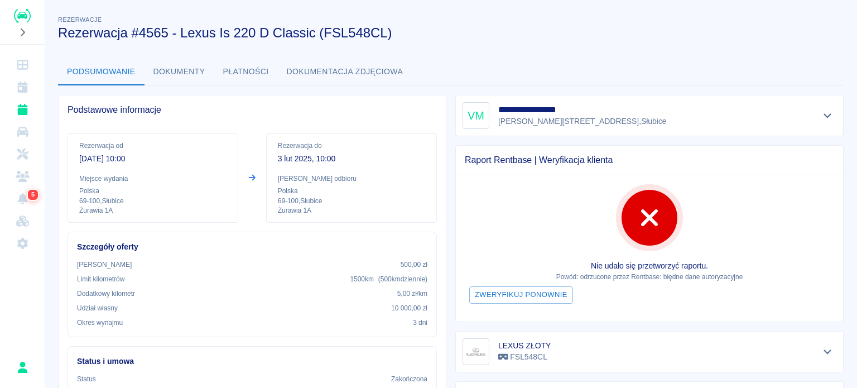
click at [196, 76] on button "Dokumenty" at bounding box center [180, 72] width 70 height 27
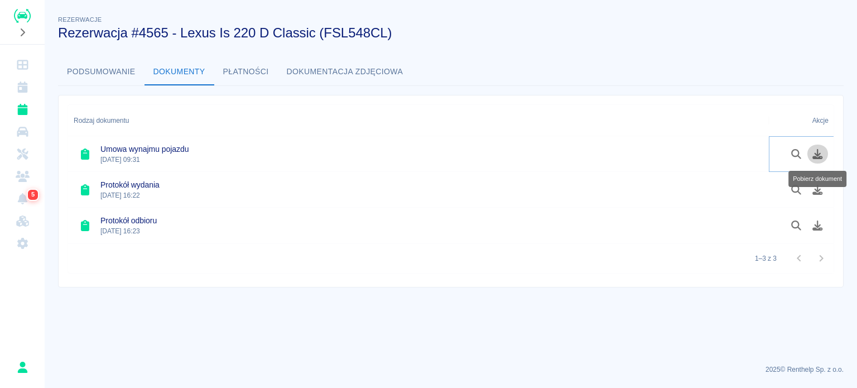
click at [817, 153] on icon "Pobierz dokument" at bounding box center [818, 154] width 10 height 10
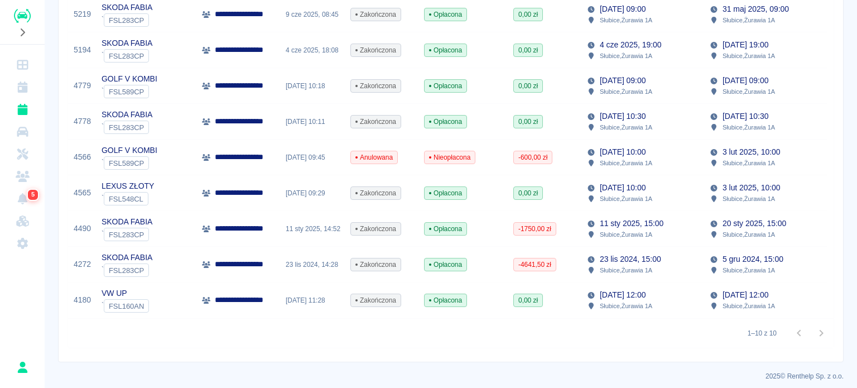
scroll to position [204, 0]
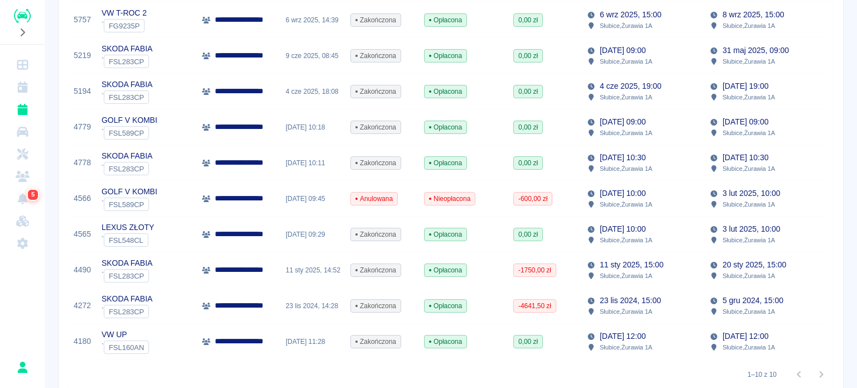
click at [253, 201] on p "**********" at bounding box center [243, 199] width 57 height 12
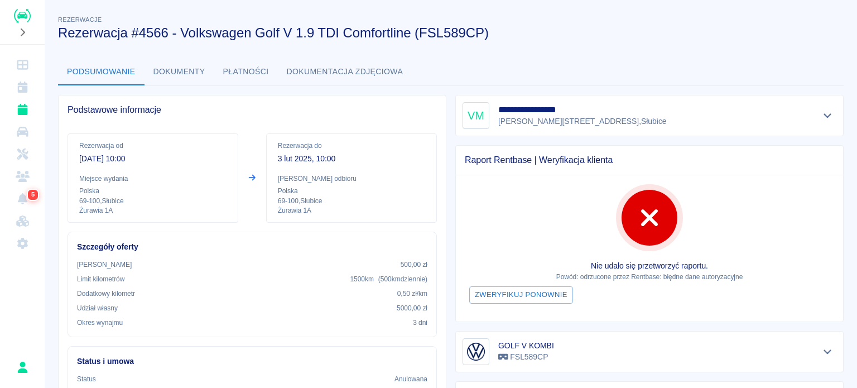
click at [176, 71] on button "Dokumenty" at bounding box center [180, 72] width 70 height 27
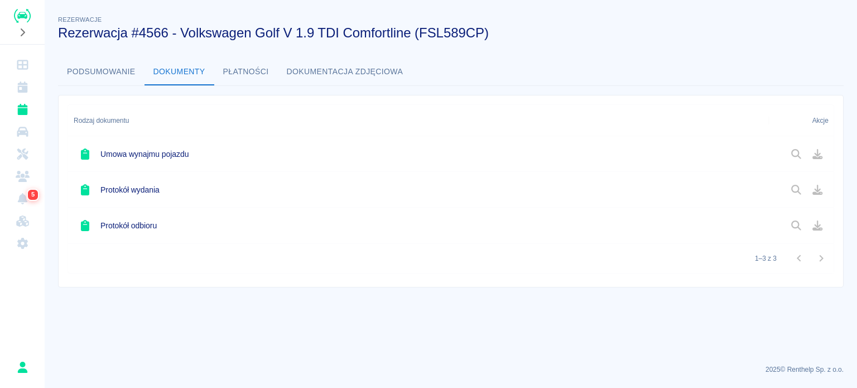
click at [817, 151] on div at bounding box center [807, 154] width 43 height 19
click at [138, 156] on h6 "Umowa wynajmu pojazdu" at bounding box center [144, 153] width 88 height 11
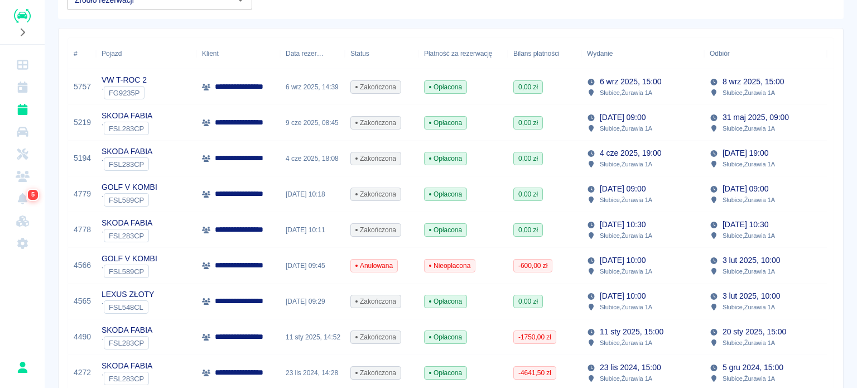
scroll to position [223, 0]
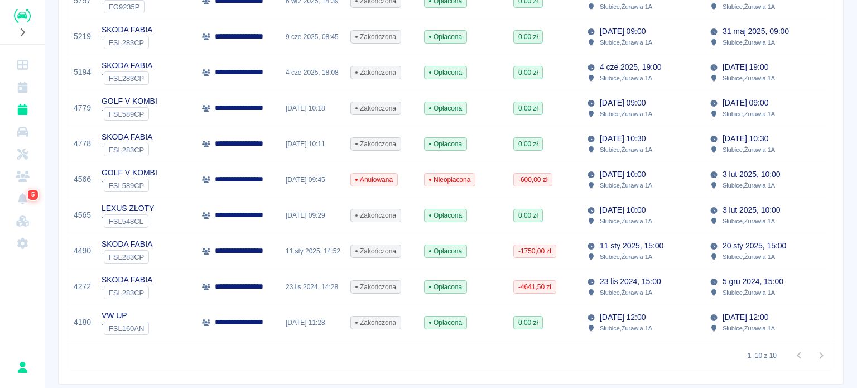
click at [229, 145] on p "**********" at bounding box center [243, 144] width 57 height 12
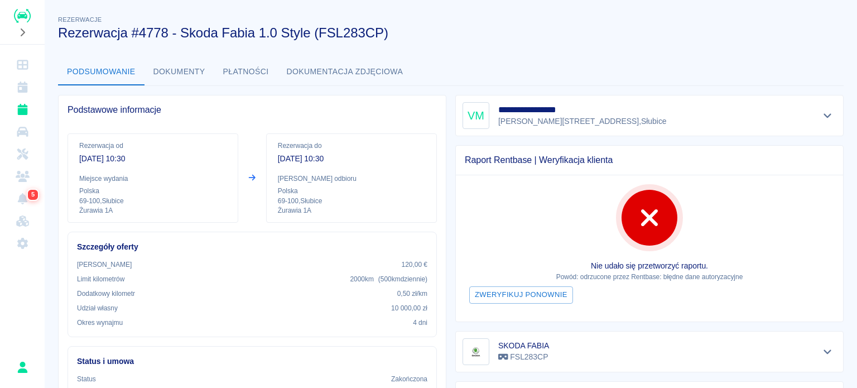
click at [187, 71] on button "Dokumenty" at bounding box center [180, 72] width 70 height 27
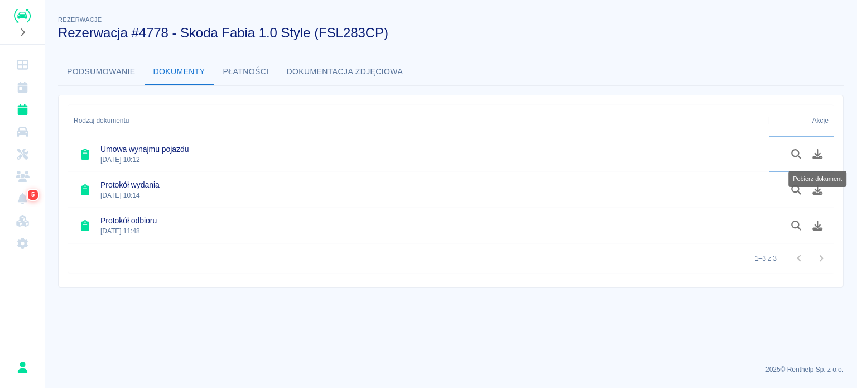
click at [820, 156] on icon "Pobierz dokument" at bounding box center [818, 154] width 10 height 10
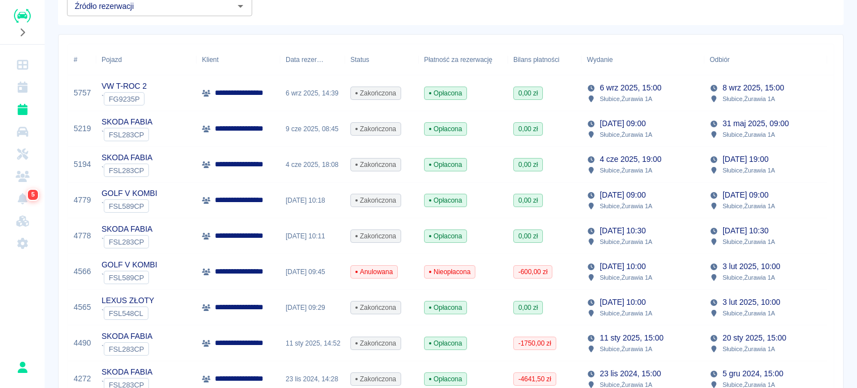
scroll to position [167, 0]
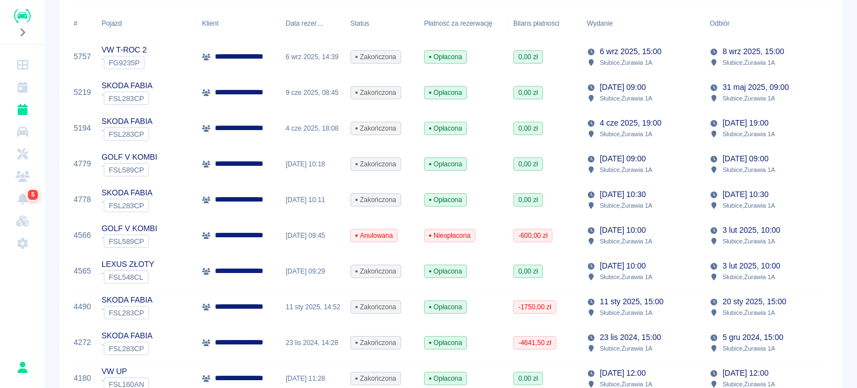
click at [222, 160] on p "**********" at bounding box center [243, 164] width 57 height 12
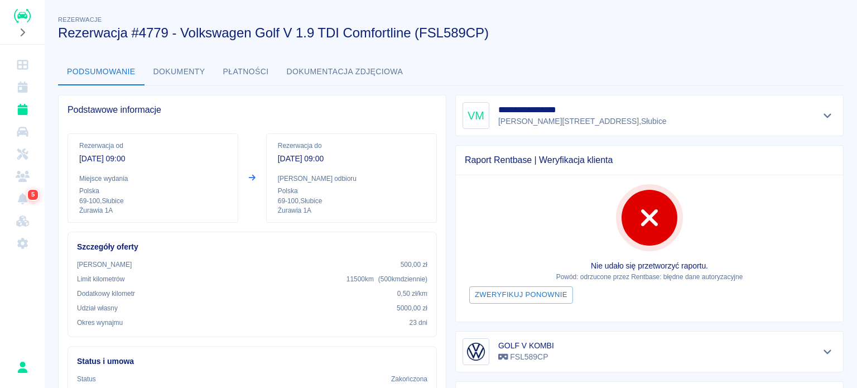
click at [176, 73] on button "Dokumenty" at bounding box center [180, 72] width 70 height 27
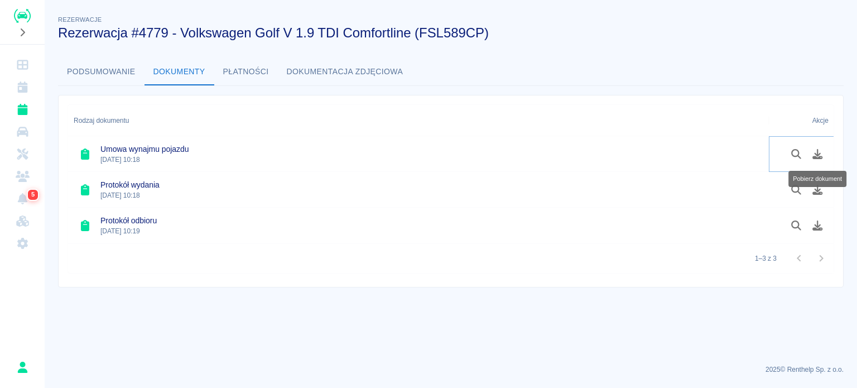
click at [815, 156] on icon "Pobierz dokument" at bounding box center [818, 154] width 10 height 10
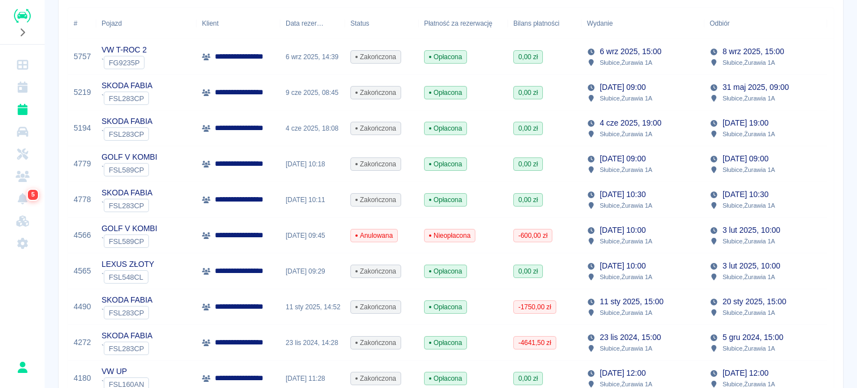
scroll to position [223, 0]
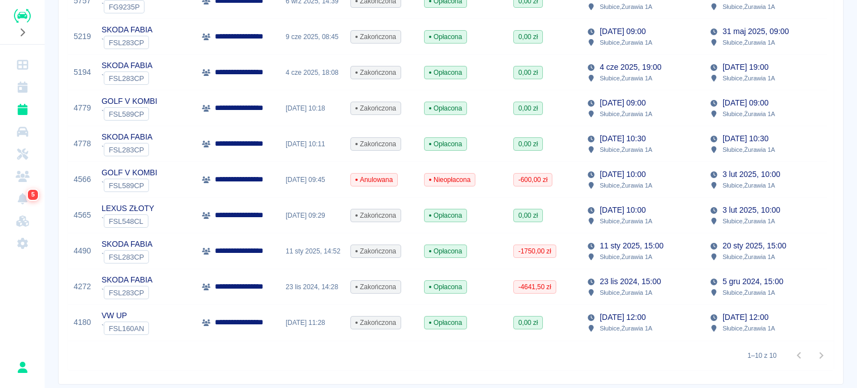
click at [256, 111] on p "**********" at bounding box center [243, 108] width 57 height 12
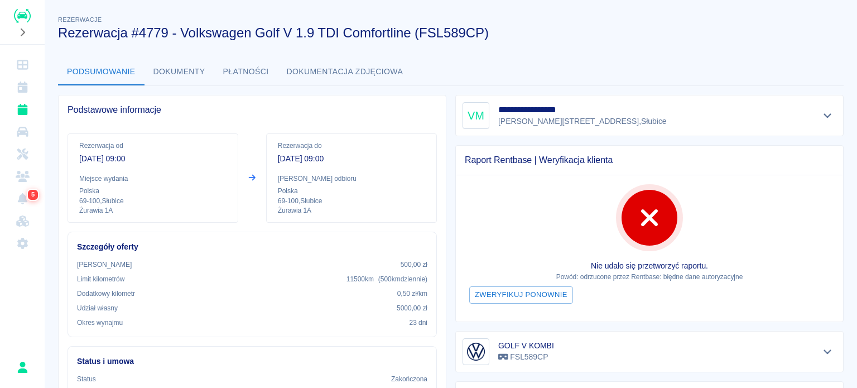
click at [189, 69] on button "Dokumenty" at bounding box center [180, 72] width 70 height 27
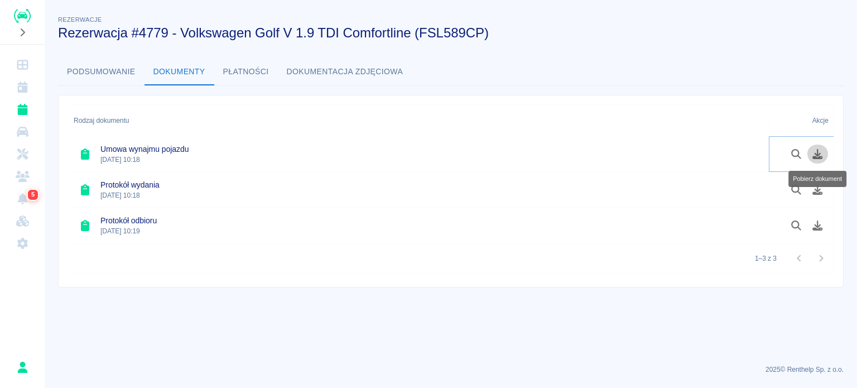
click at [819, 155] on icon "Pobierz dokument" at bounding box center [818, 154] width 13 height 10
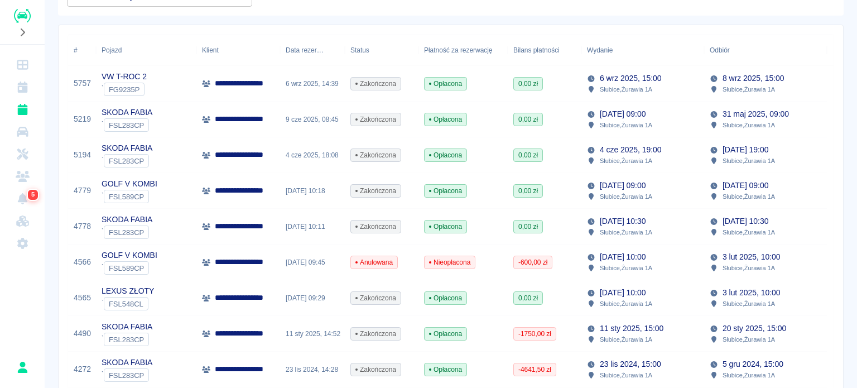
scroll to position [167, 0]
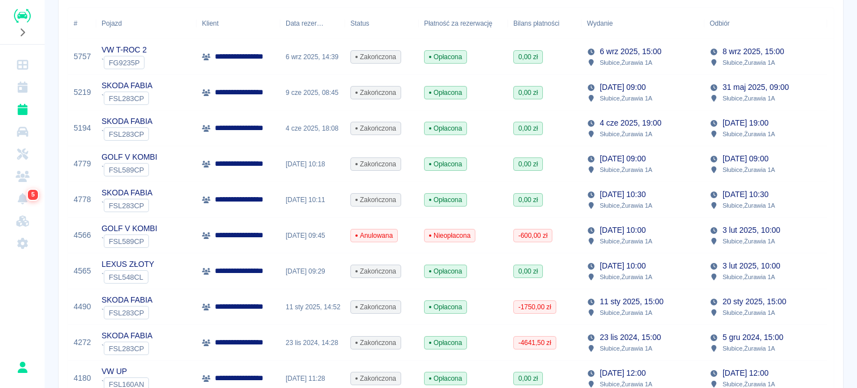
click at [248, 129] on p "**********" at bounding box center [243, 128] width 57 height 12
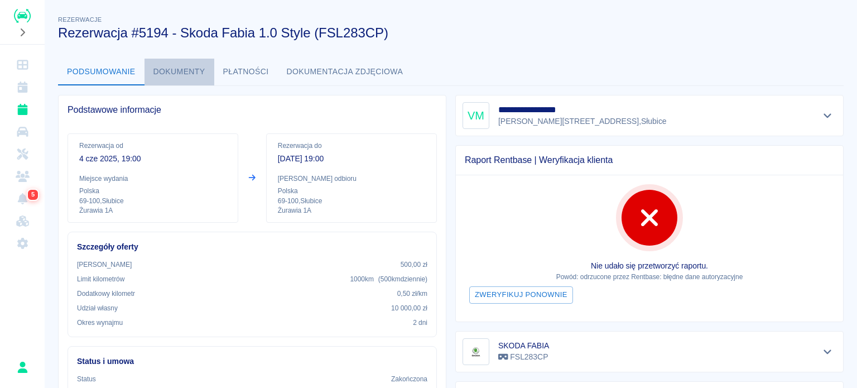
click at [179, 72] on button "Dokumenty" at bounding box center [180, 72] width 70 height 27
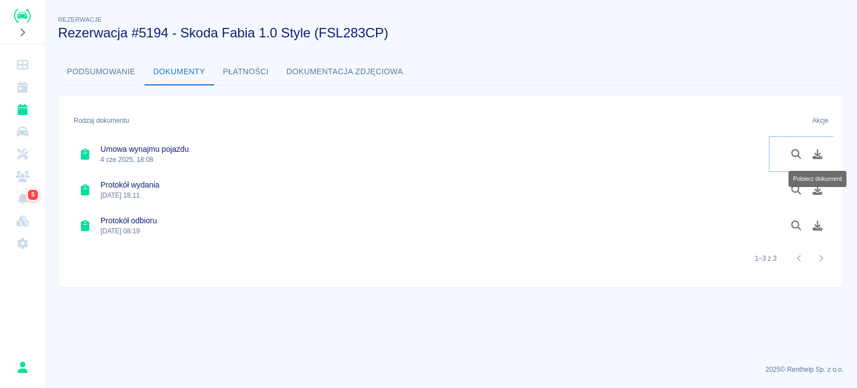
click at [815, 153] on icon "Pobierz dokument" at bounding box center [818, 154] width 13 height 10
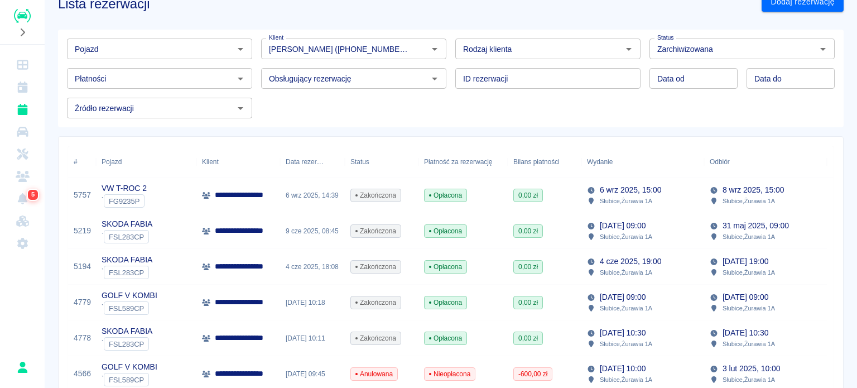
scroll to position [56, 0]
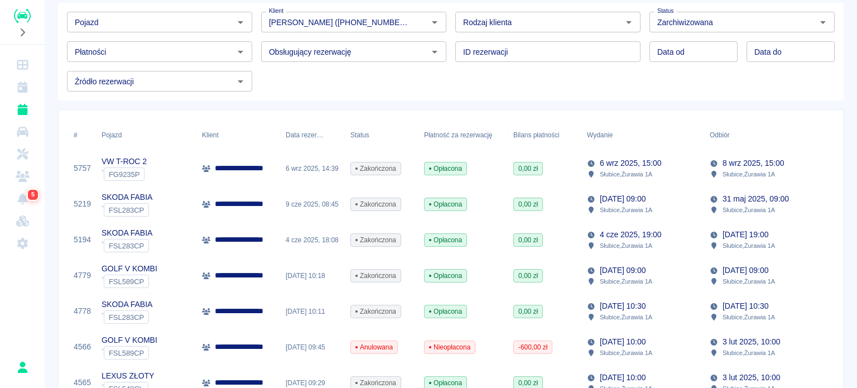
click at [252, 199] on p "**********" at bounding box center [243, 204] width 57 height 12
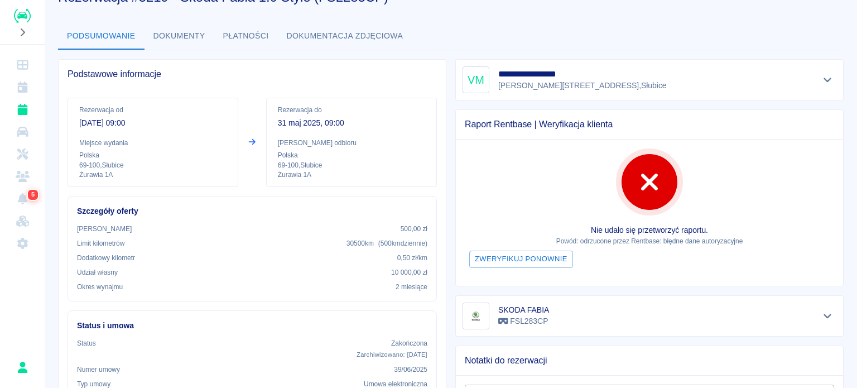
scroll to position [56, 0]
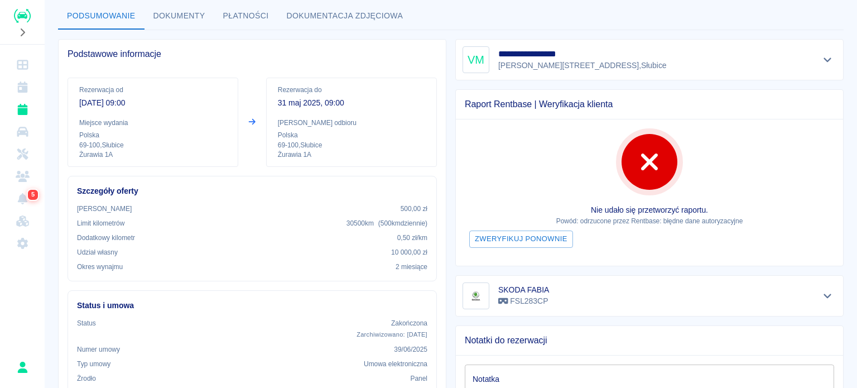
click at [176, 17] on button "Dokumenty" at bounding box center [180, 16] width 70 height 27
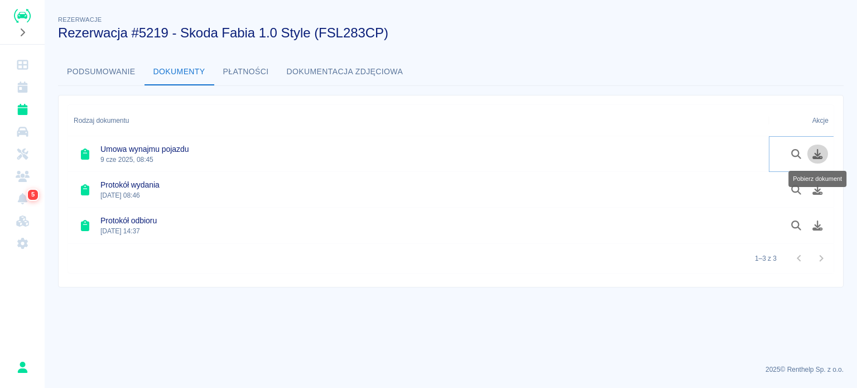
click at [819, 153] on icon "Pobierz dokument" at bounding box center [818, 154] width 10 height 10
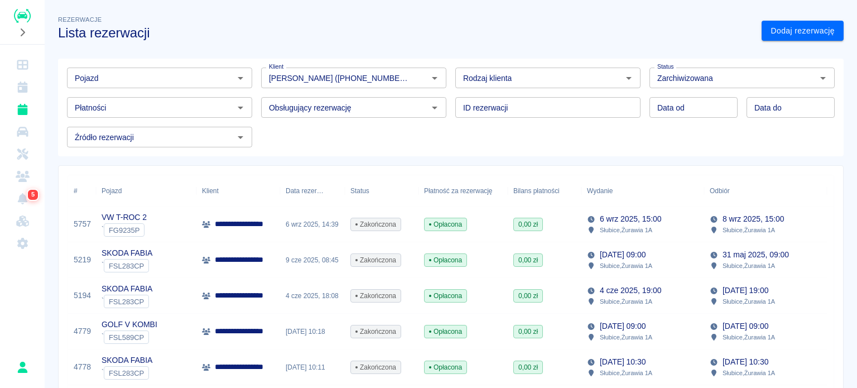
click at [318, 224] on div "6 wrz 2025, 14:39" at bounding box center [312, 225] width 65 height 36
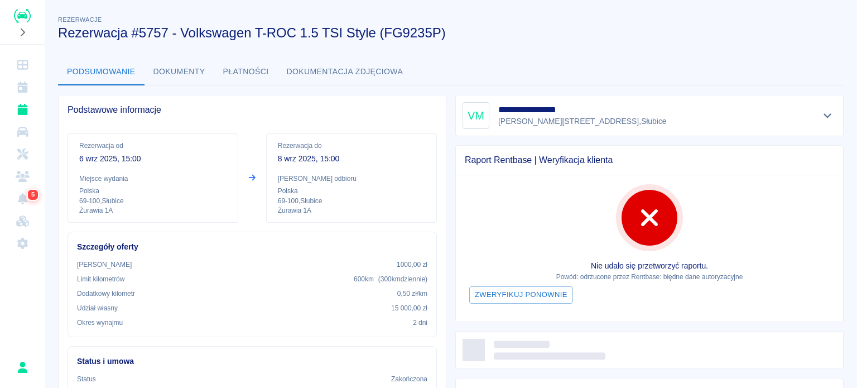
click at [173, 69] on button "Dokumenty" at bounding box center [180, 72] width 70 height 27
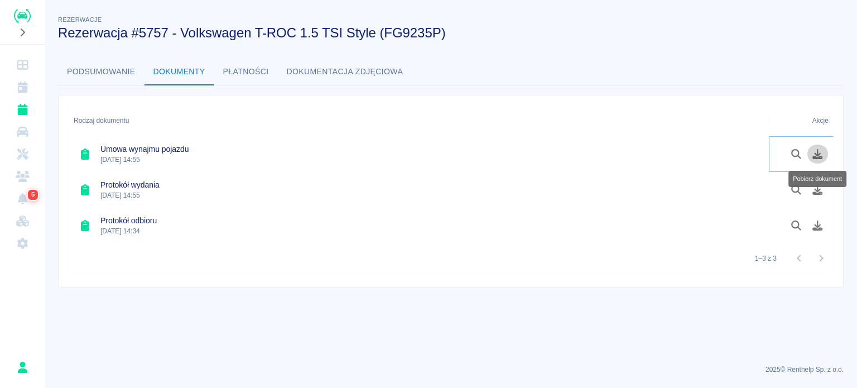
click at [814, 152] on icon "Pobierz dokument" at bounding box center [818, 154] width 13 height 10
click at [23, 113] on icon "Rezerwacje" at bounding box center [22, 109] width 10 height 11
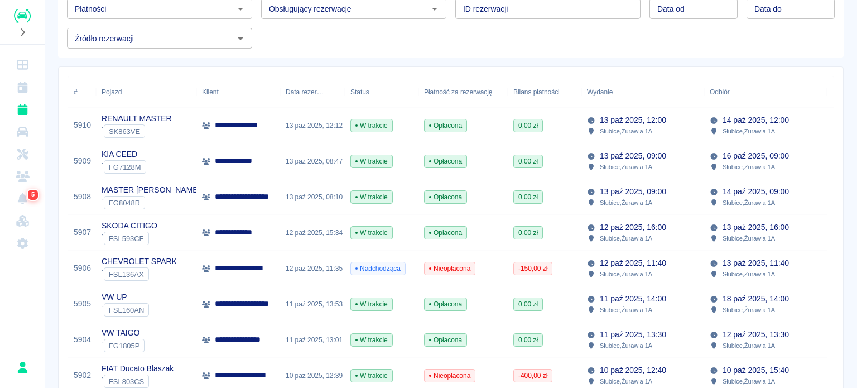
scroll to position [112, 0]
